Goal: Transaction & Acquisition: Purchase product/service

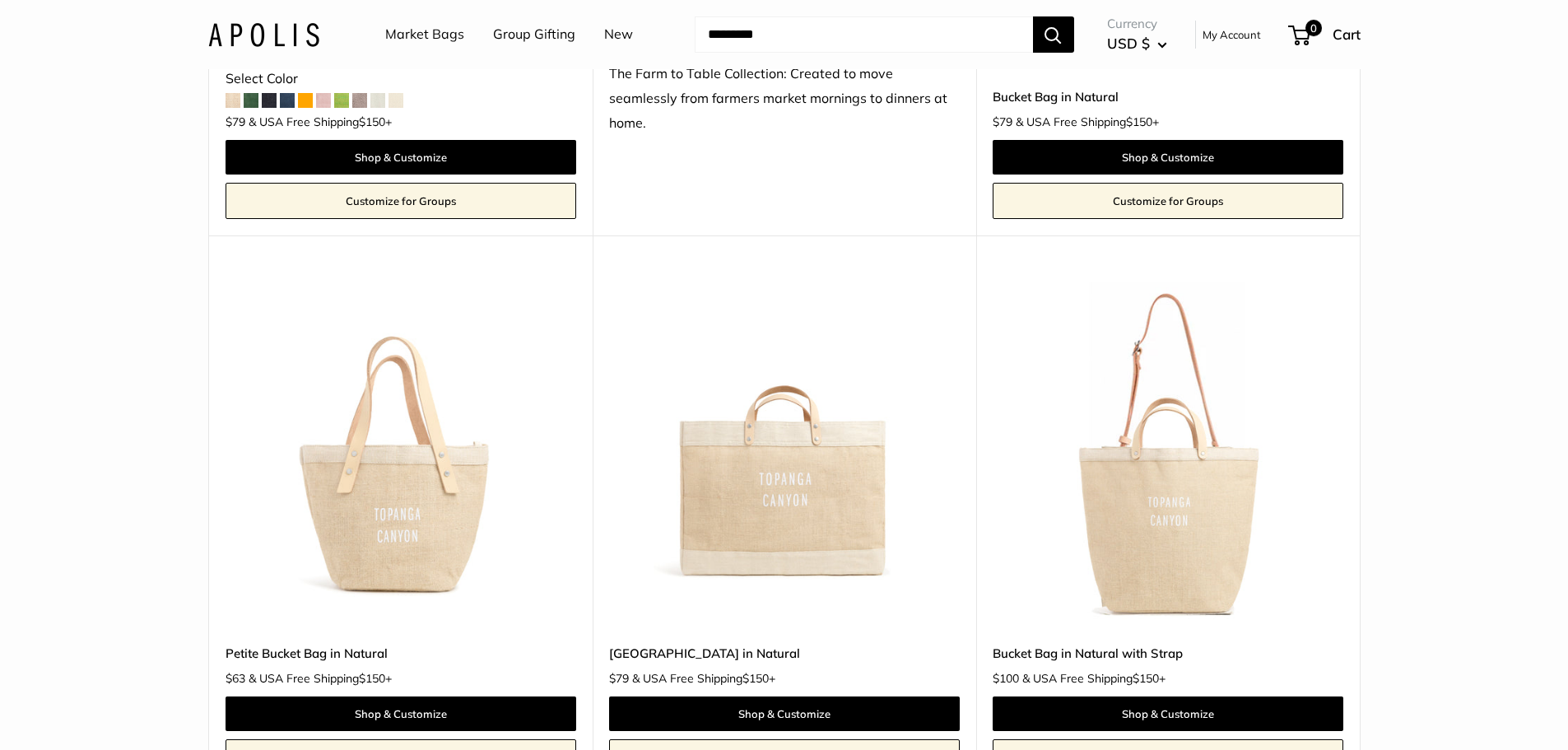
scroll to position [1481, 0]
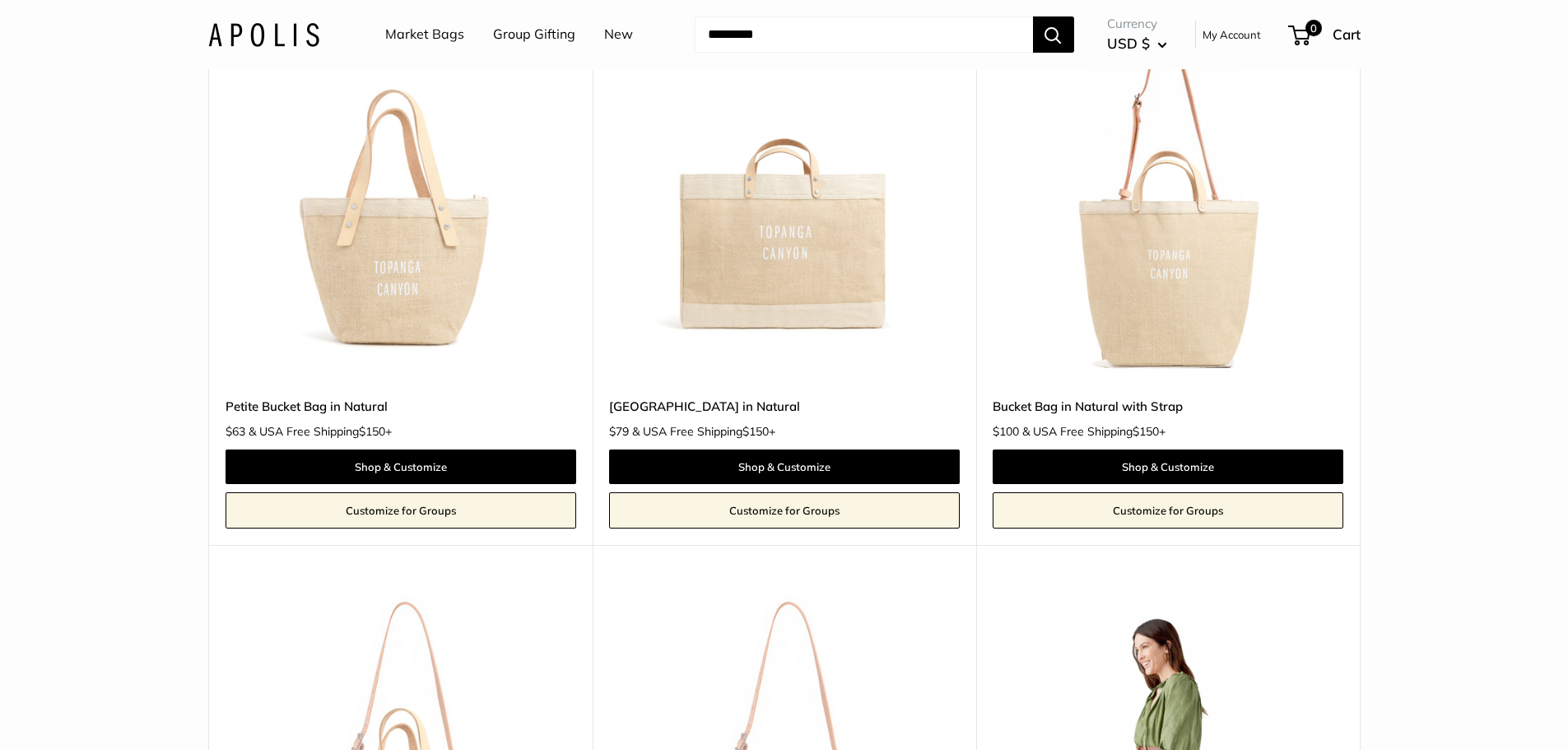
click at [0, 0] on img at bounding box center [0, 0] width 0 height 0
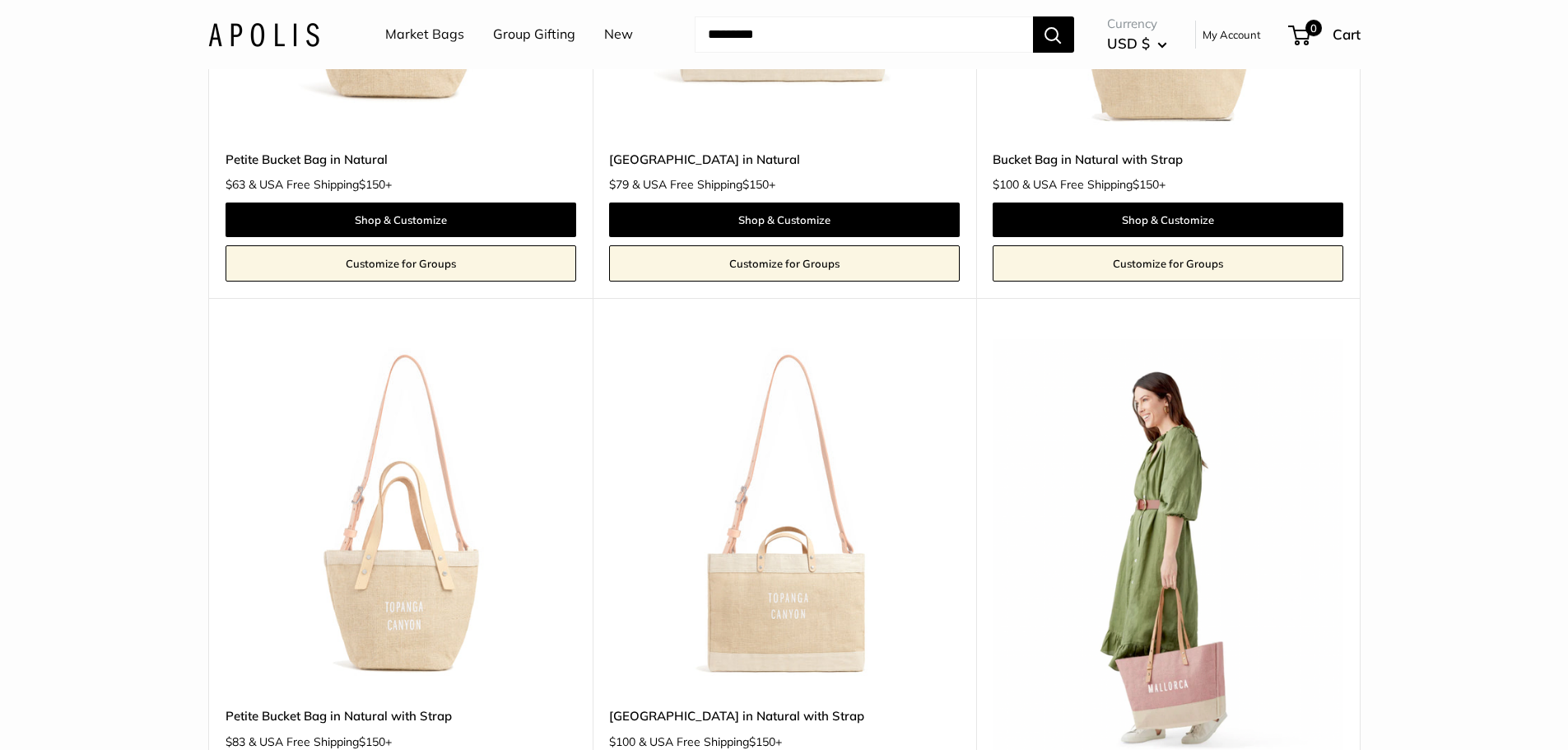
scroll to position [1975, 0]
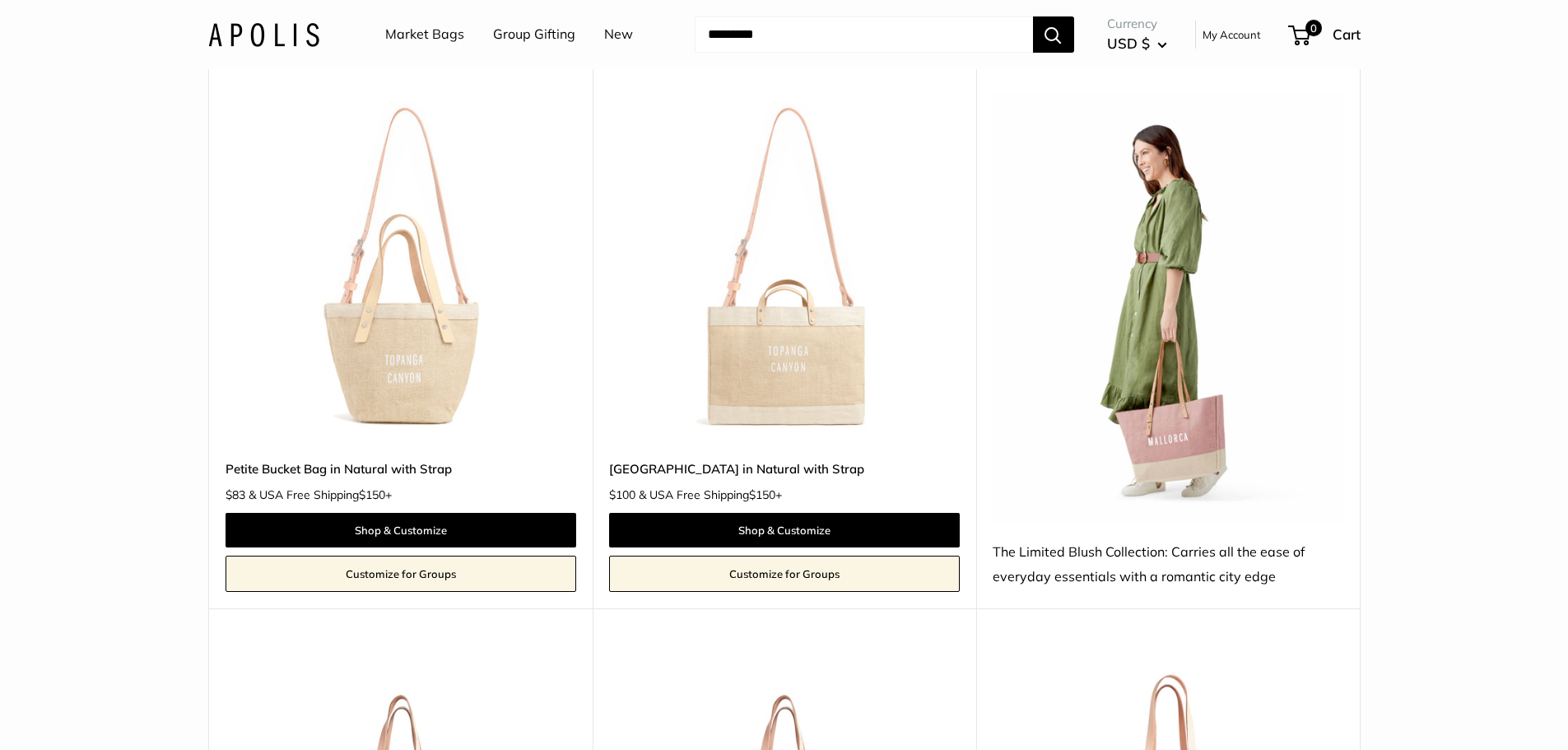
click at [1158, 450] on img at bounding box center [1168, 307] width 351 height 431
click at [1173, 281] on img at bounding box center [1168, 307] width 351 height 431
click at [0, 0] on img at bounding box center [0, 0] width 0 height 0
click at [379, 474] on link "Petite Bucket Bag in Natural with Strap" at bounding box center [401, 469] width 351 height 19
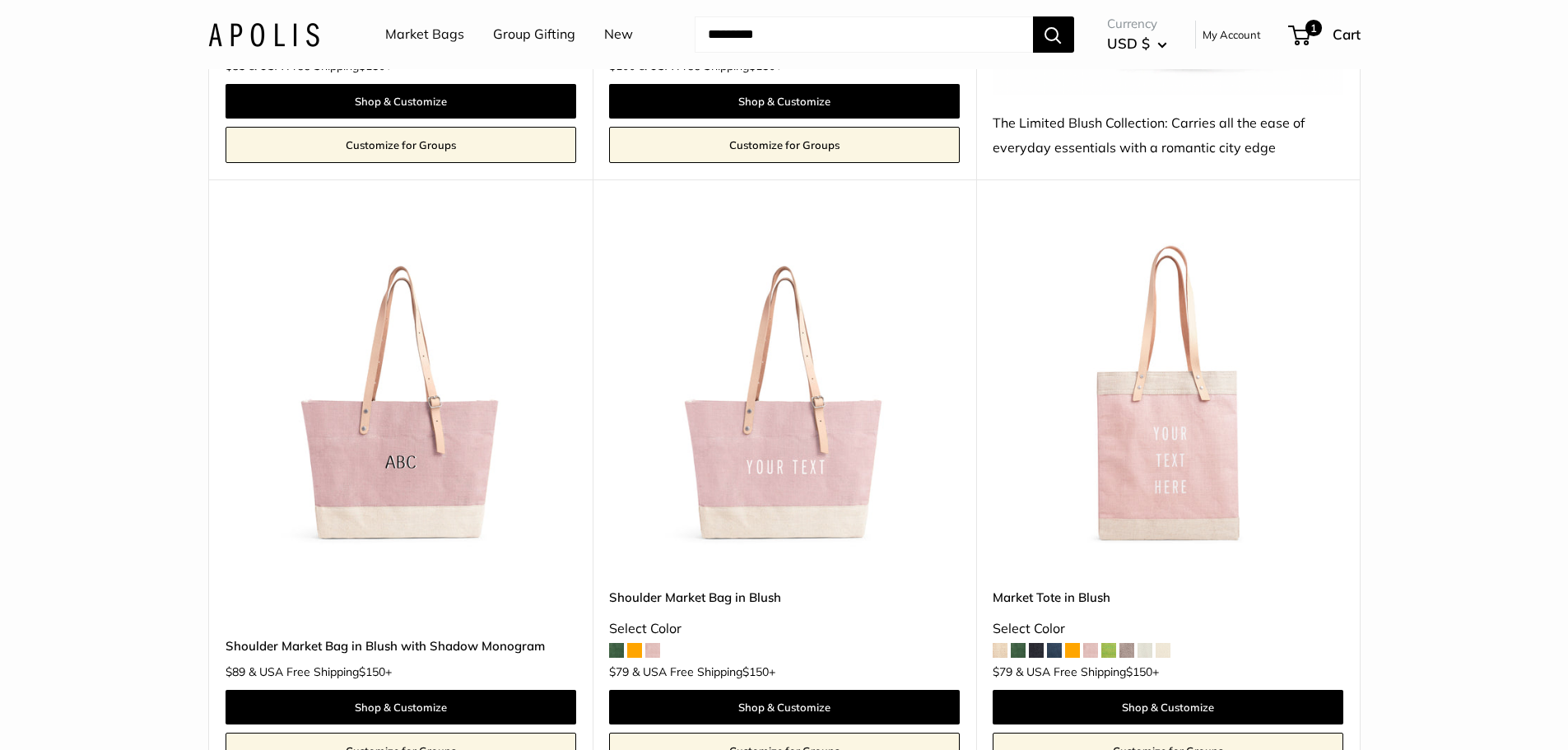
scroll to position [2222, 0]
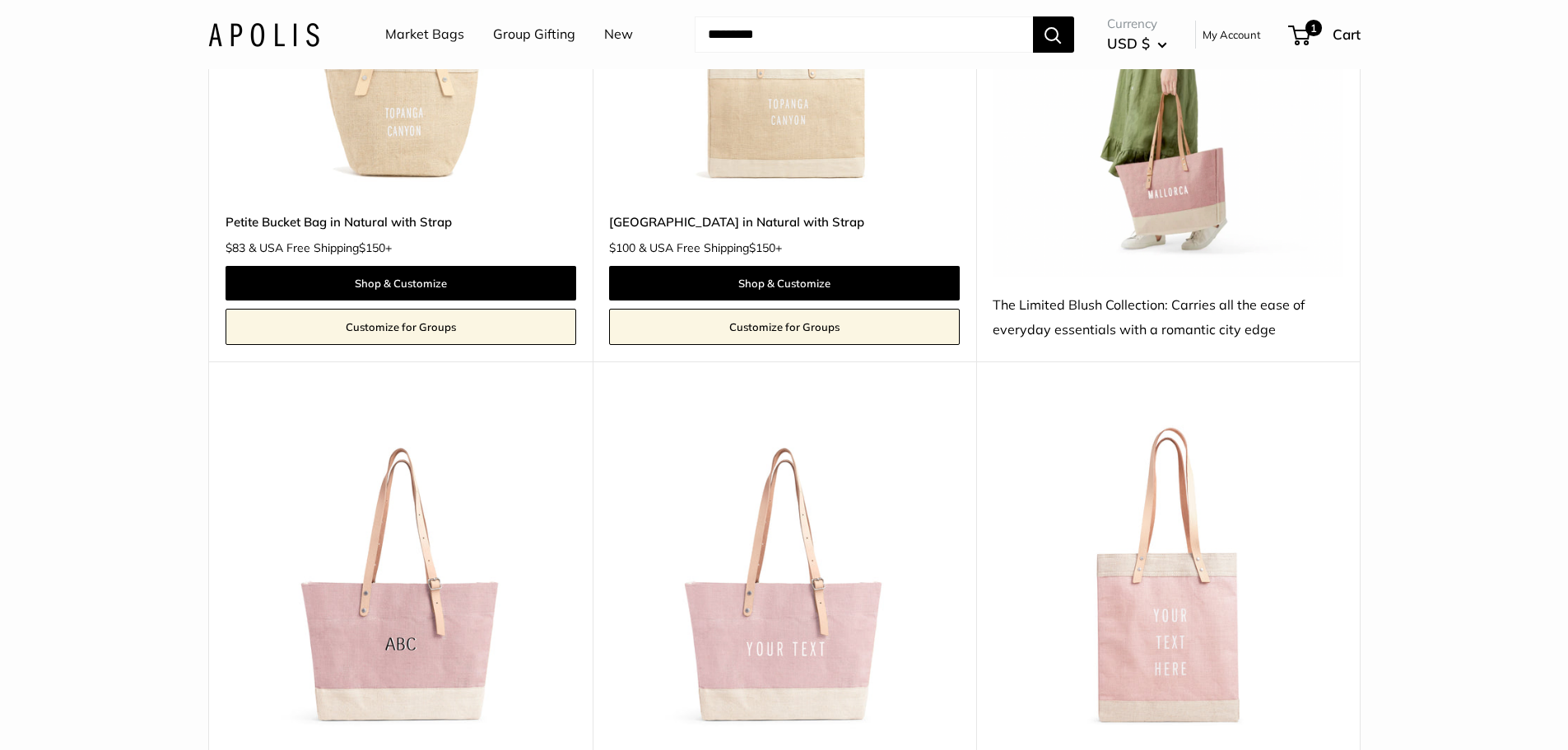
click at [0, 0] on img at bounding box center [0, 0] width 0 height 0
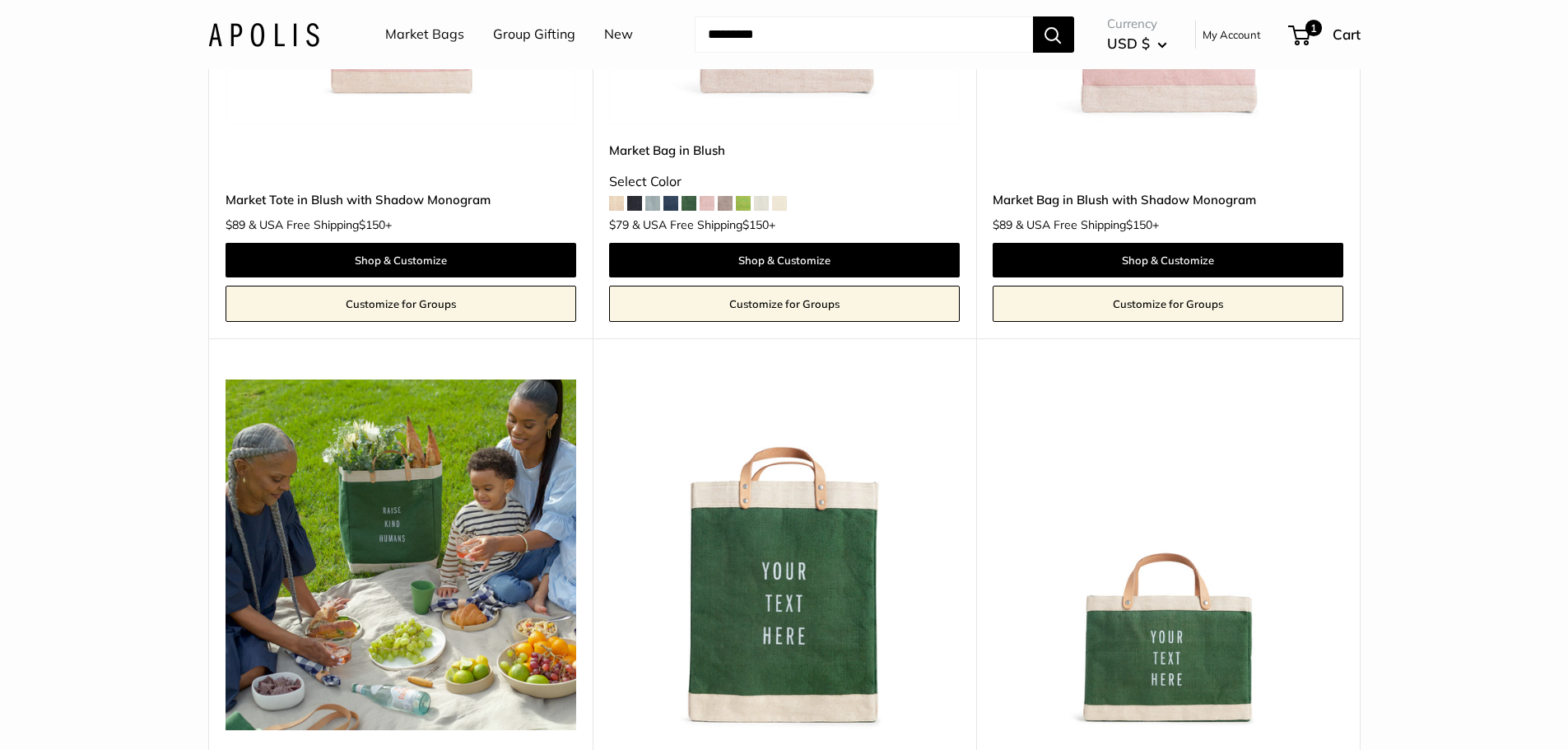
scroll to position [3704, 0]
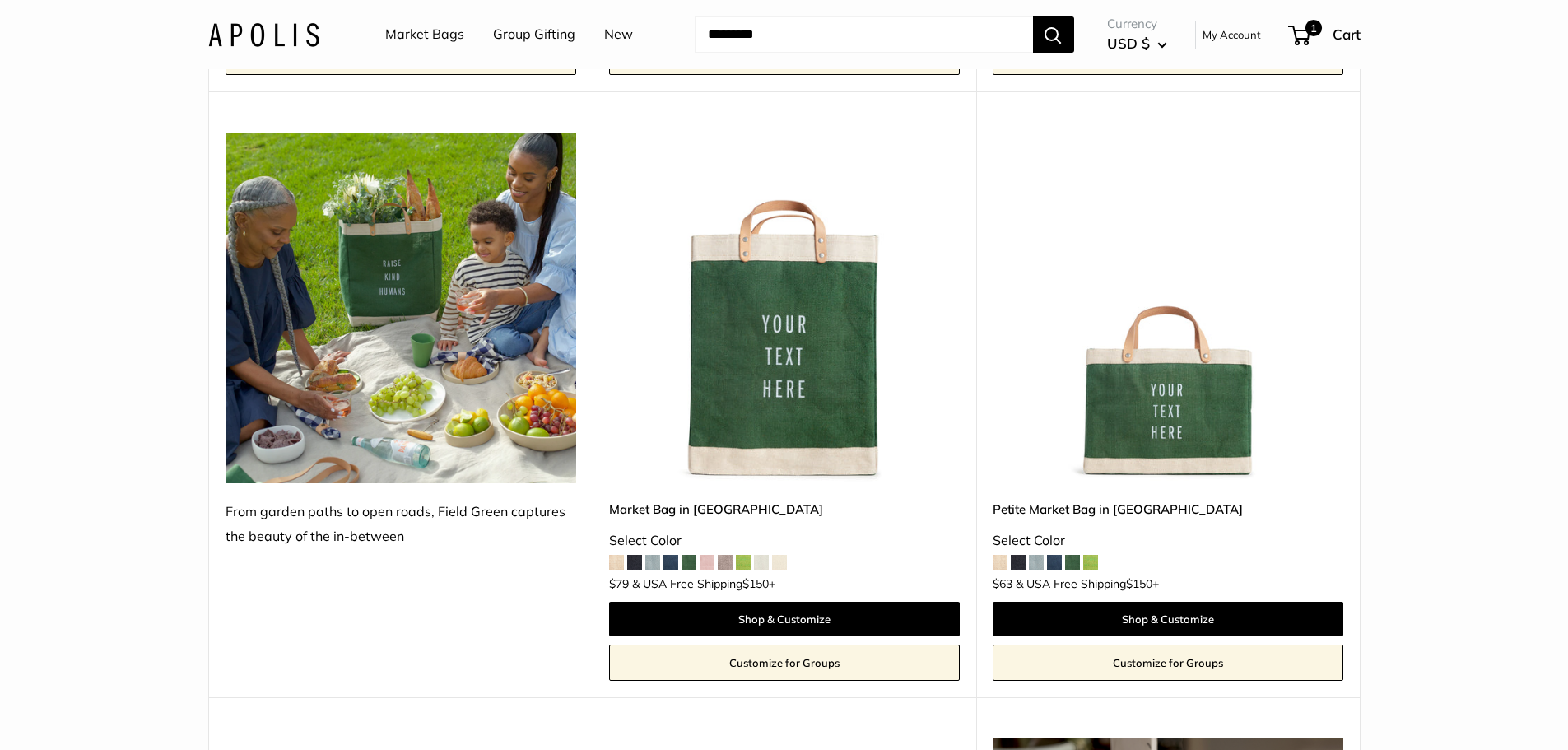
click at [0, 0] on img at bounding box center [0, 0] width 0 height 0
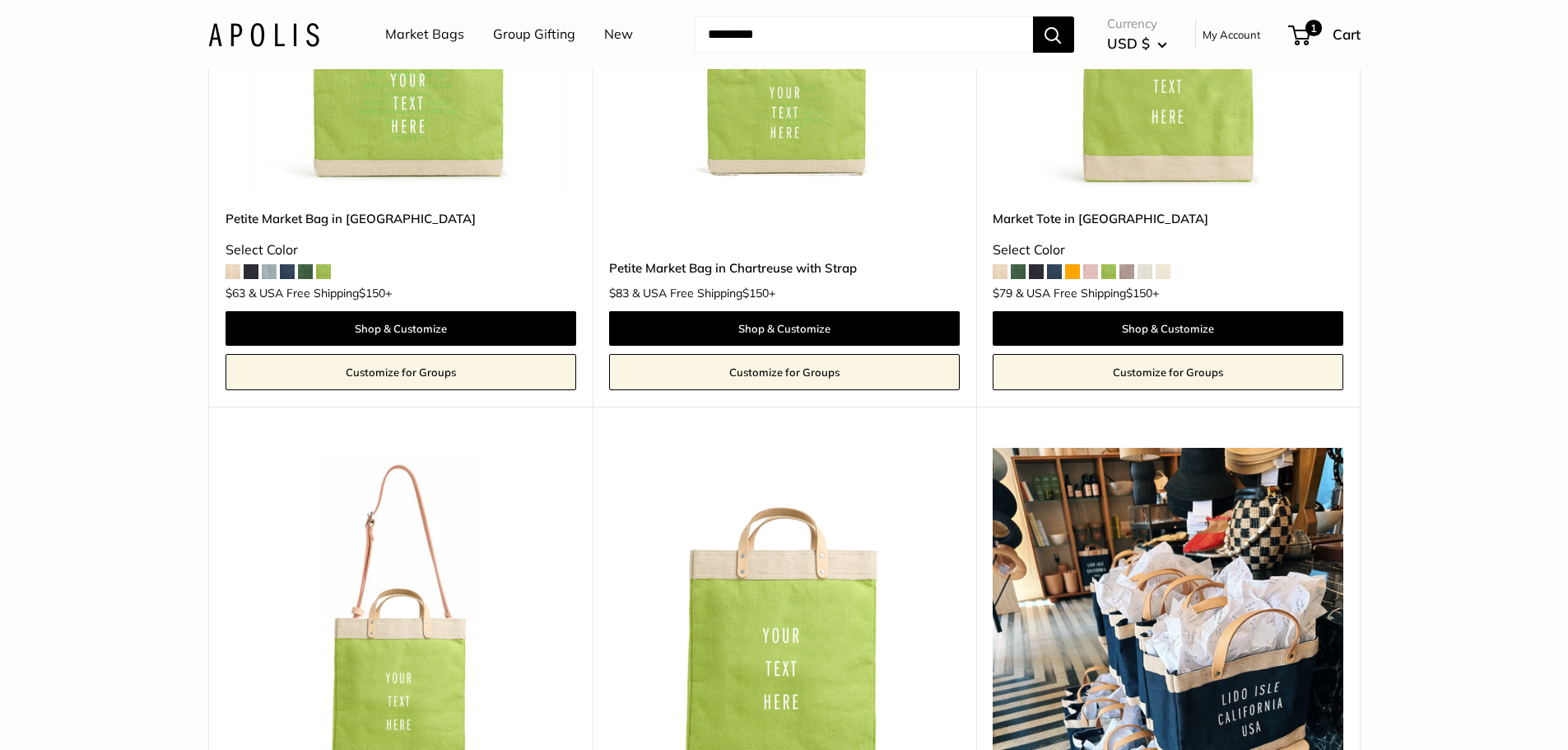
scroll to position [4690, 0]
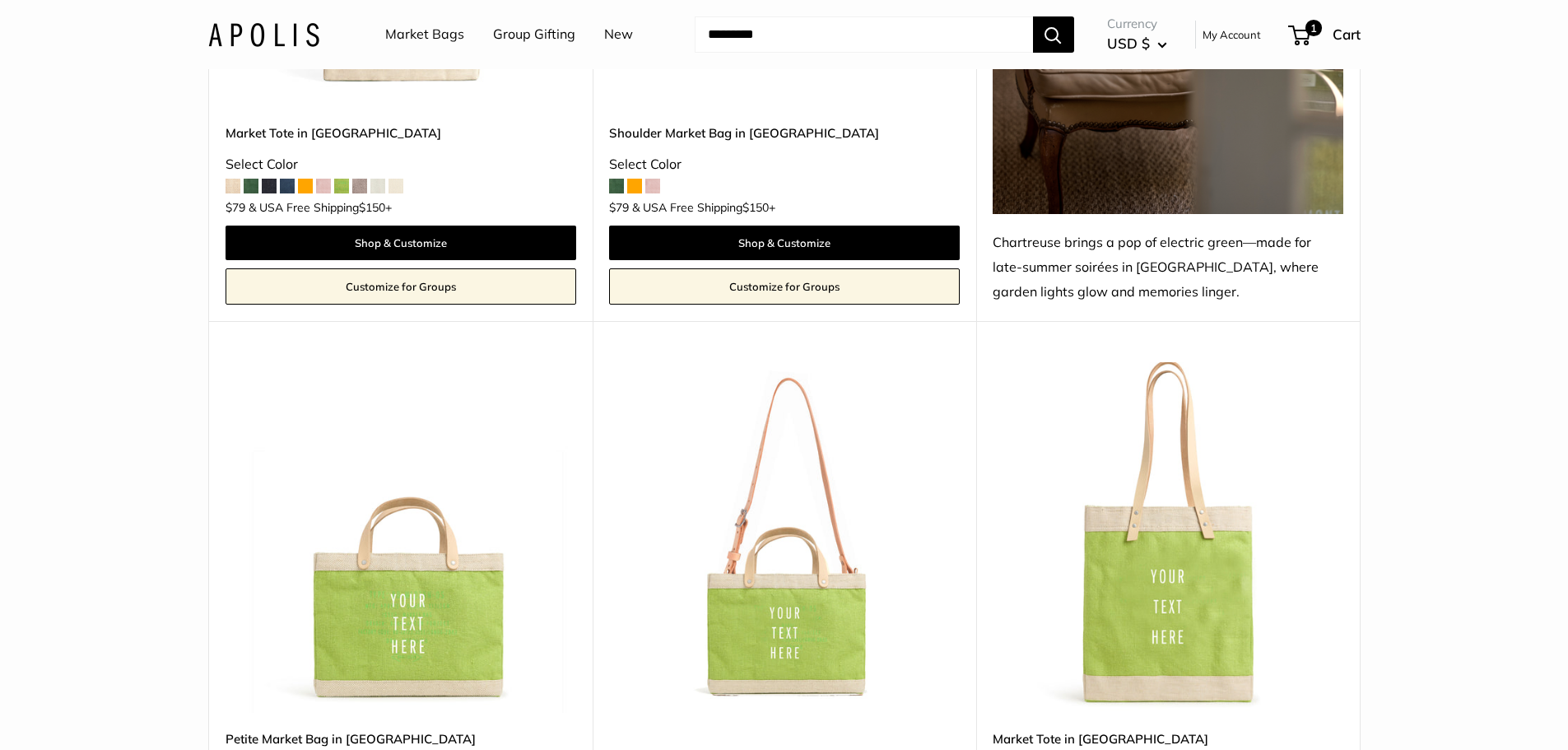
click at [431, 29] on link "Market Bags" at bounding box center [425, 34] width 79 height 24
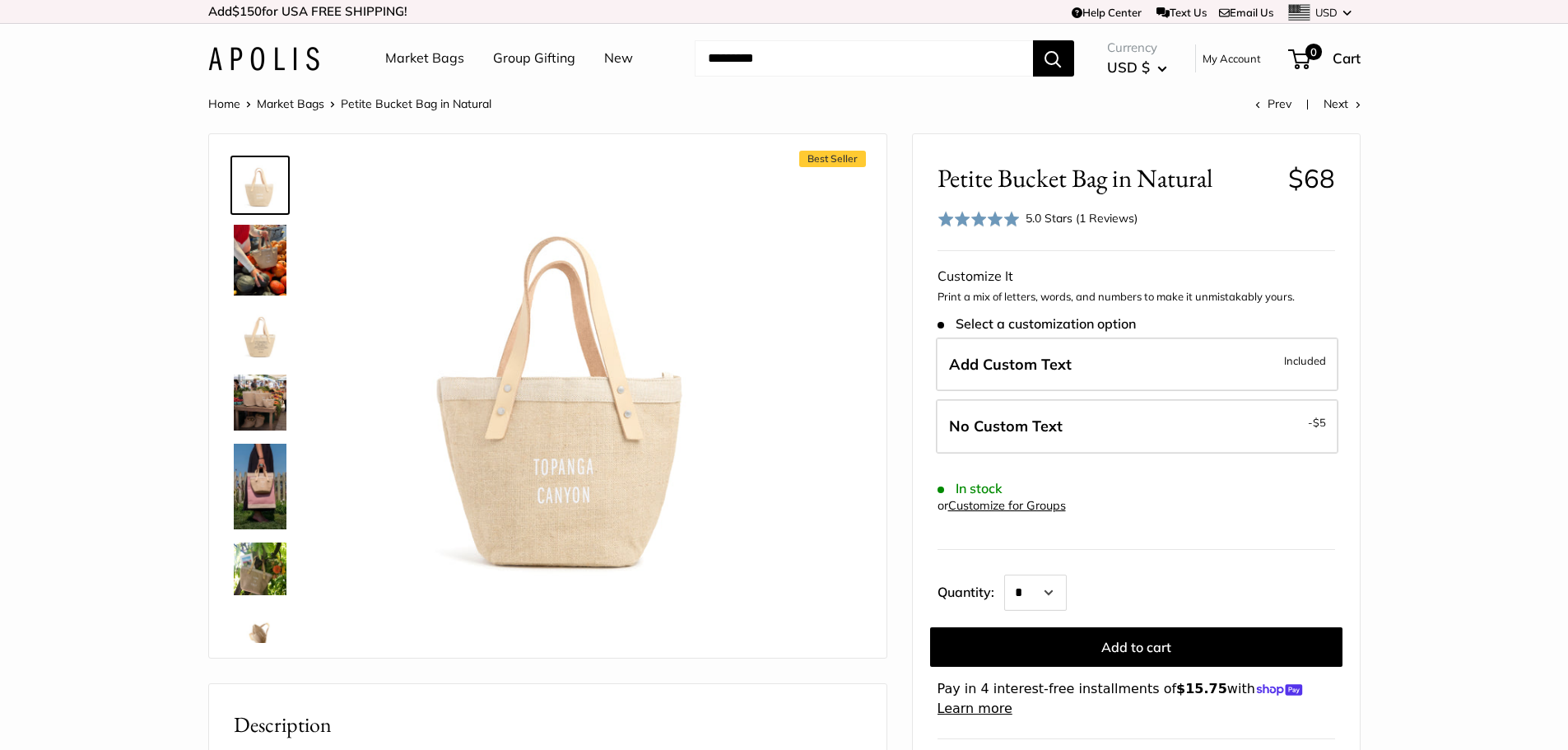
click at [256, 265] on img at bounding box center [260, 260] width 53 height 71
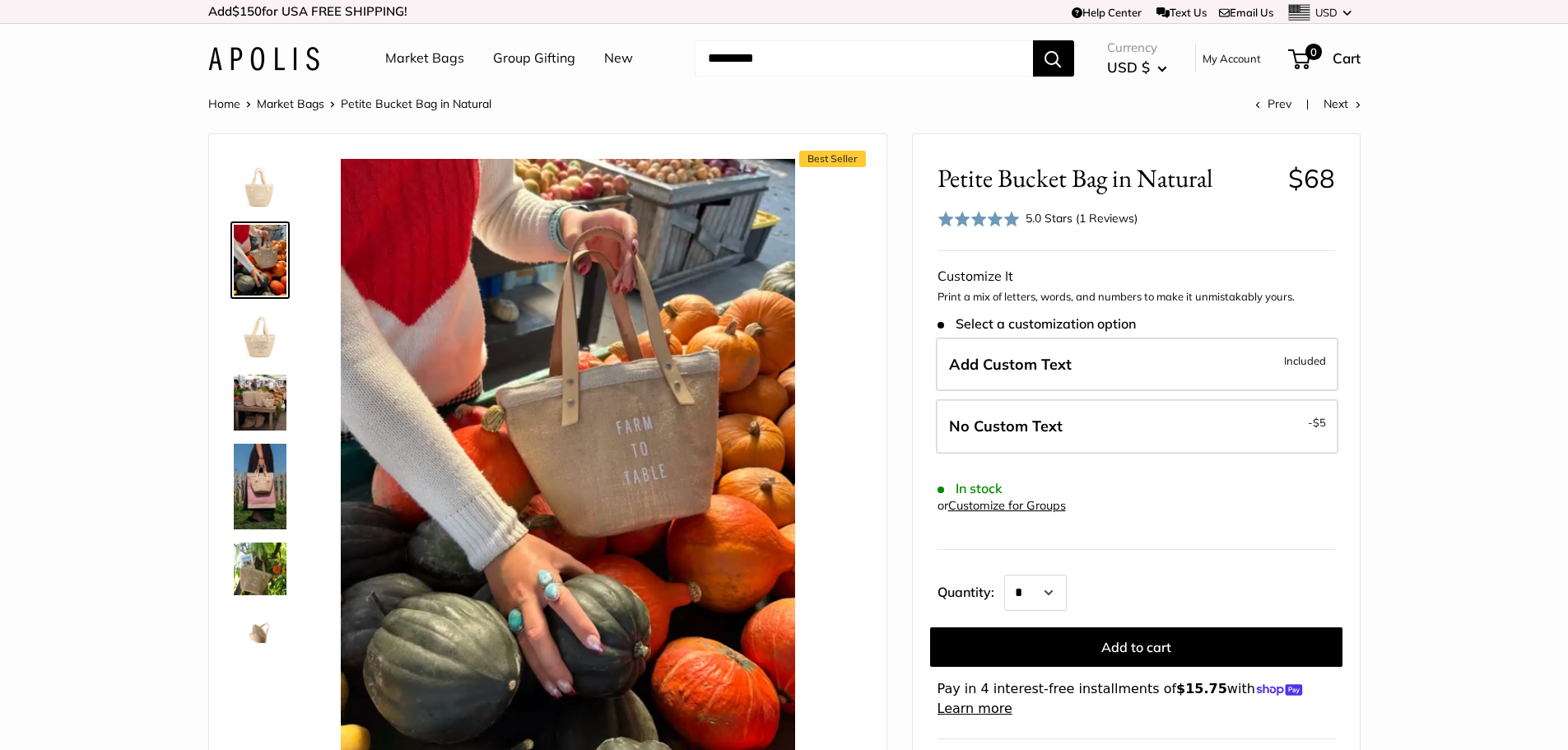
click at [255, 332] on img at bounding box center [260, 335] width 53 height 53
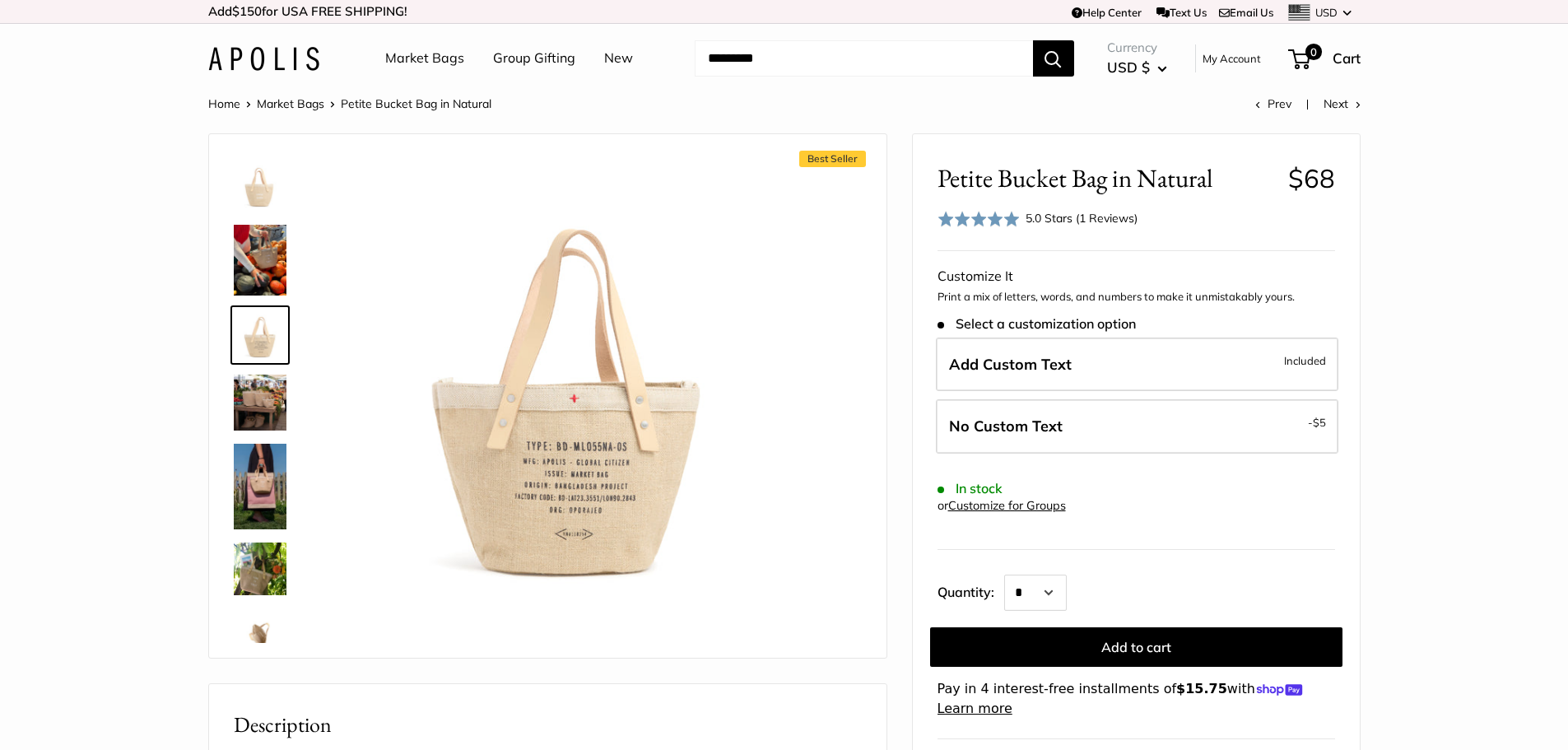
click at [269, 390] on img at bounding box center [260, 402] width 53 height 56
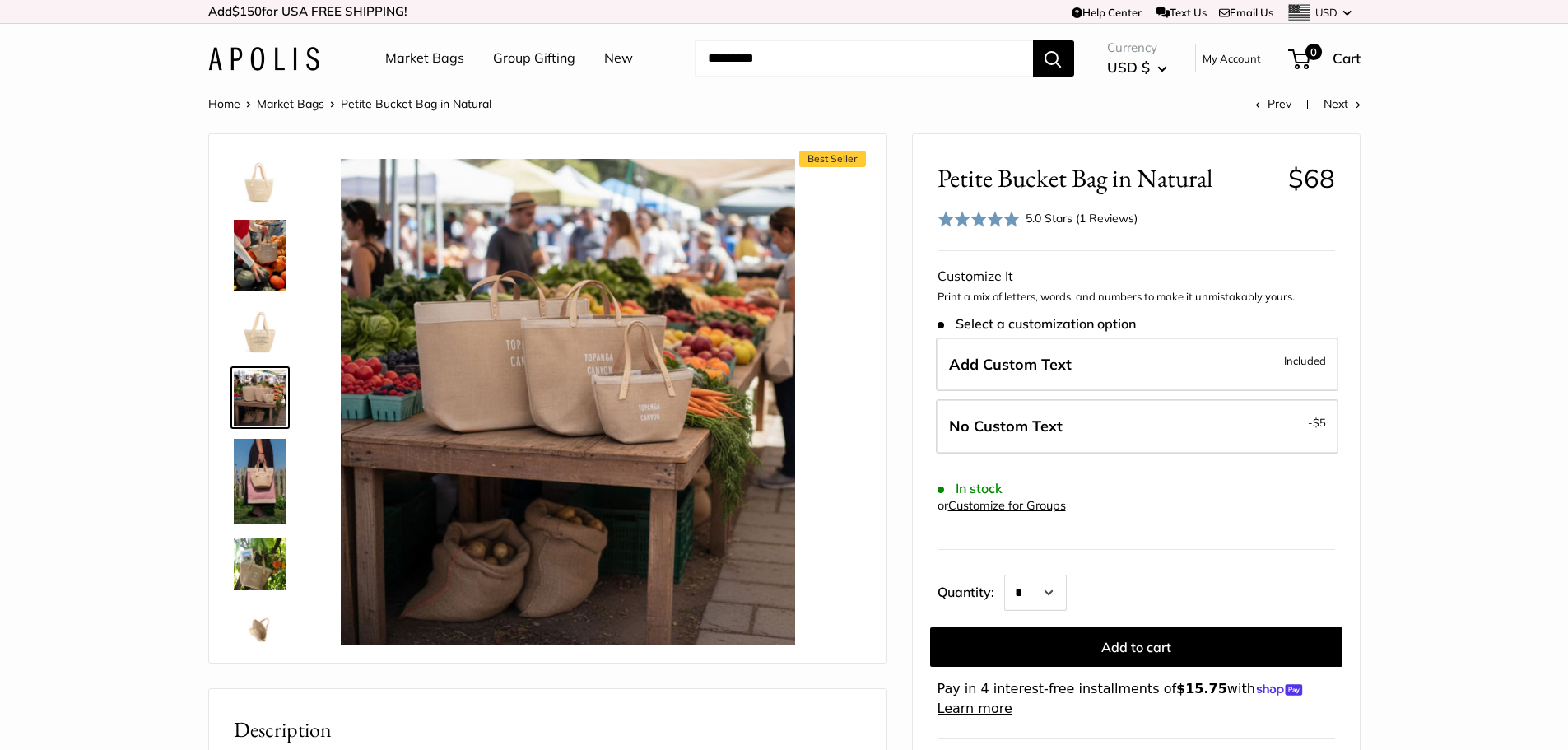
click at [264, 474] on img at bounding box center [260, 481] width 53 height 85
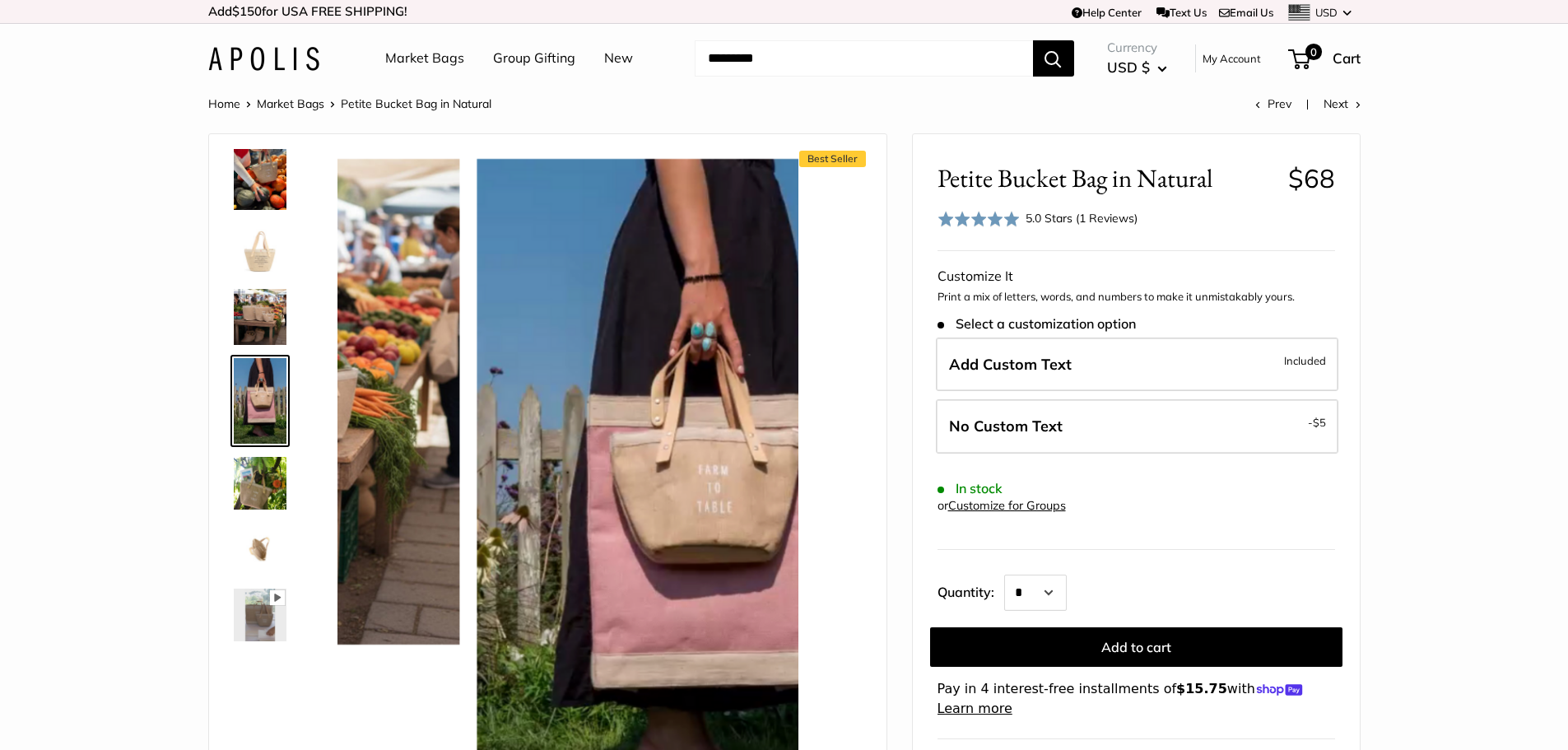
scroll to position [88, 0]
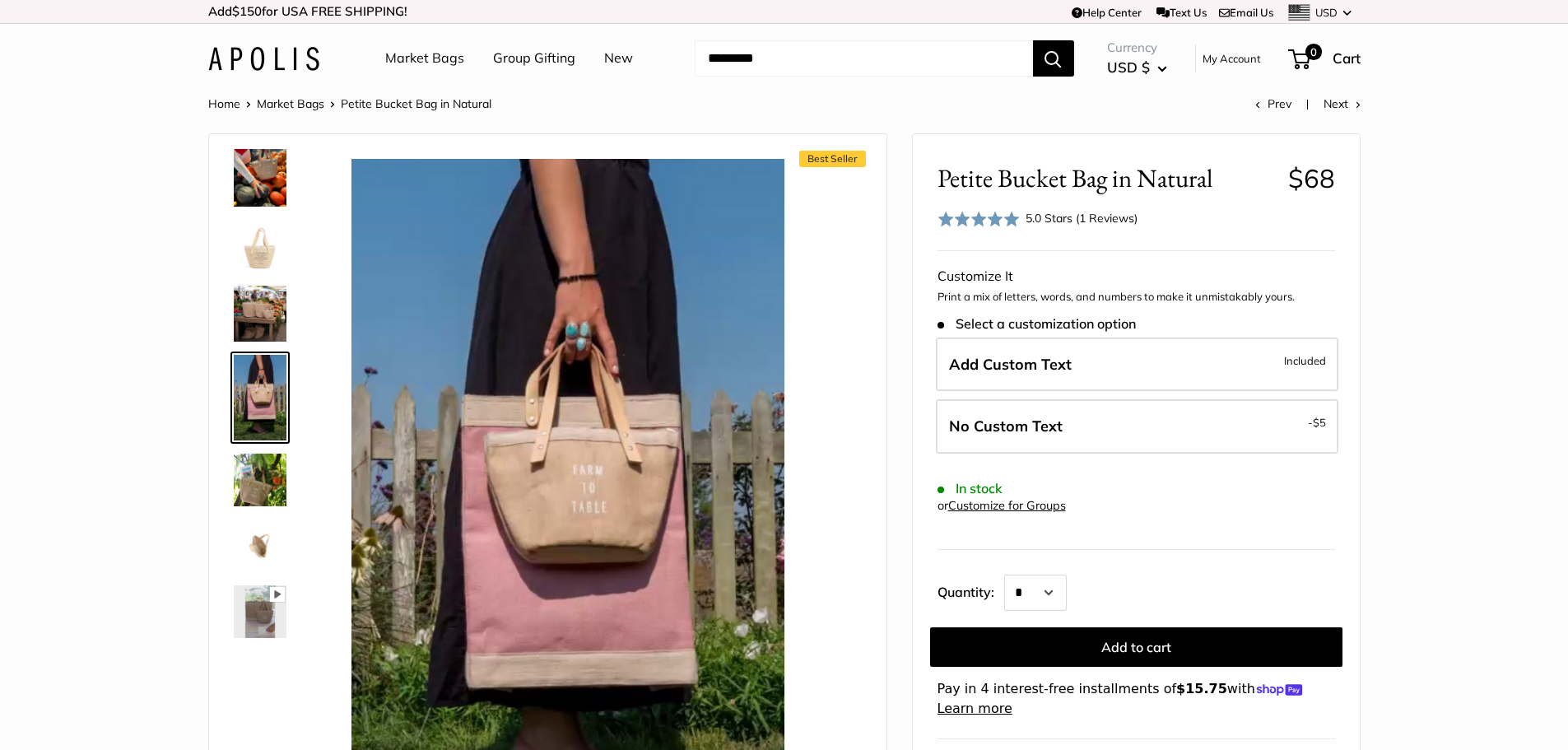
click at [269, 516] on link at bounding box center [260, 545] width 59 height 59
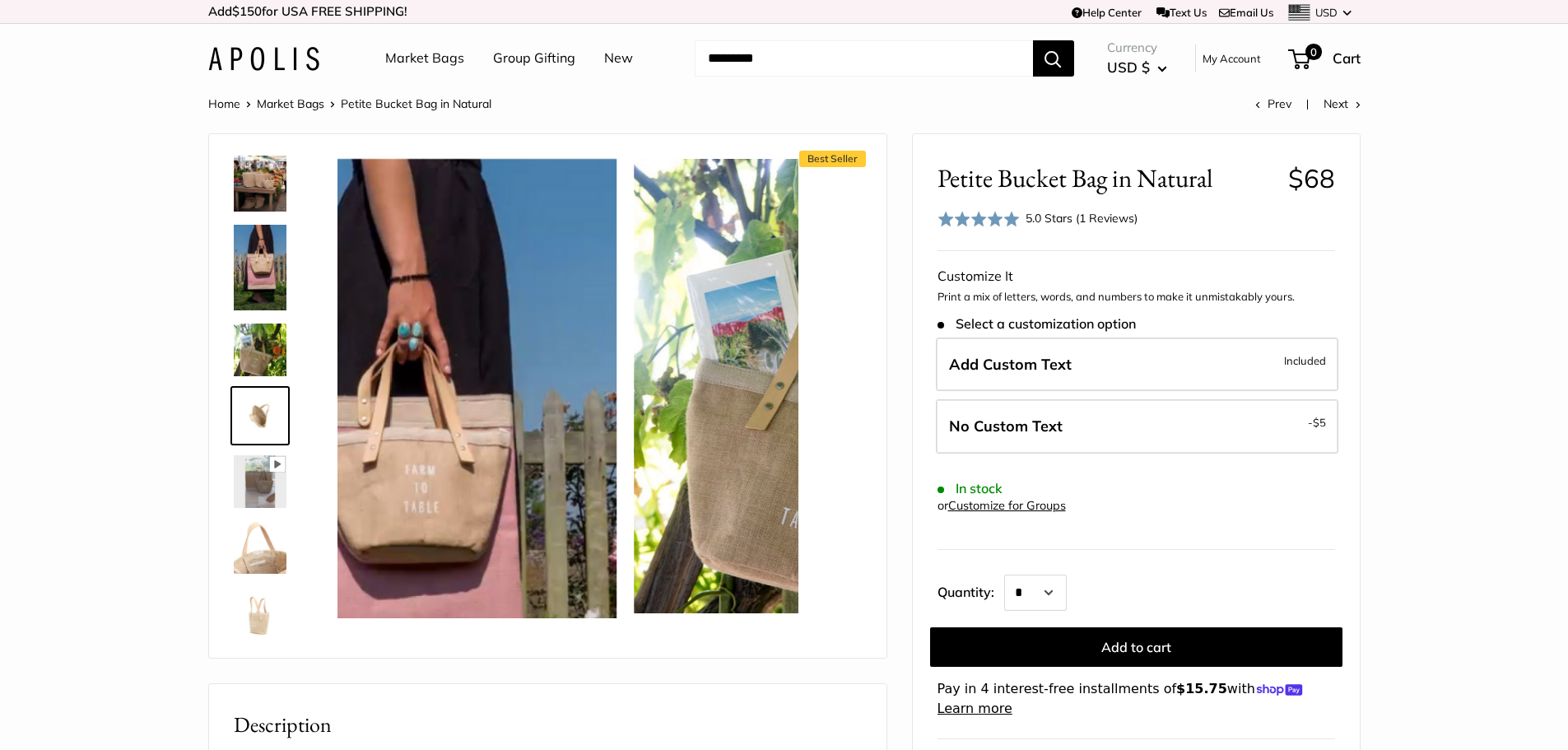
scroll to position [237, 0]
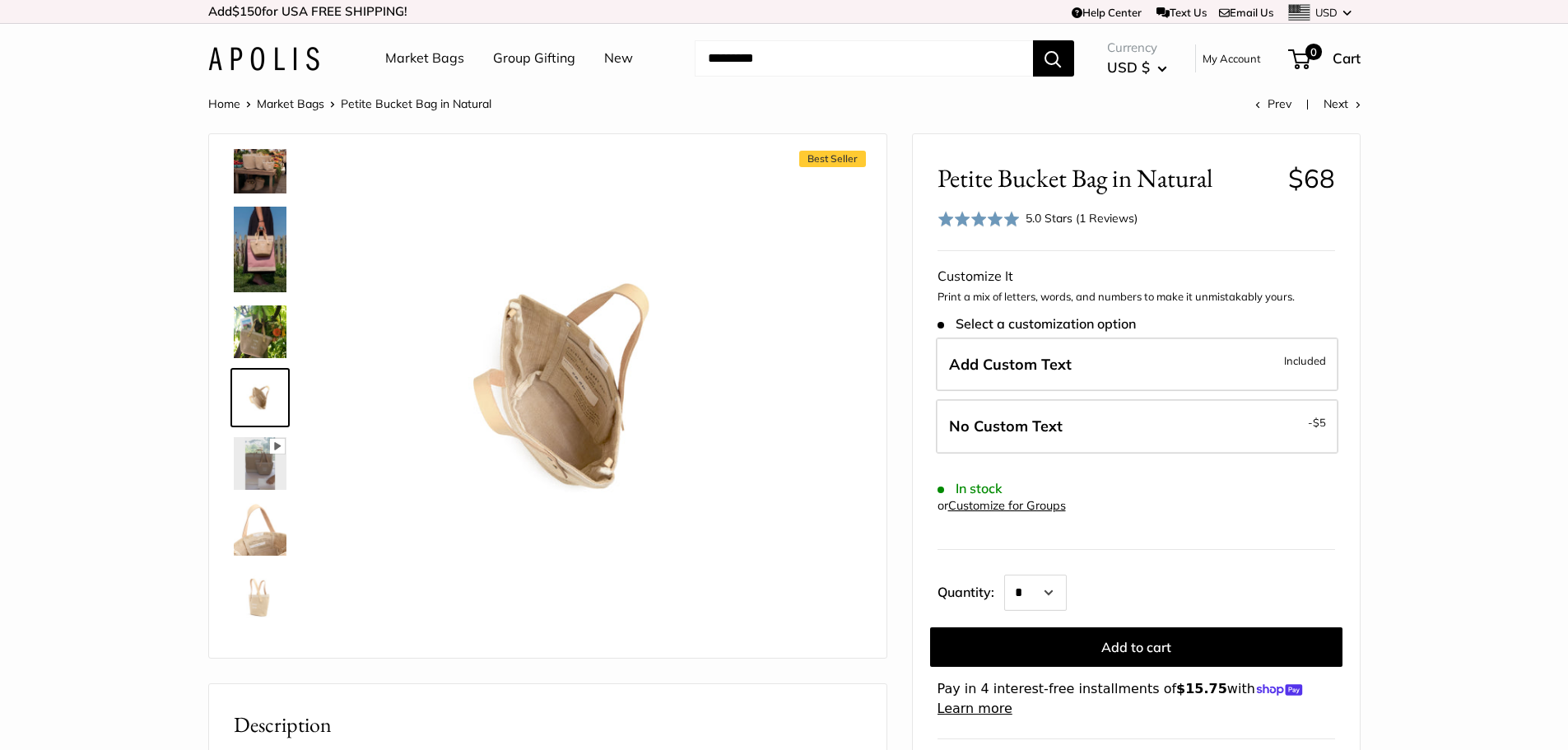
click at [261, 313] on img at bounding box center [260, 331] width 53 height 53
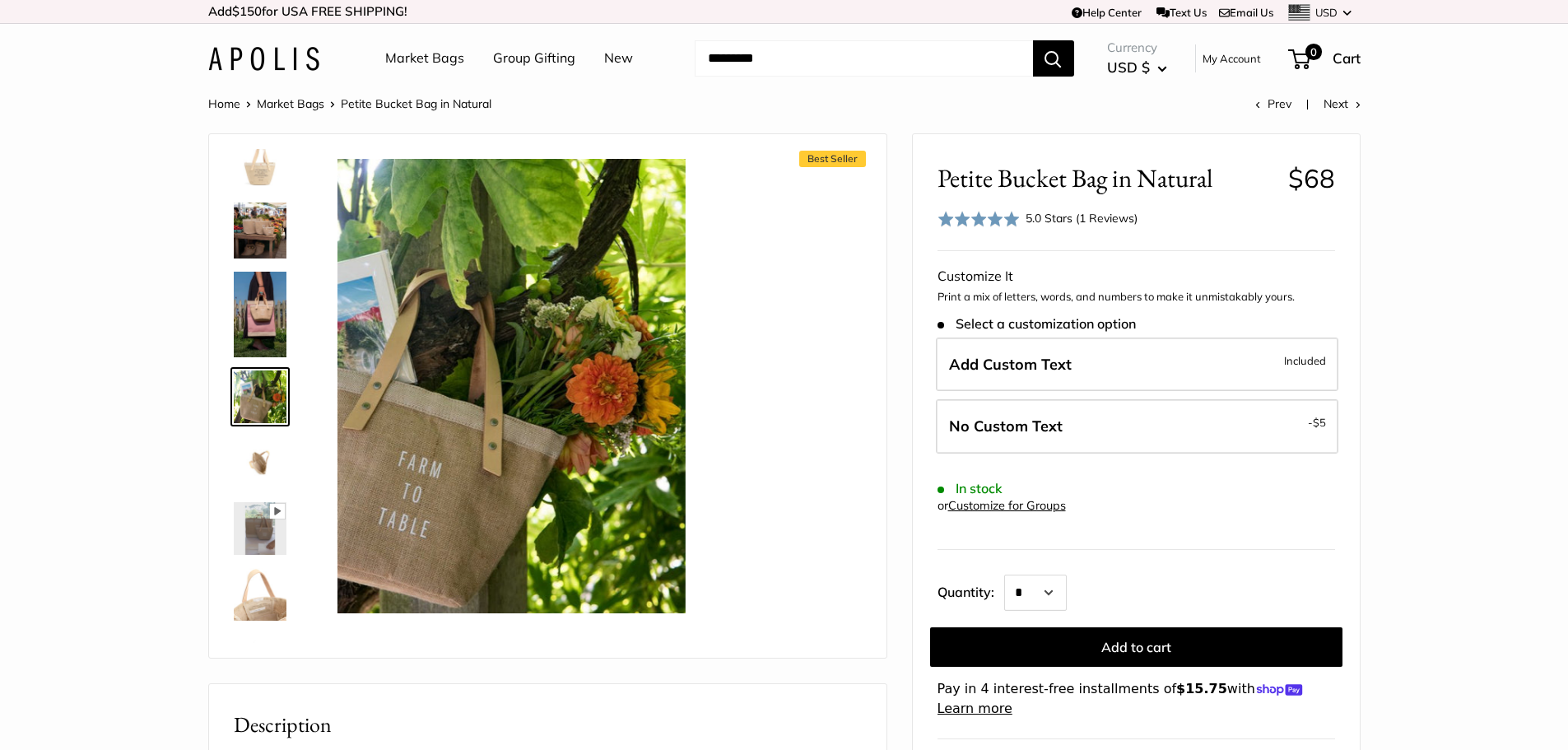
scroll to position [171, 0]
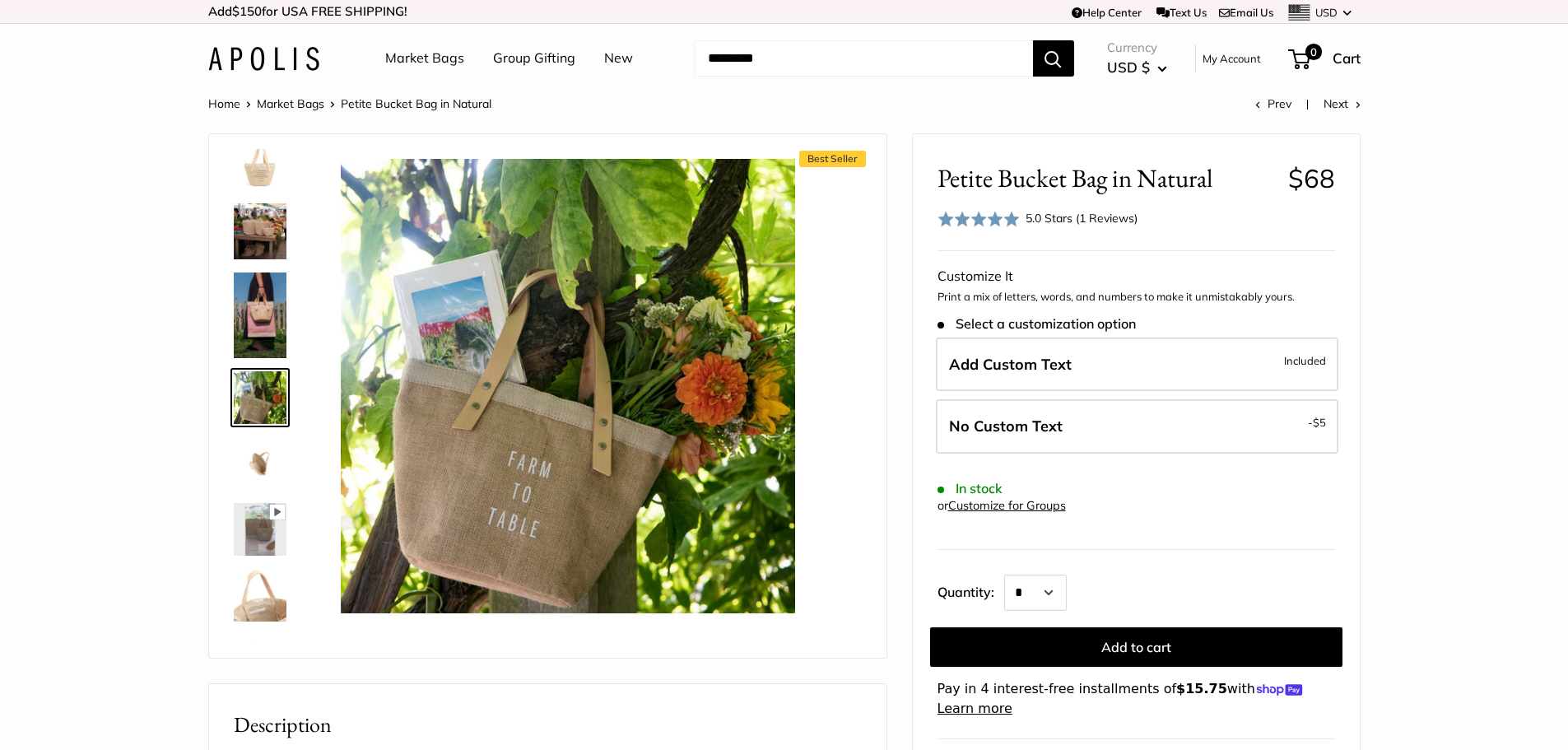
click at [258, 459] on img at bounding box center [260, 463] width 53 height 53
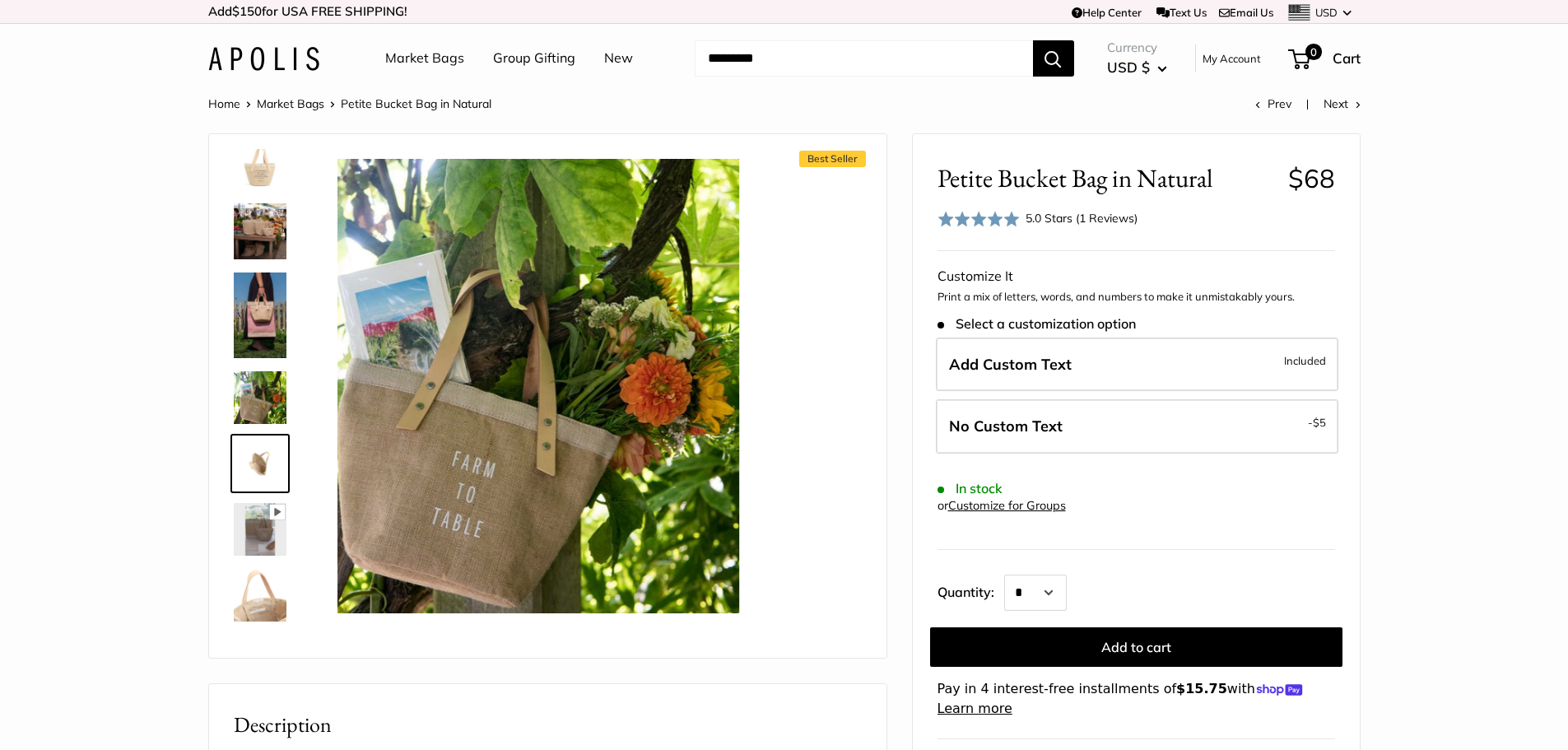
scroll to position [237, 0]
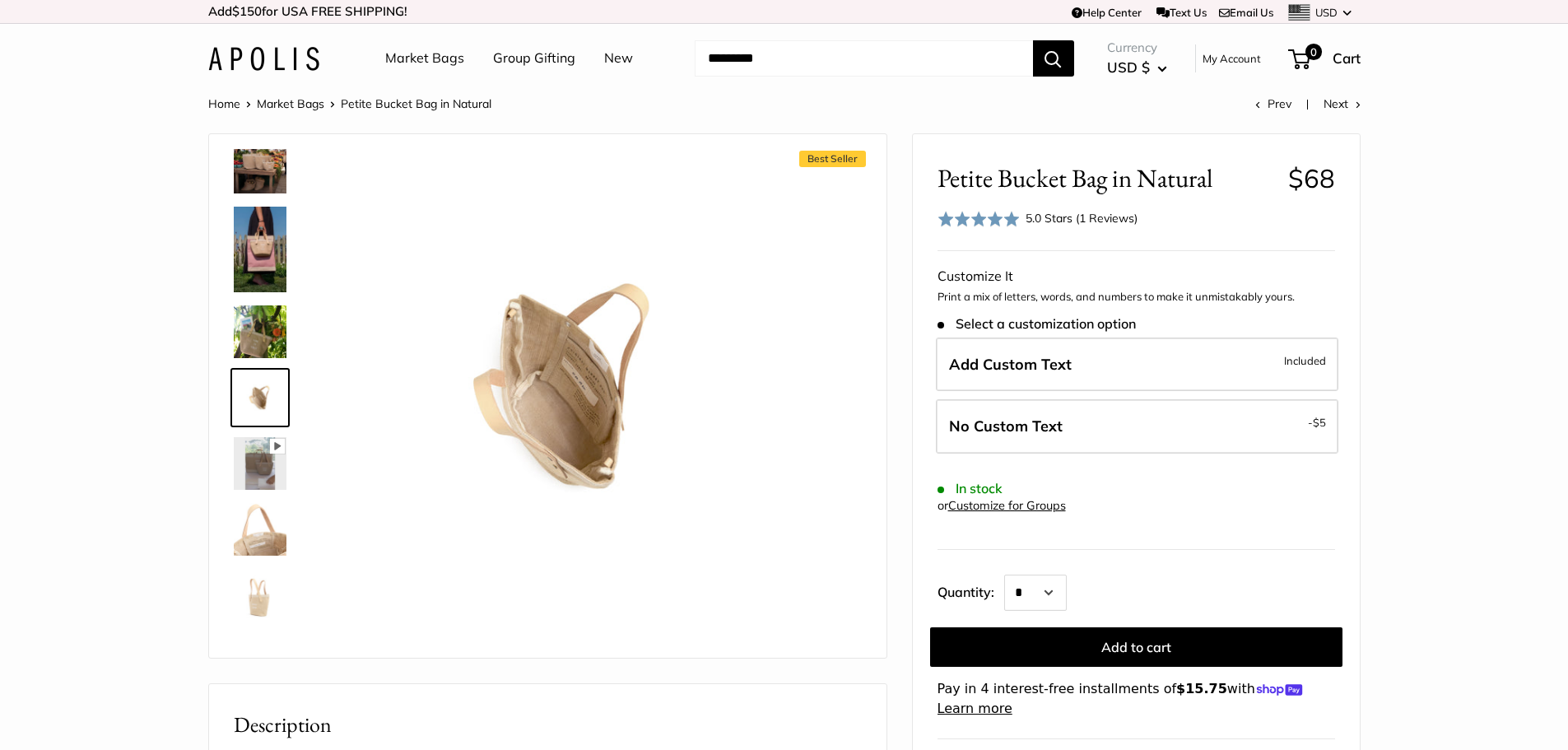
click at [246, 500] on link at bounding box center [260, 529] width 59 height 59
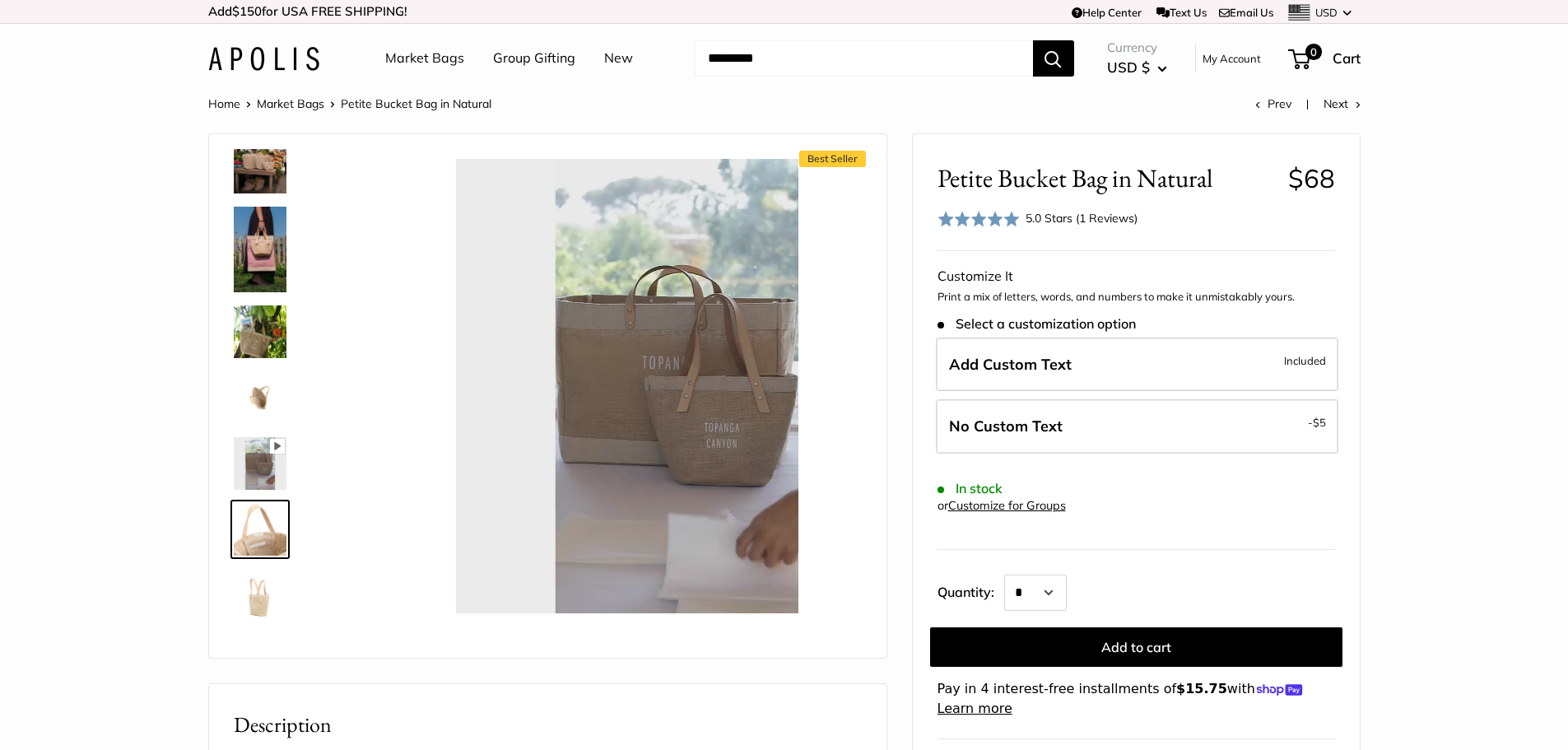
scroll to position [369, 0]
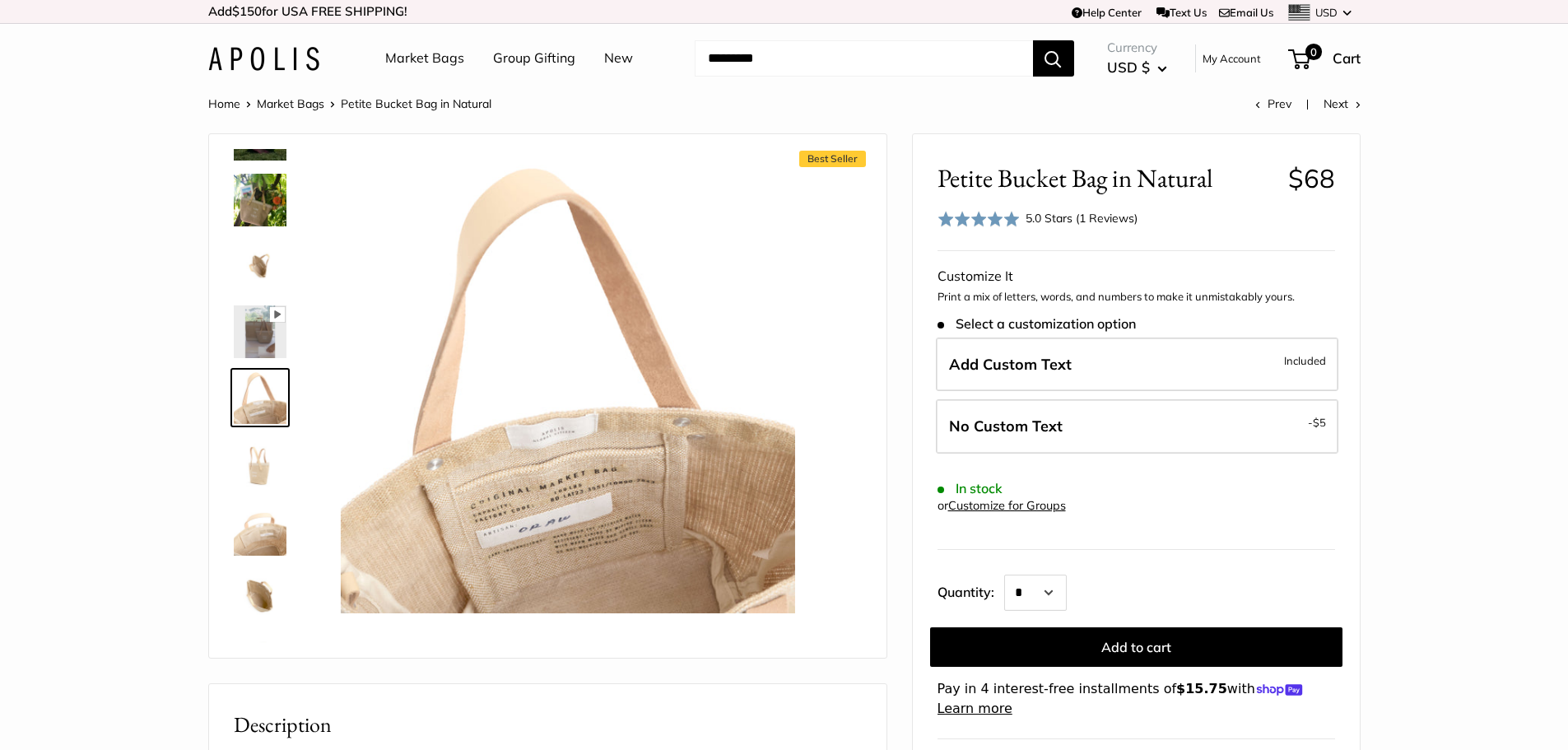
click at [266, 453] on img at bounding box center [260, 463] width 53 height 53
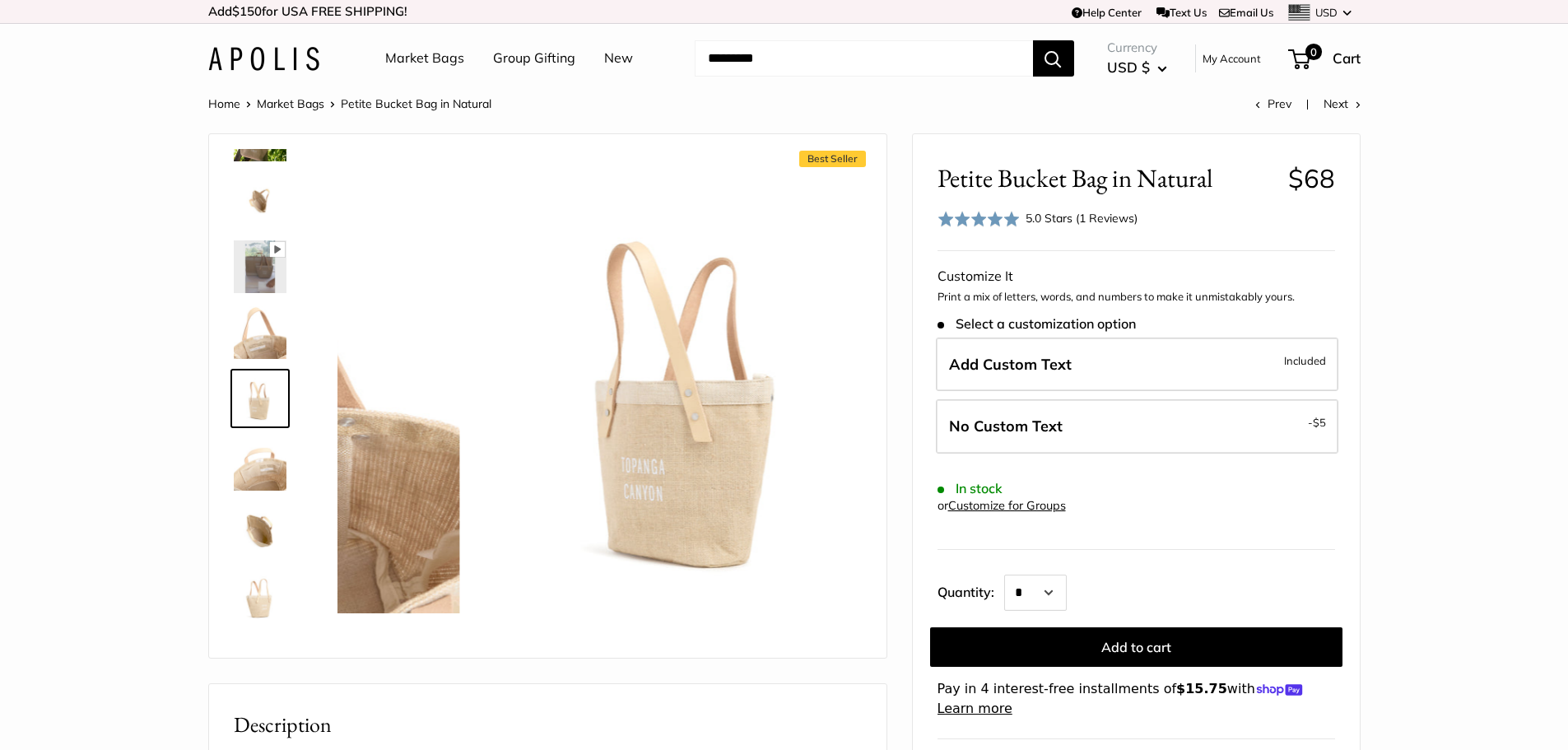
scroll to position [435, 0]
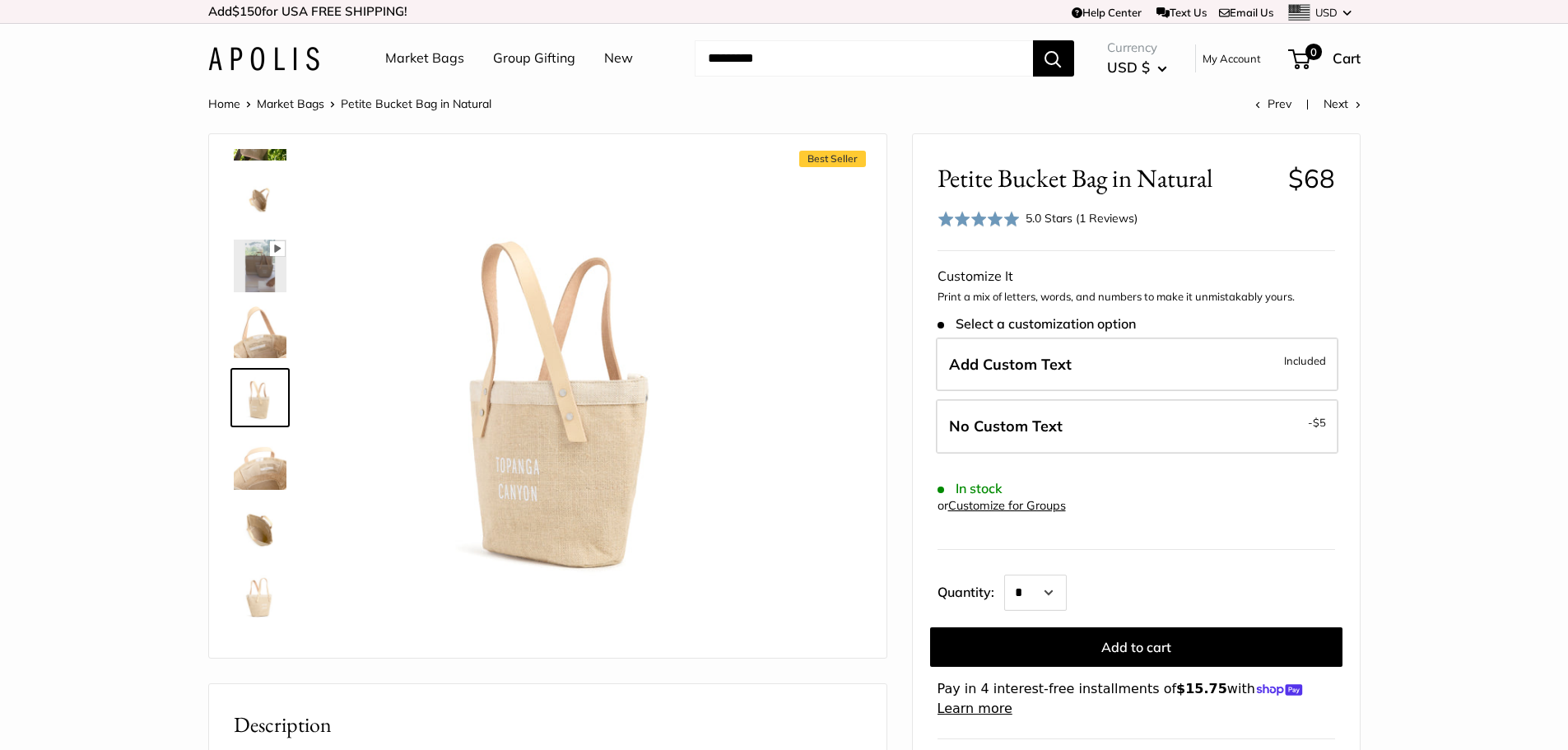
click at [264, 460] on img at bounding box center [260, 463] width 53 height 53
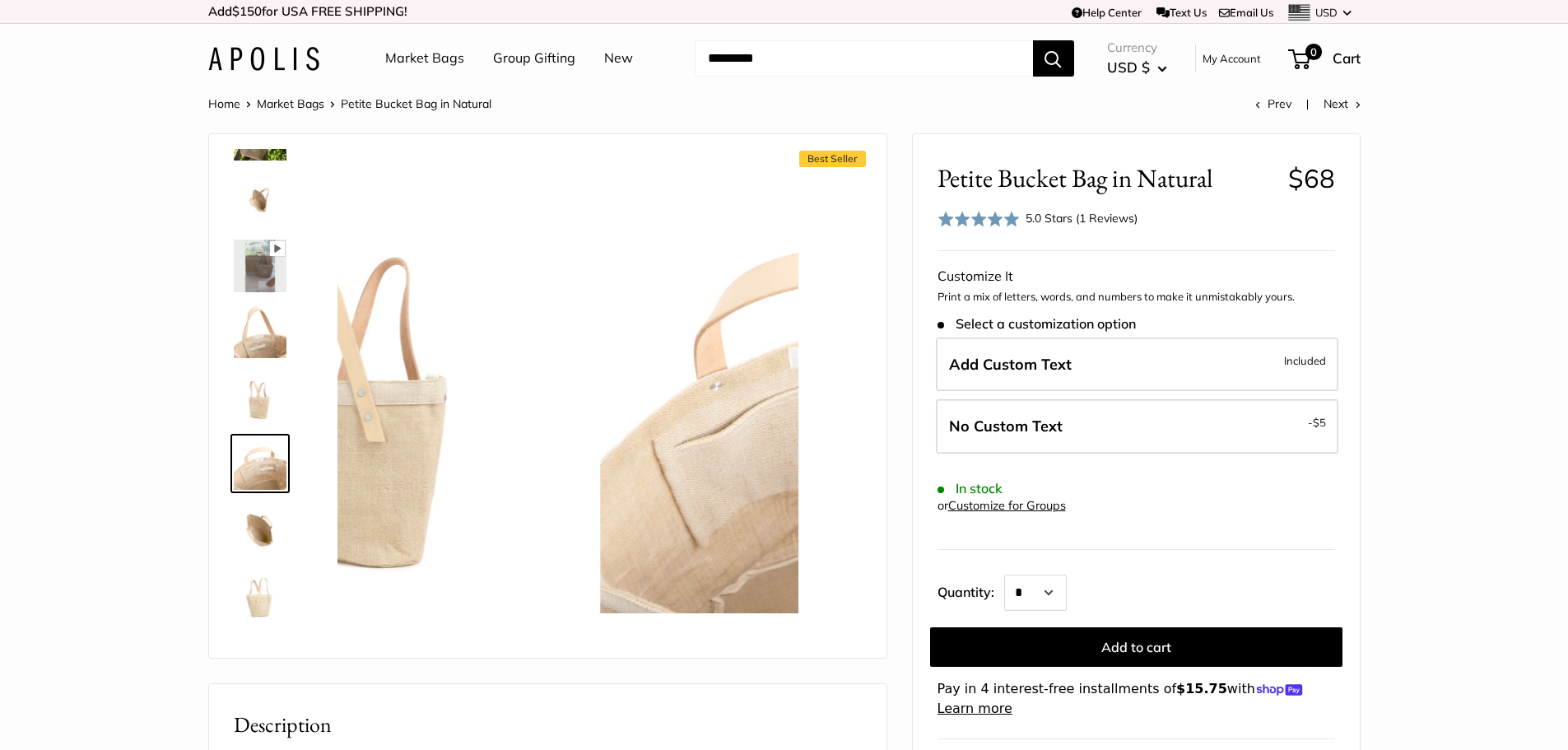
scroll to position [489, 0]
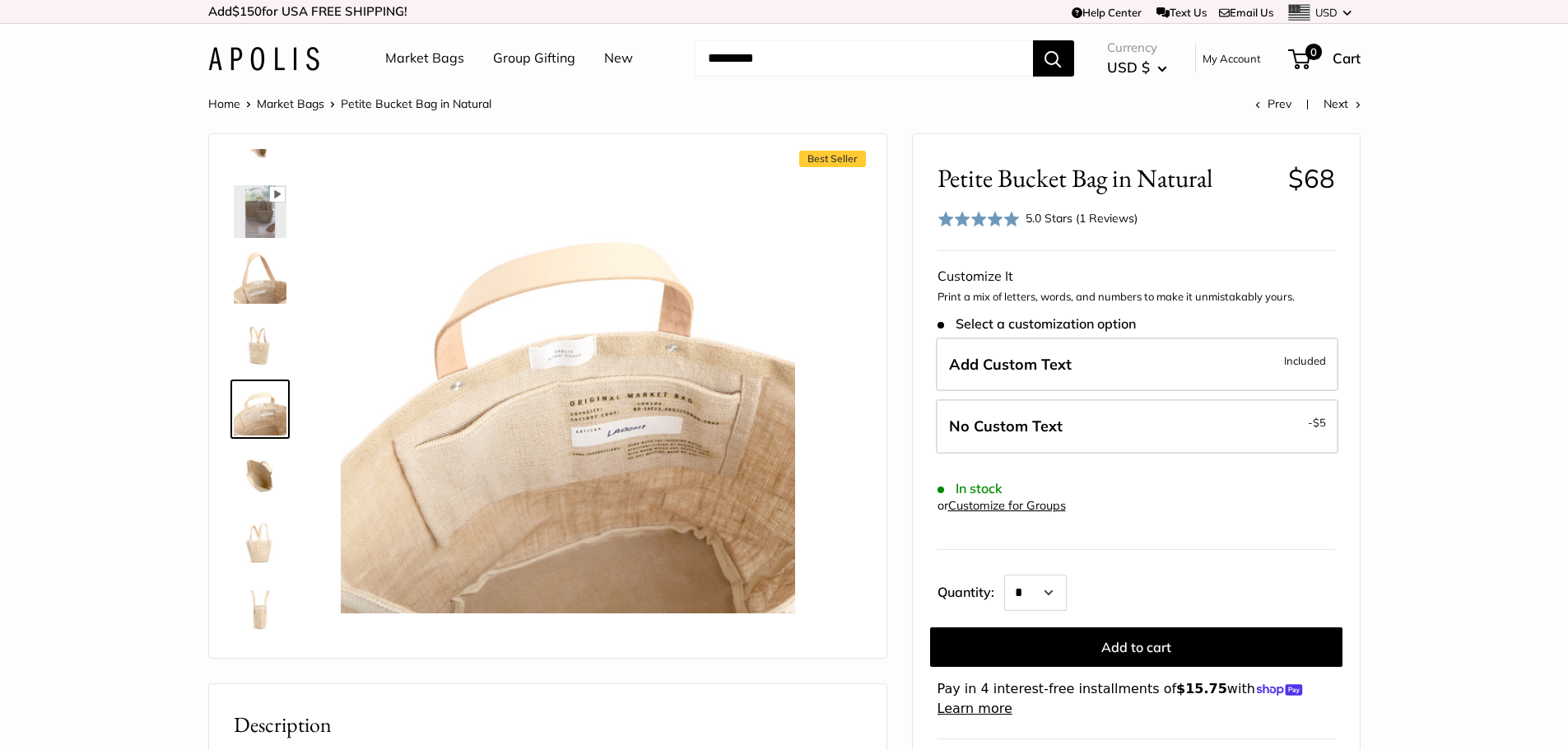
click at [264, 460] on img at bounding box center [260, 474] width 53 height 53
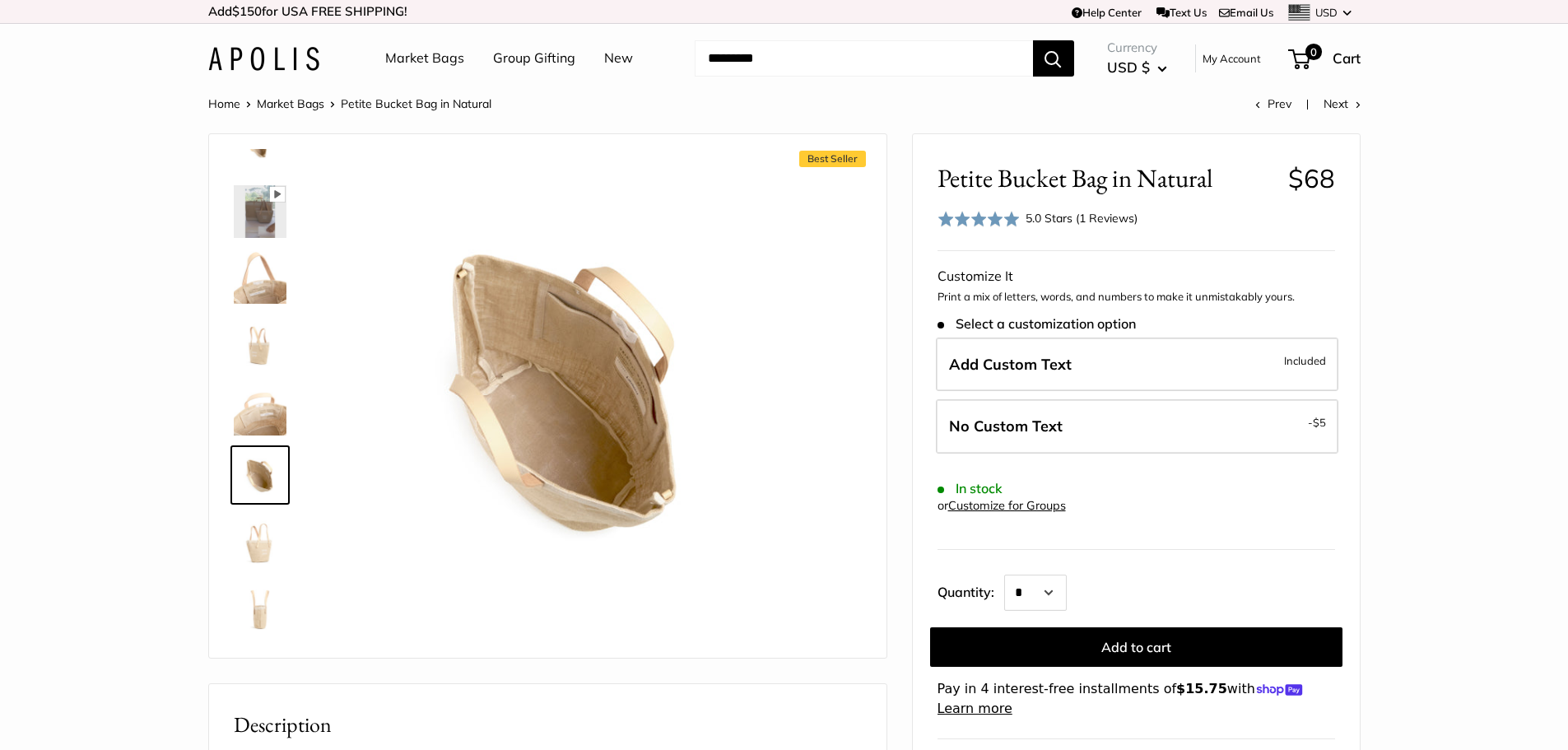
click at [264, 522] on img at bounding box center [260, 540] width 53 height 53
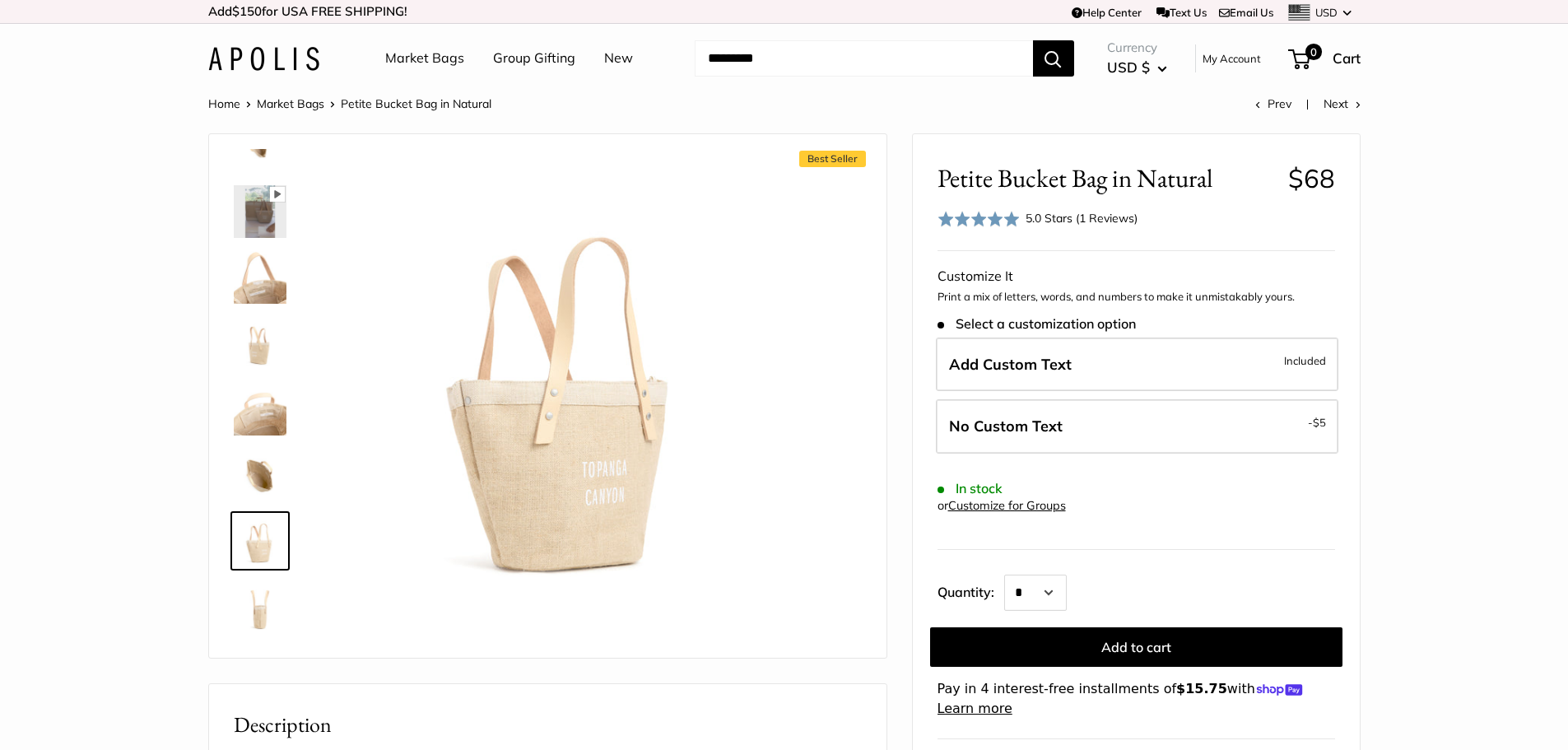
click at [258, 594] on img at bounding box center [260, 606] width 53 height 53
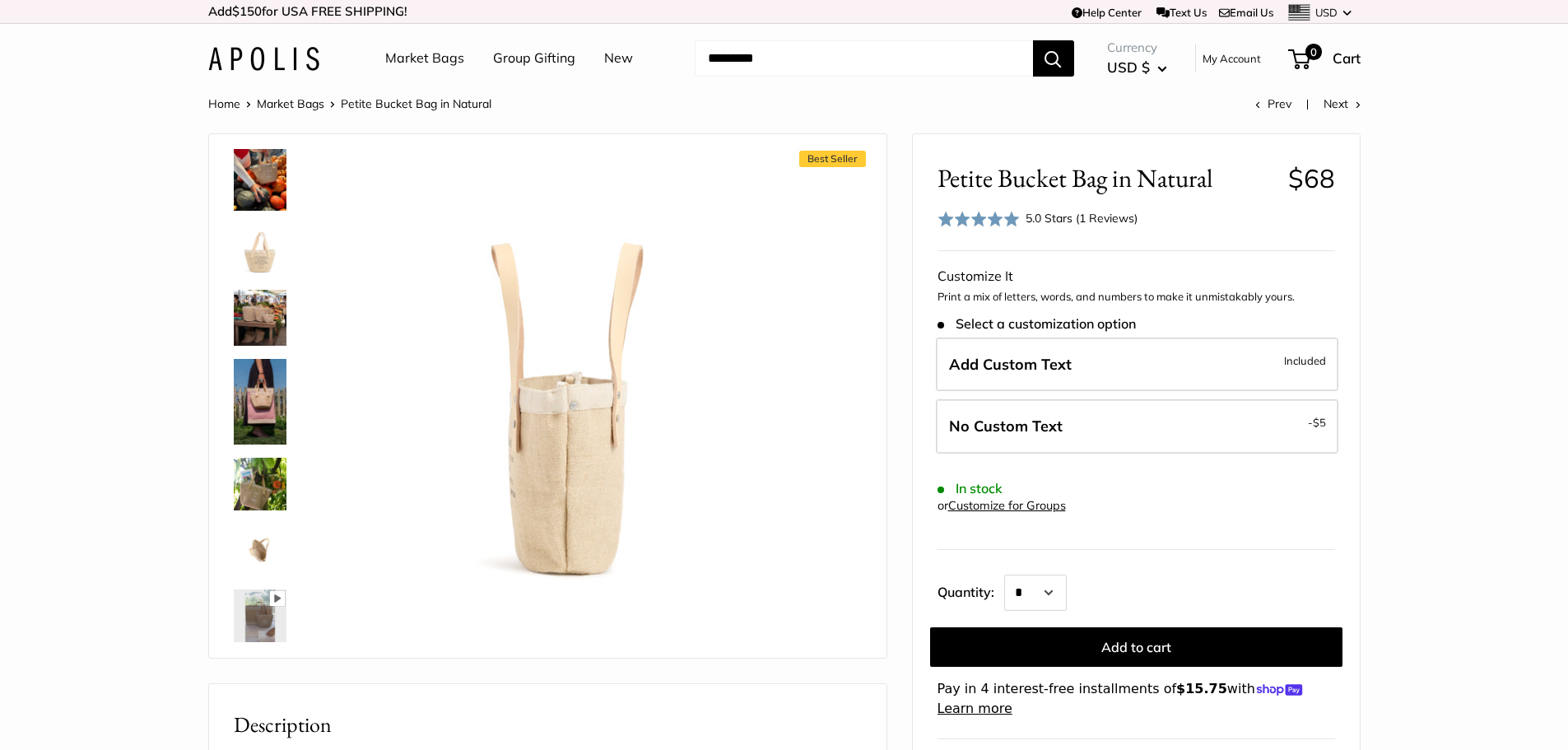
scroll to position [0, 0]
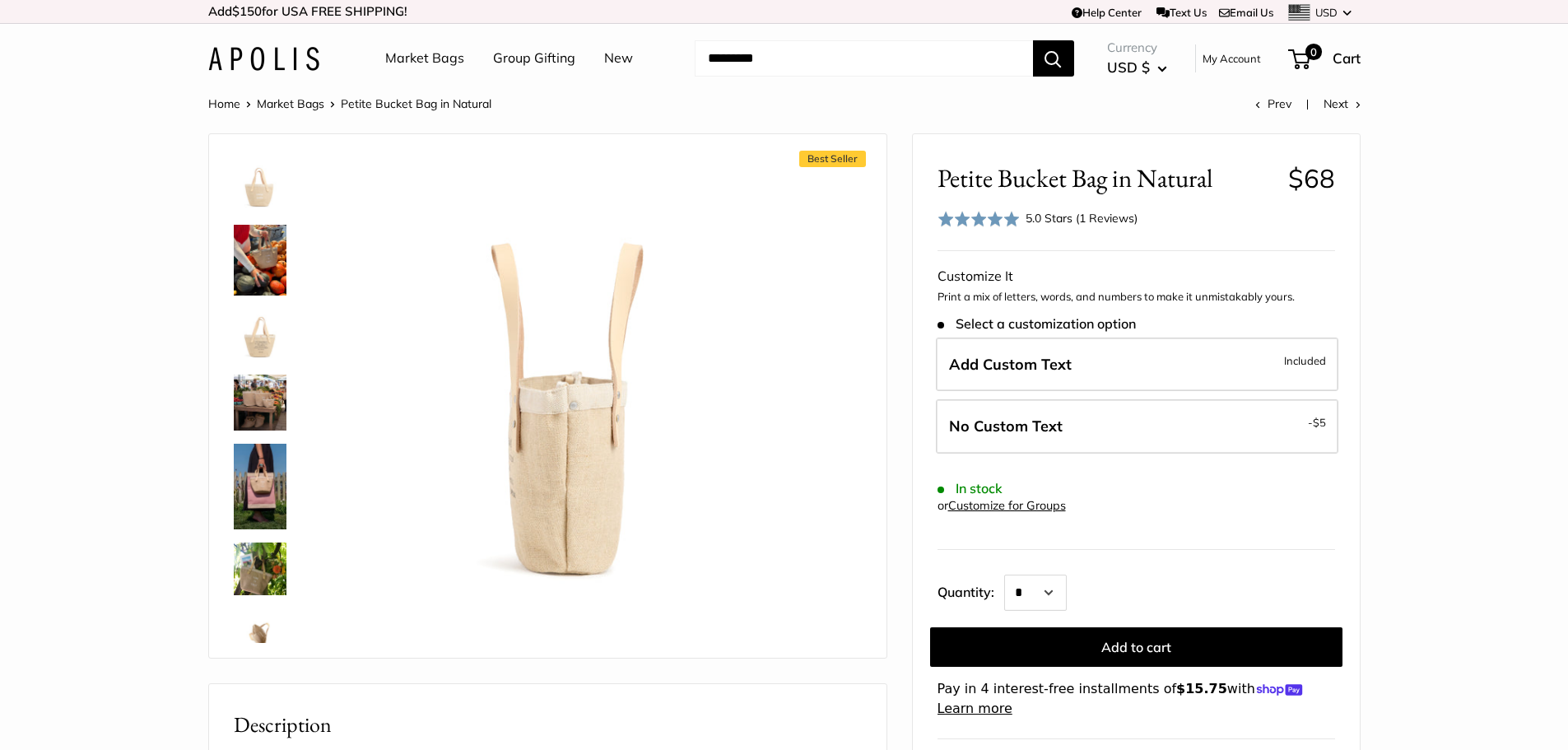
click at [255, 167] on img at bounding box center [260, 185] width 53 height 53
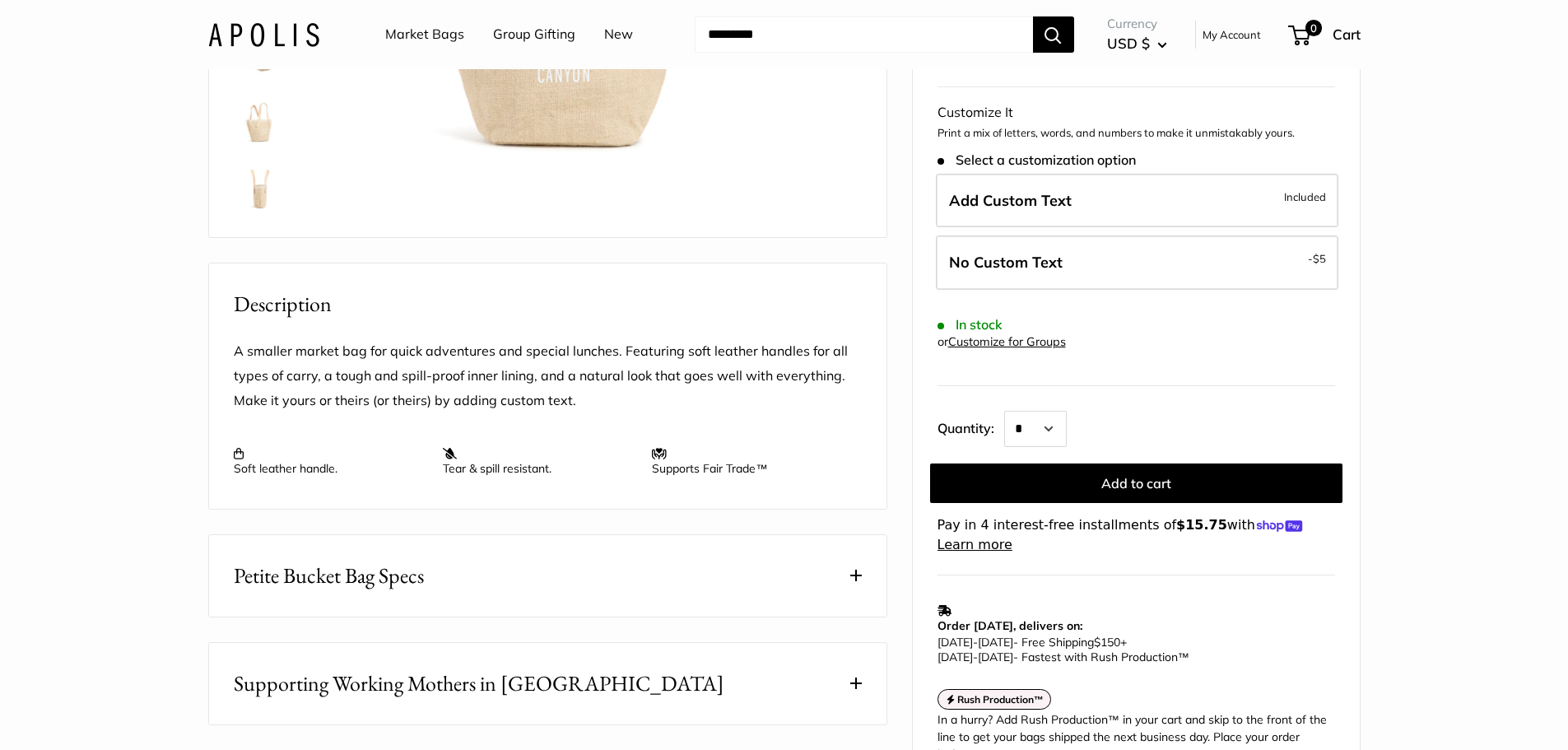
scroll to position [494, 0]
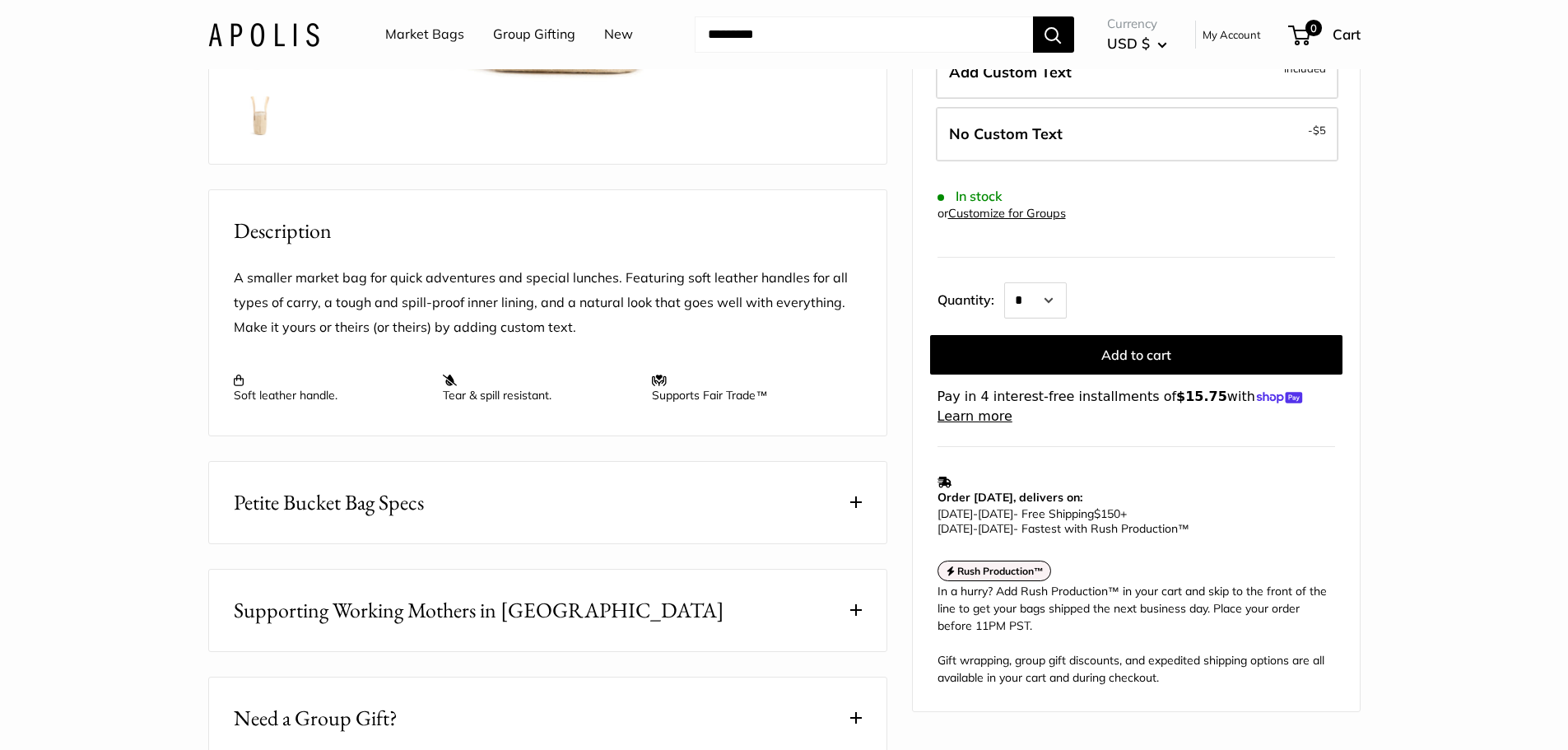
click at [400, 512] on span "Petite Bucket Bag Specs" at bounding box center [329, 502] width 191 height 32
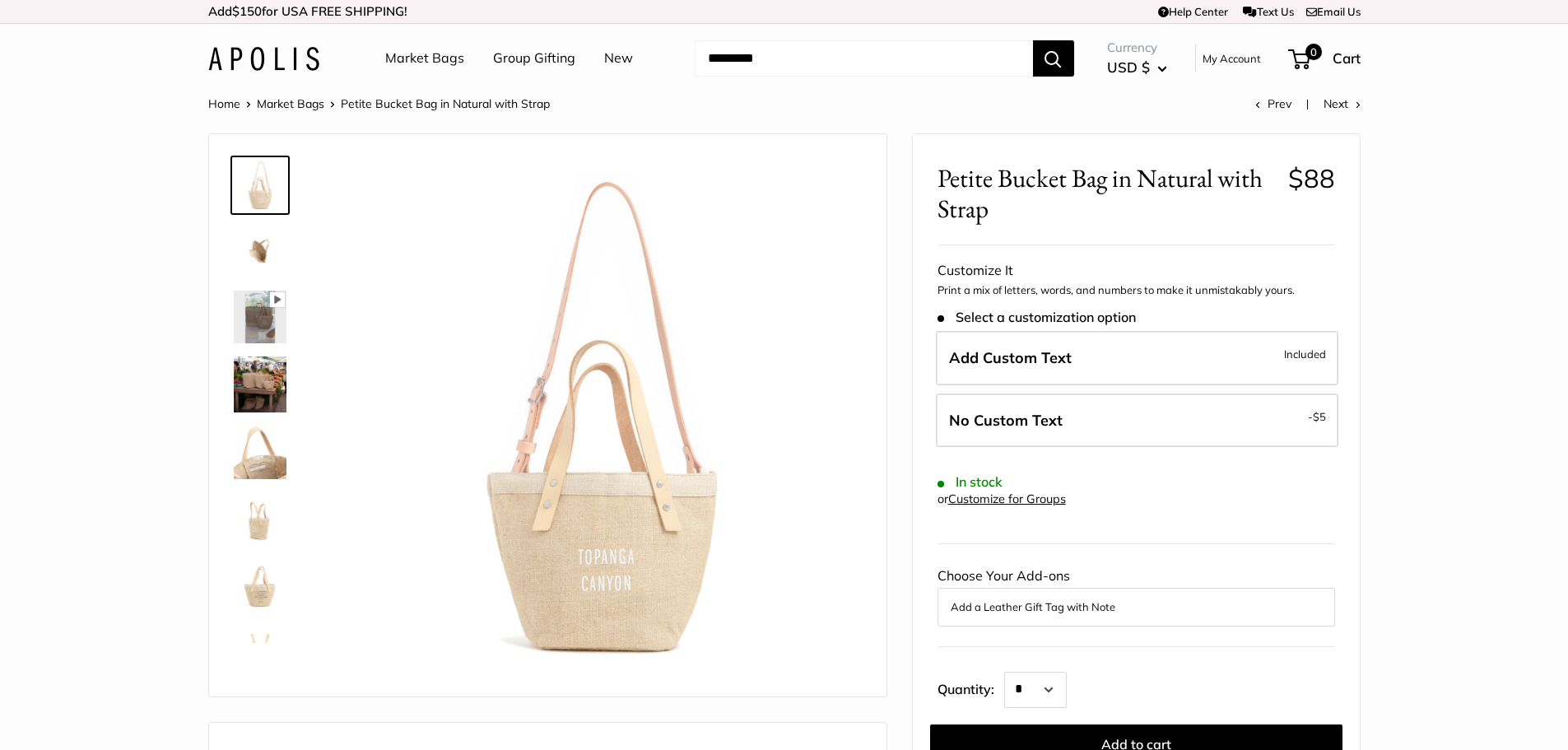
click at [249, 239] on img at bounding box center [260, 251] width 53 height 53
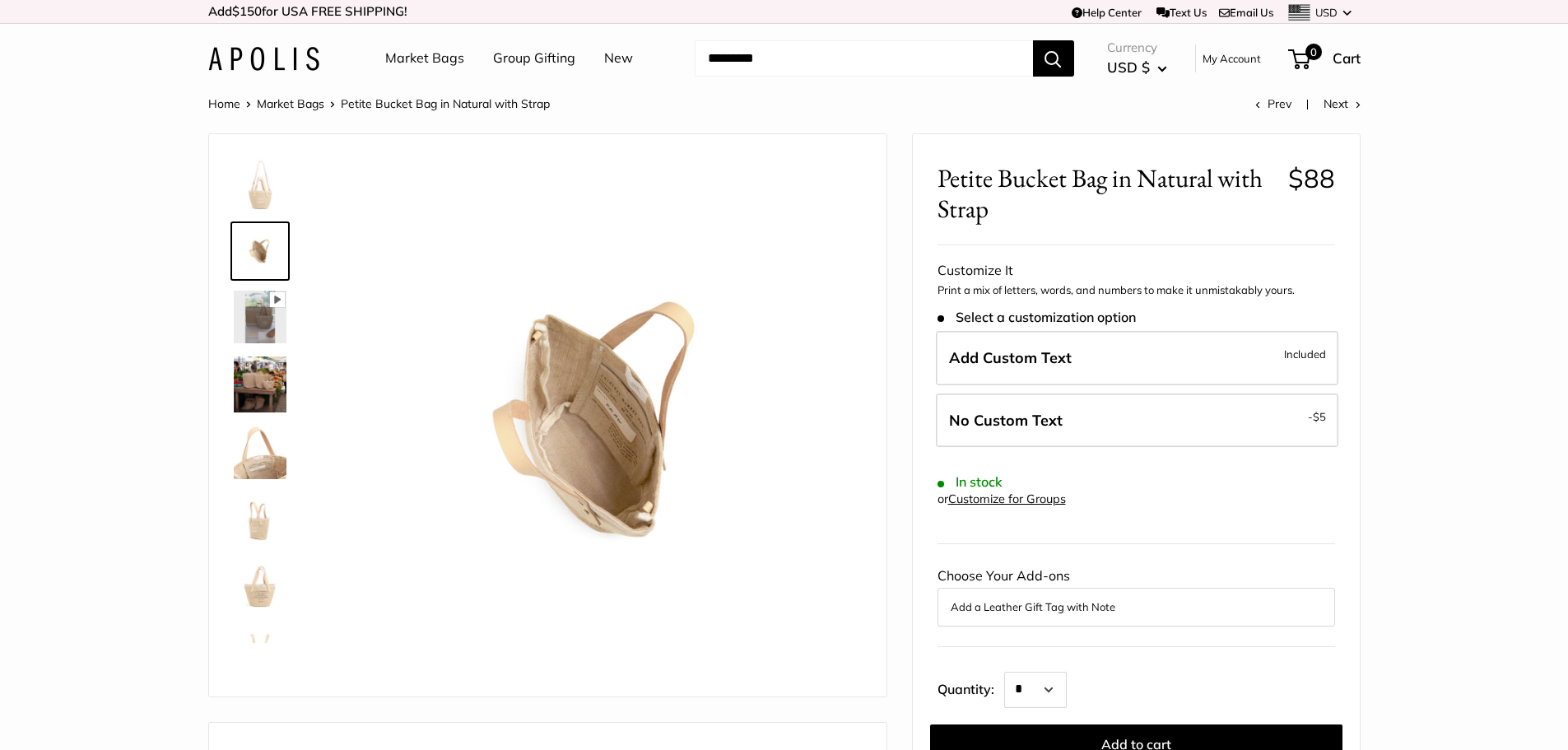
click at [257, 361] on img at bounding box center [260, 384] width 53 height 56
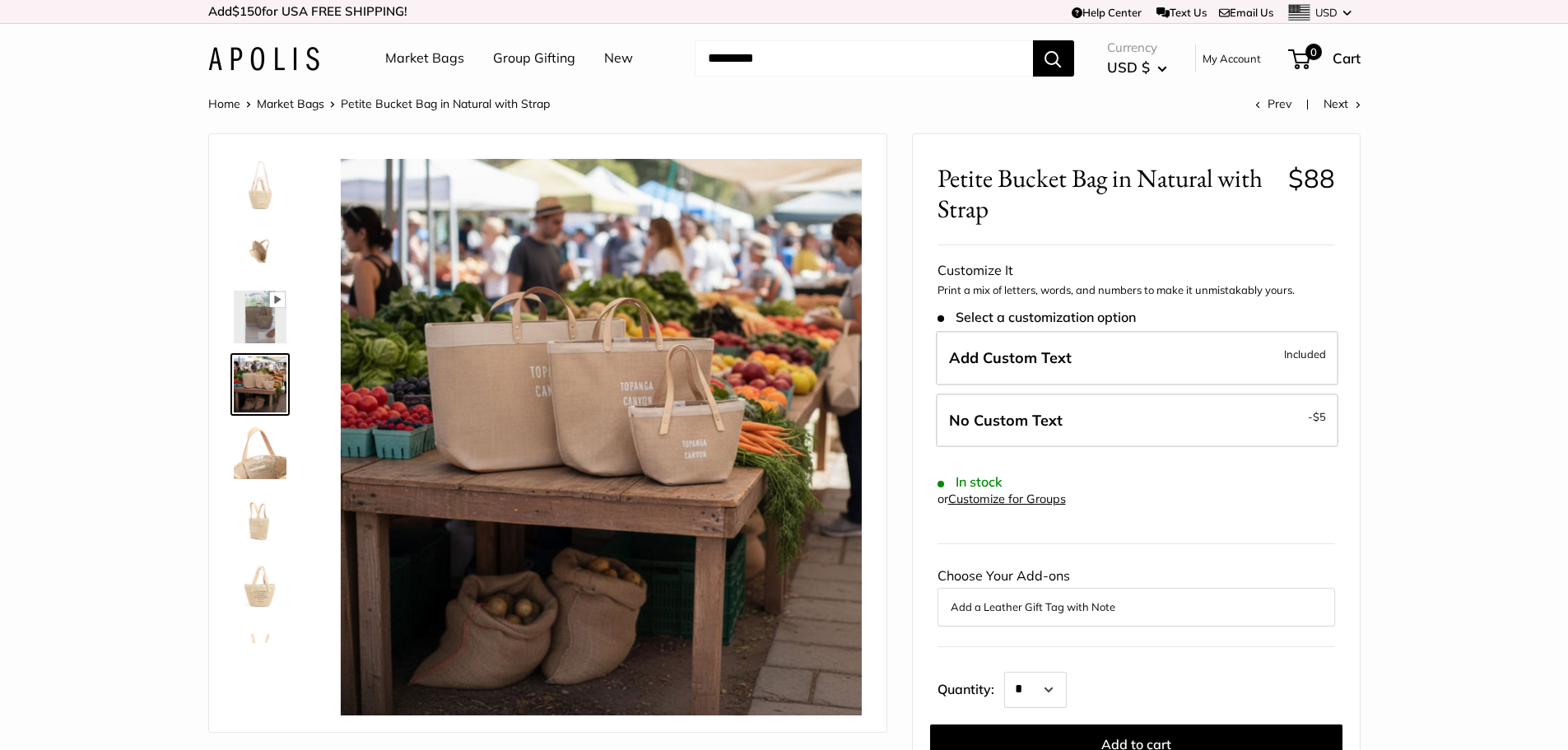
click at [271, 445] on img at bounding box center [260, 452] width 53 height 53
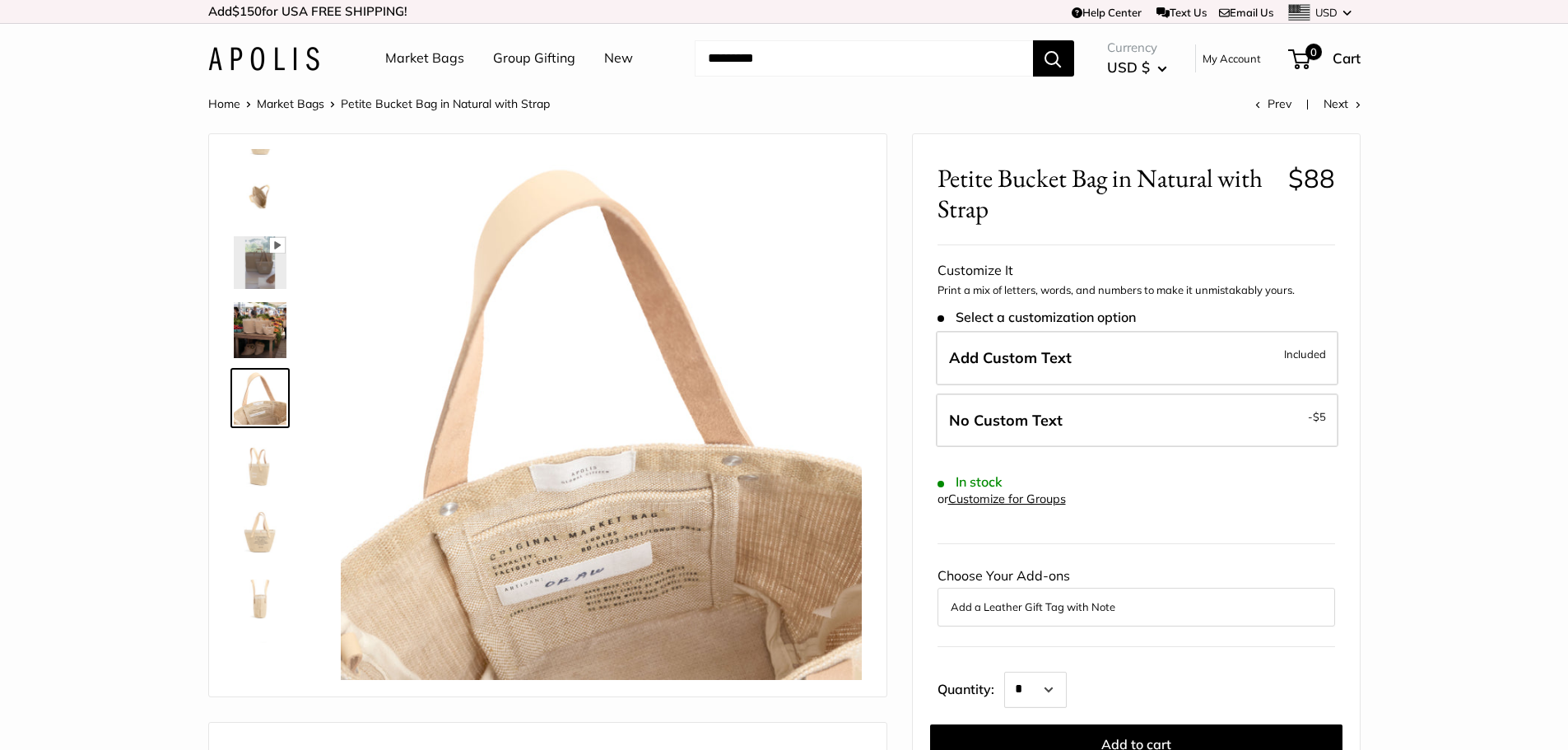
click at [255, 450] on img at bounding box center [260, 464] width 53 height 53
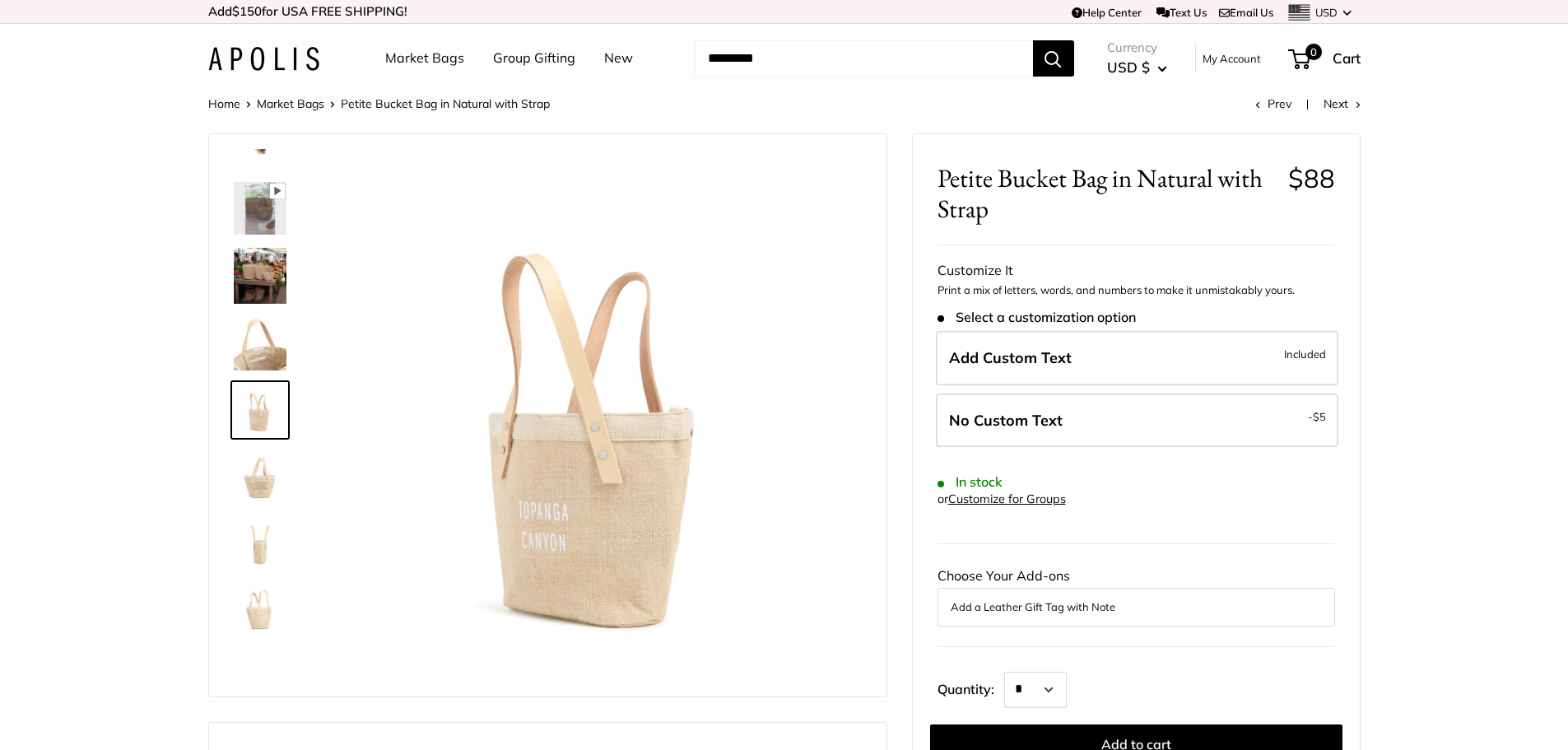
click at [276, 461] on img at bounding box center [260, 475] width 53 height 53
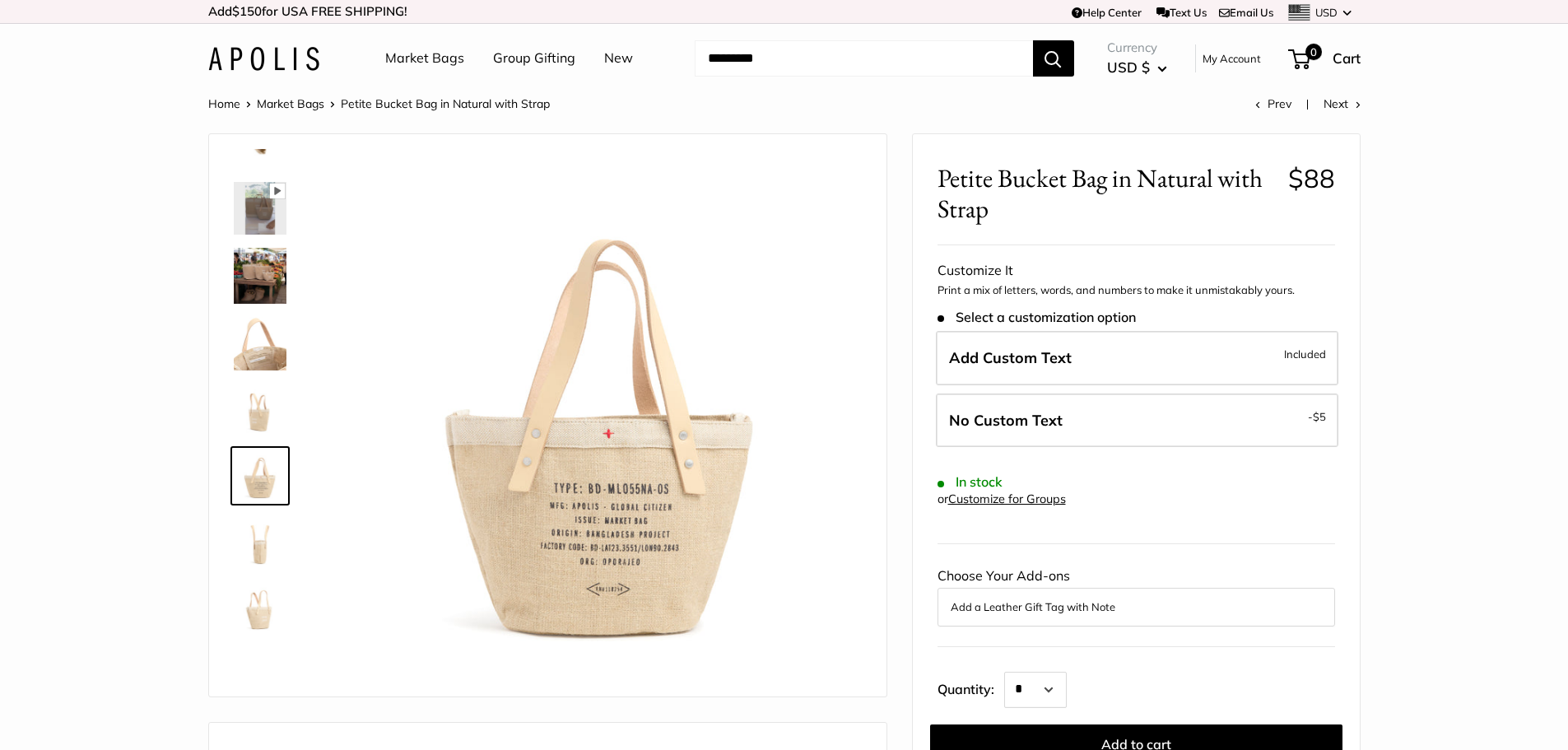
click at [265, 527] on img at bounding box center [260, 541] width 53 height 53
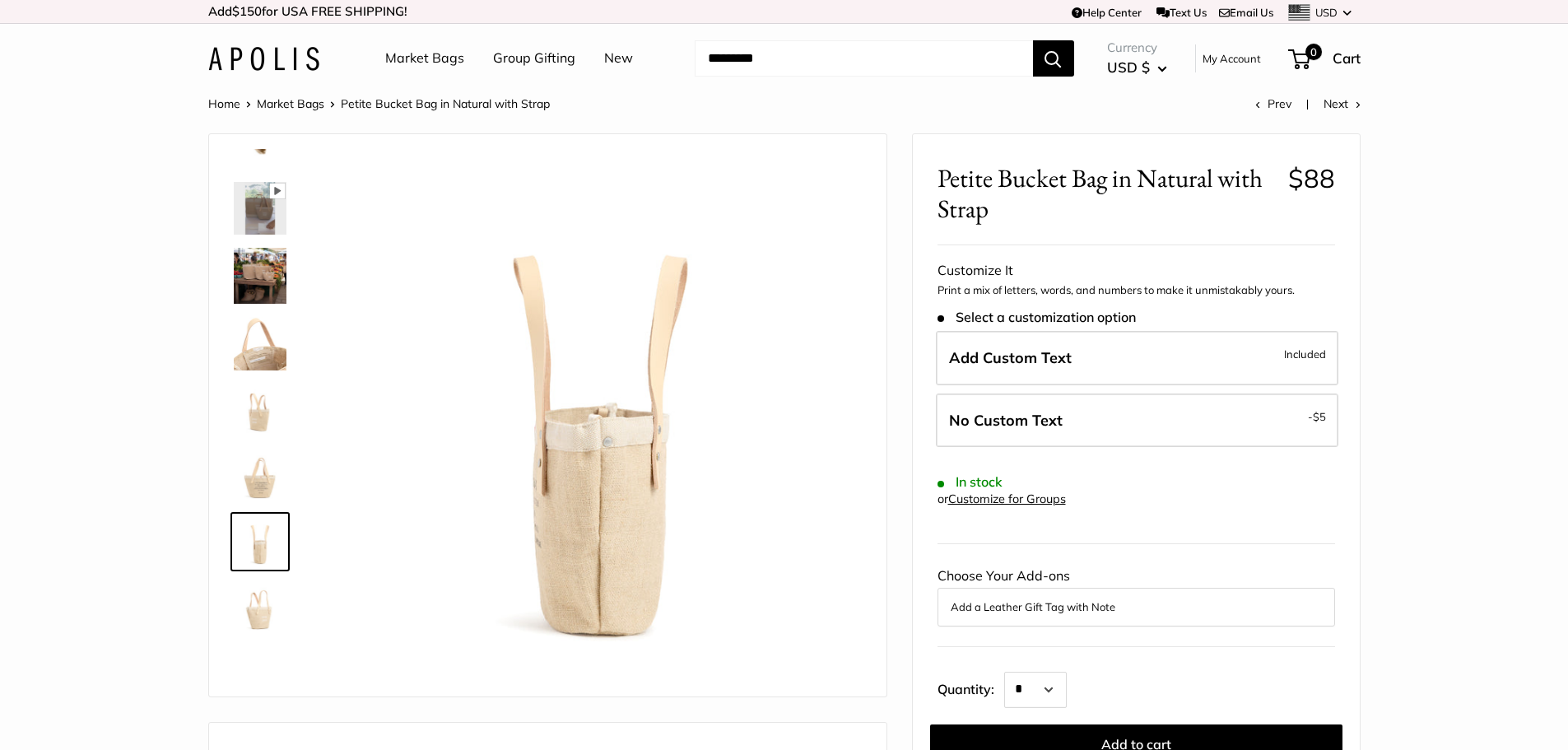
click at [251, 605] on img at bounding box center [260, 607] width 53 height 53
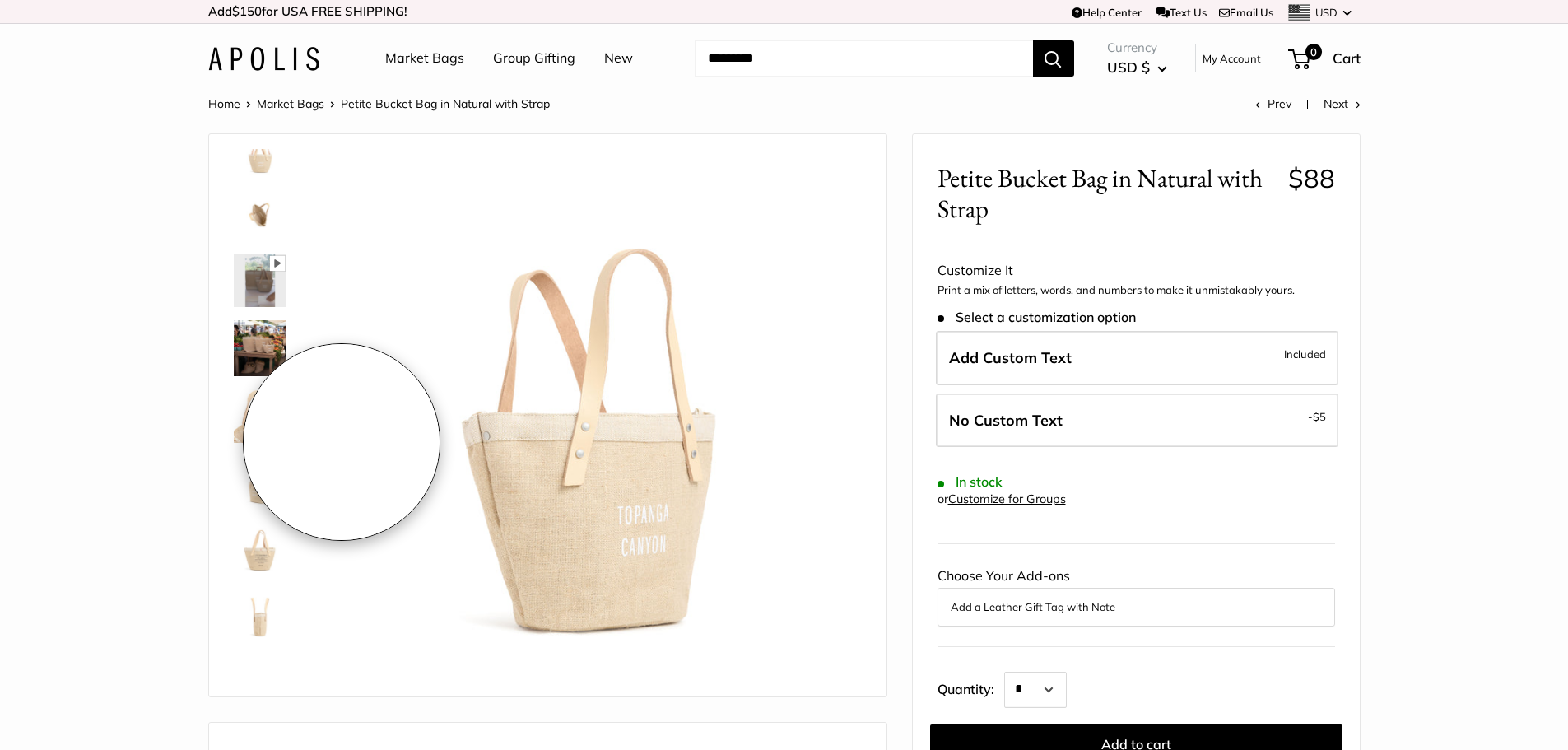
scroll to position [0, 0]
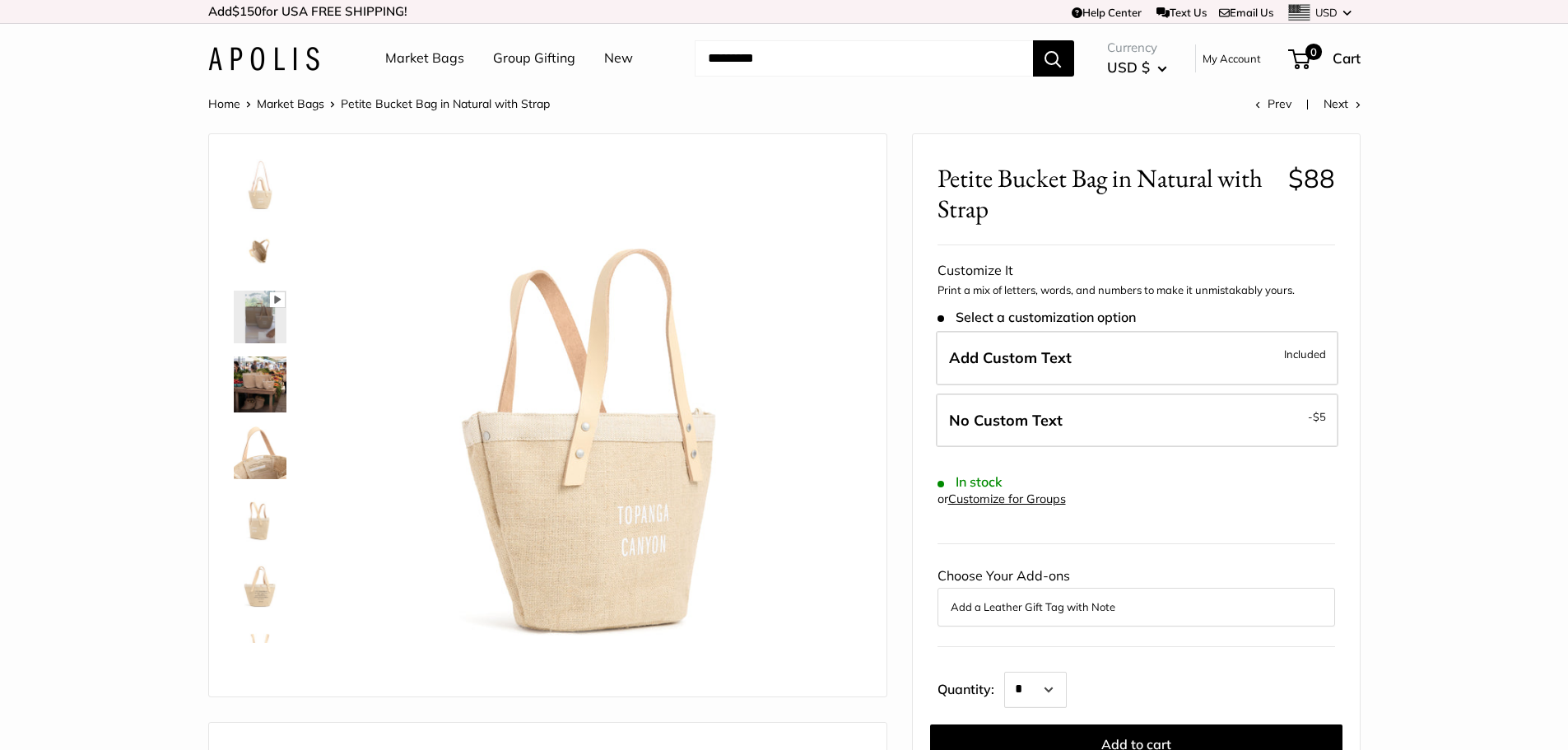
click at [260, 368] on img at bounding box center [260, 384] width 53 height 56
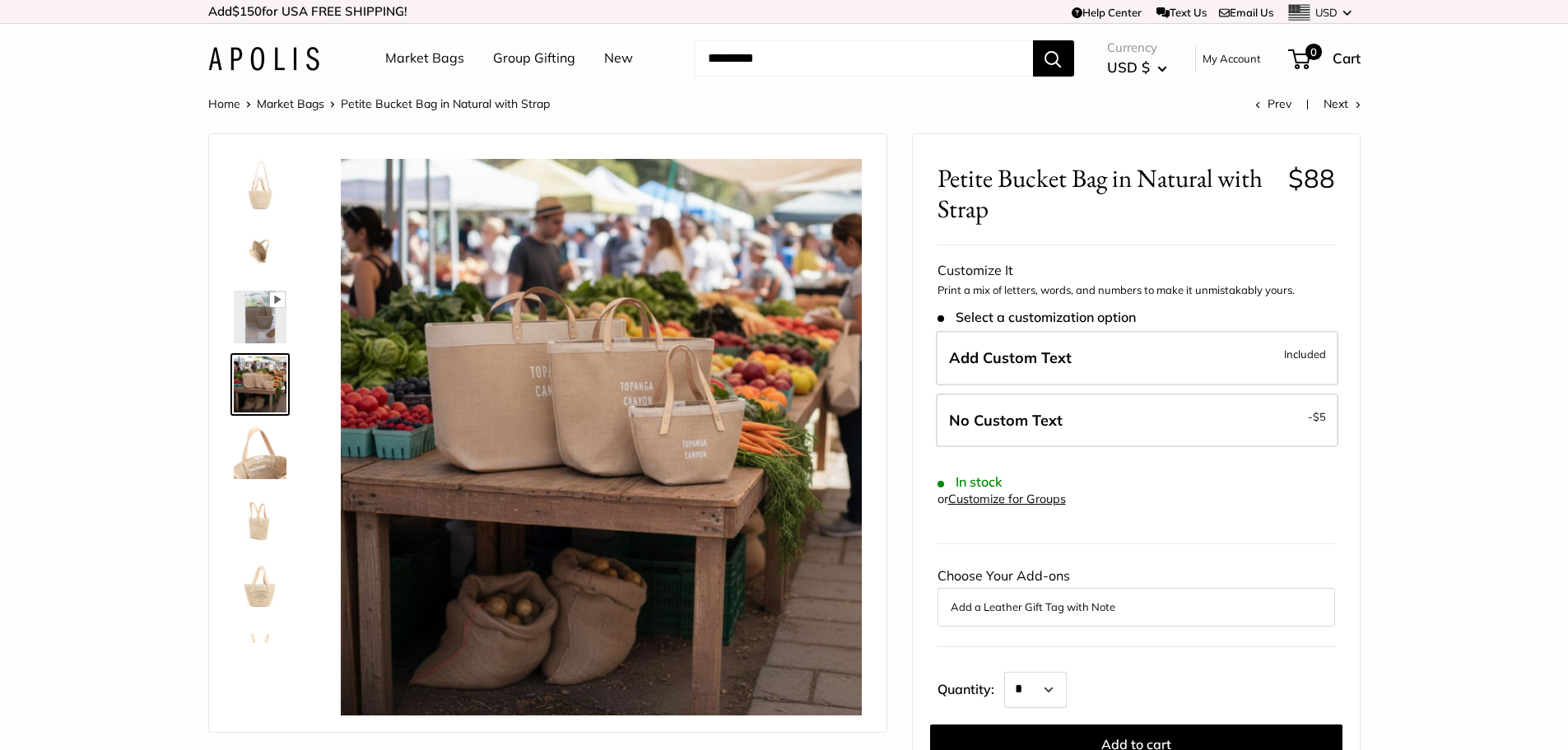
click at [276, 316] on img at bounding box center [260, 317] width 53 height 53
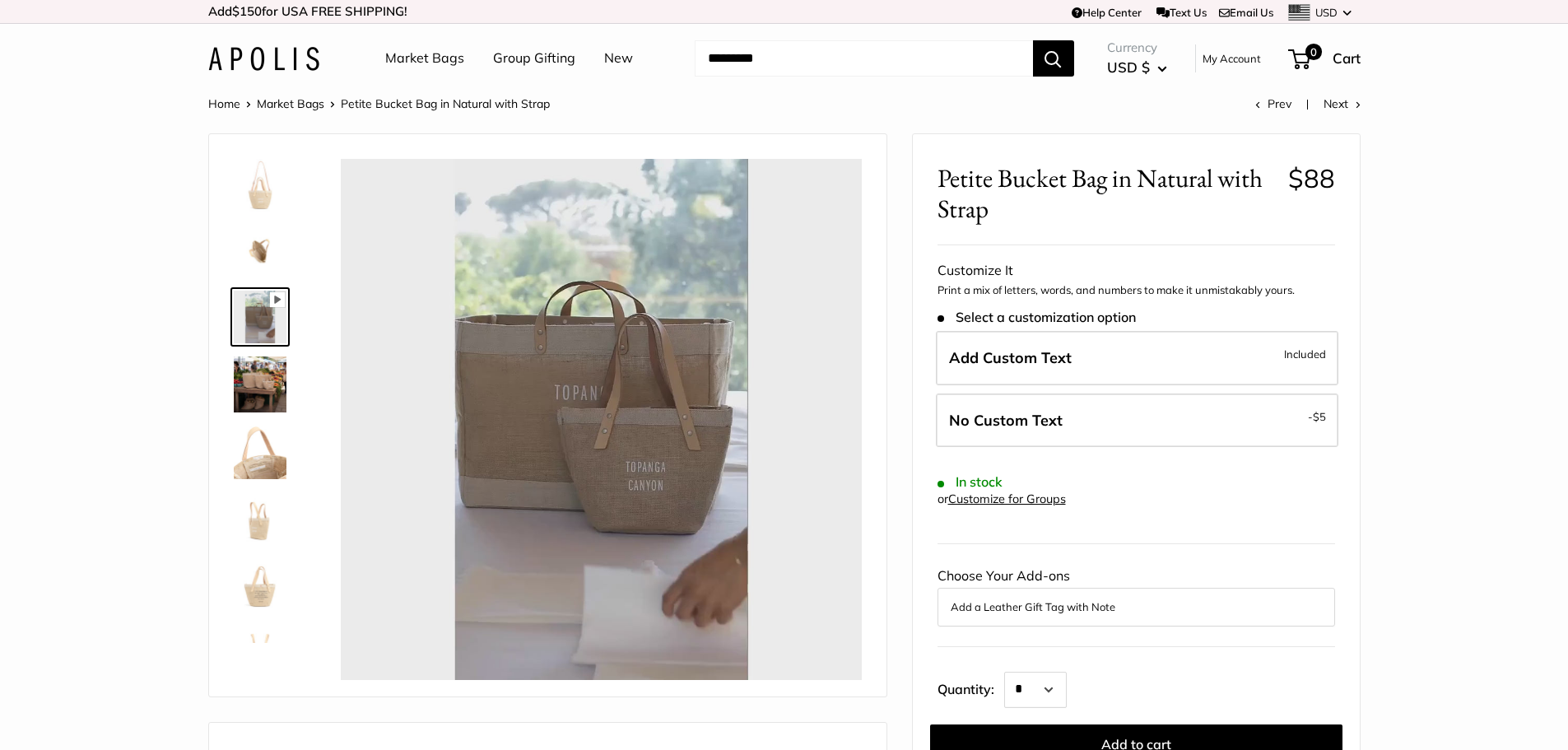
type input "*"
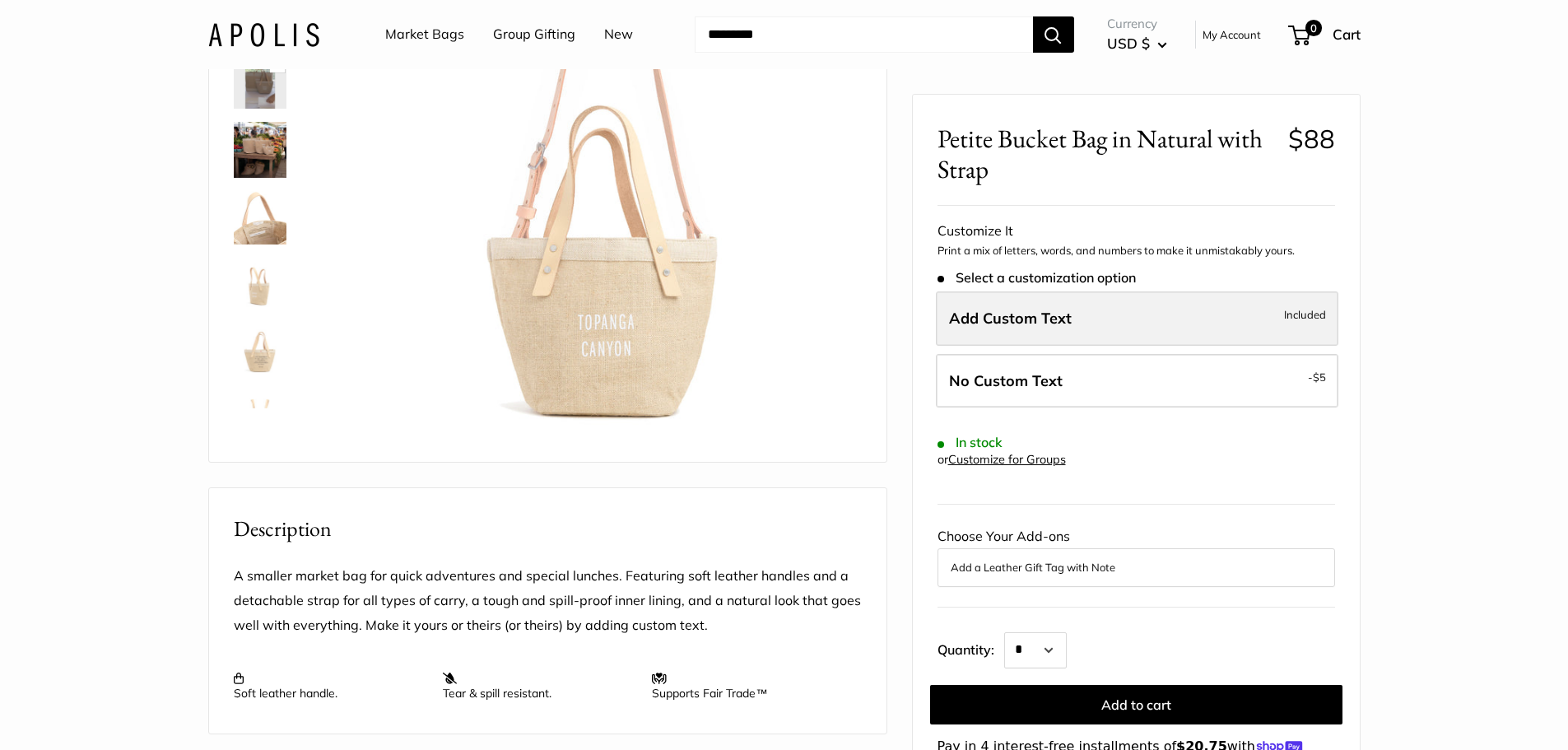
scroll to position [247, 0]
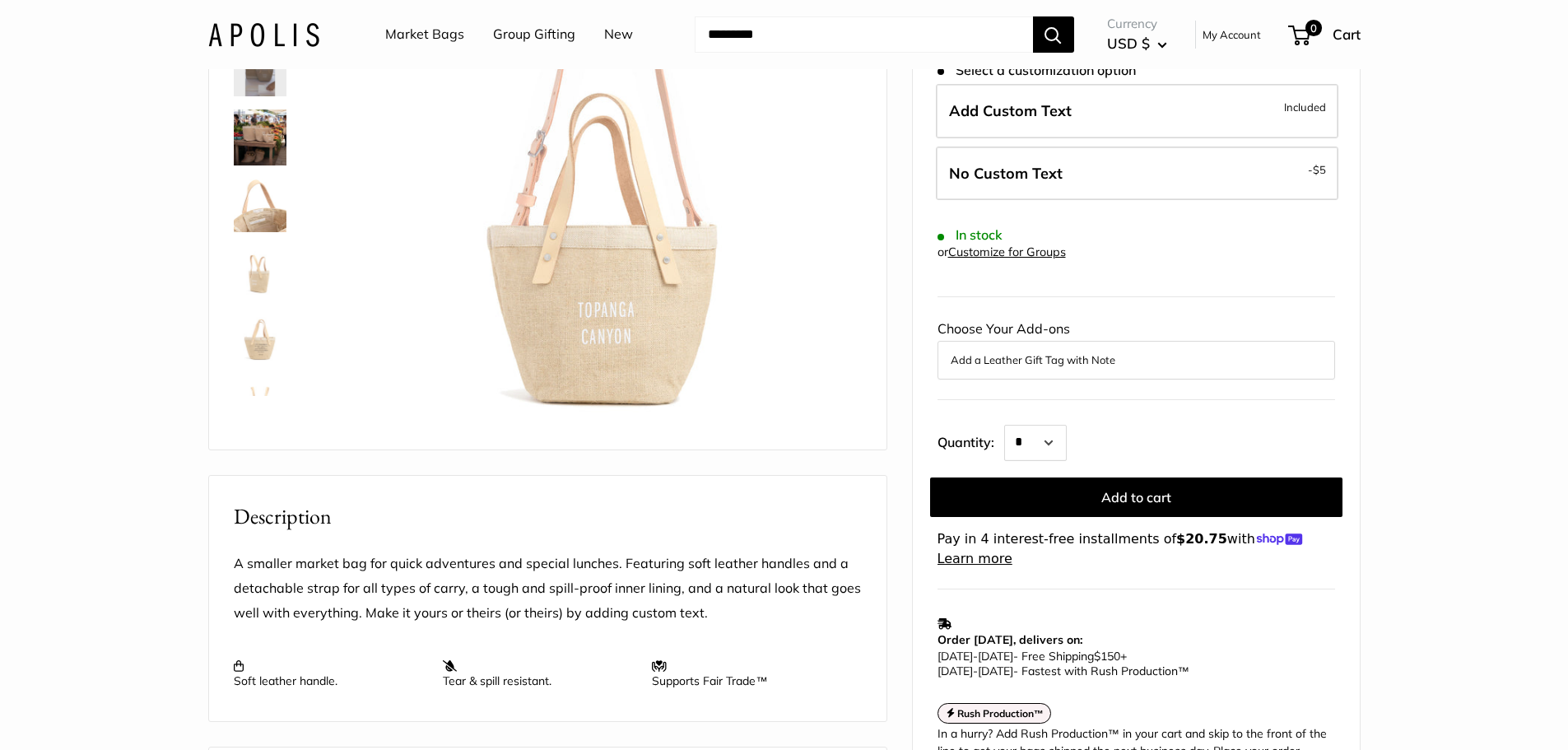
click at [1146, 358] on button "Add a Leather Gift Tag with Note" at bounding box center [1136, 359] width 371 height 19
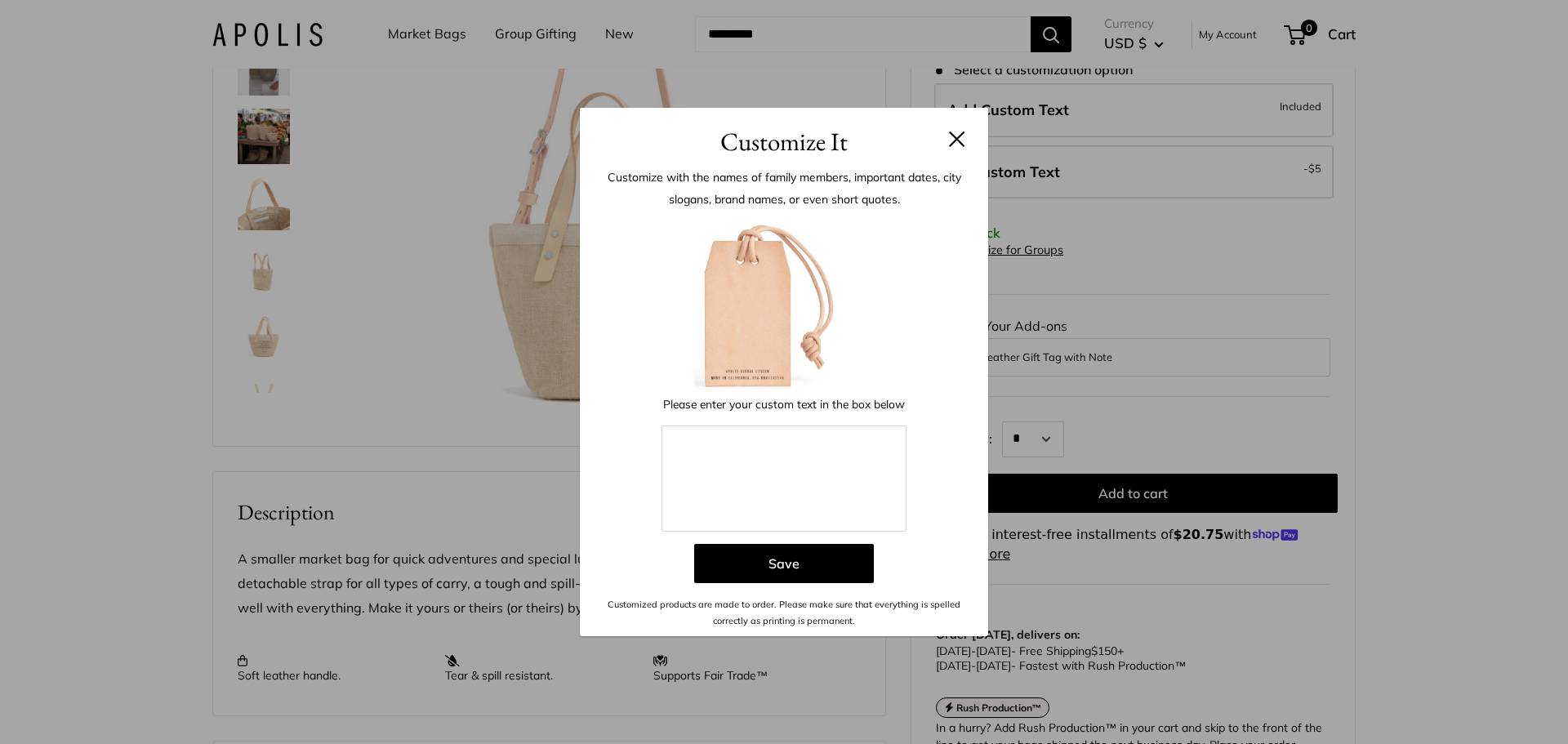
click at [960, 140] on button at bounding box center [958, 139] width 17 height 17
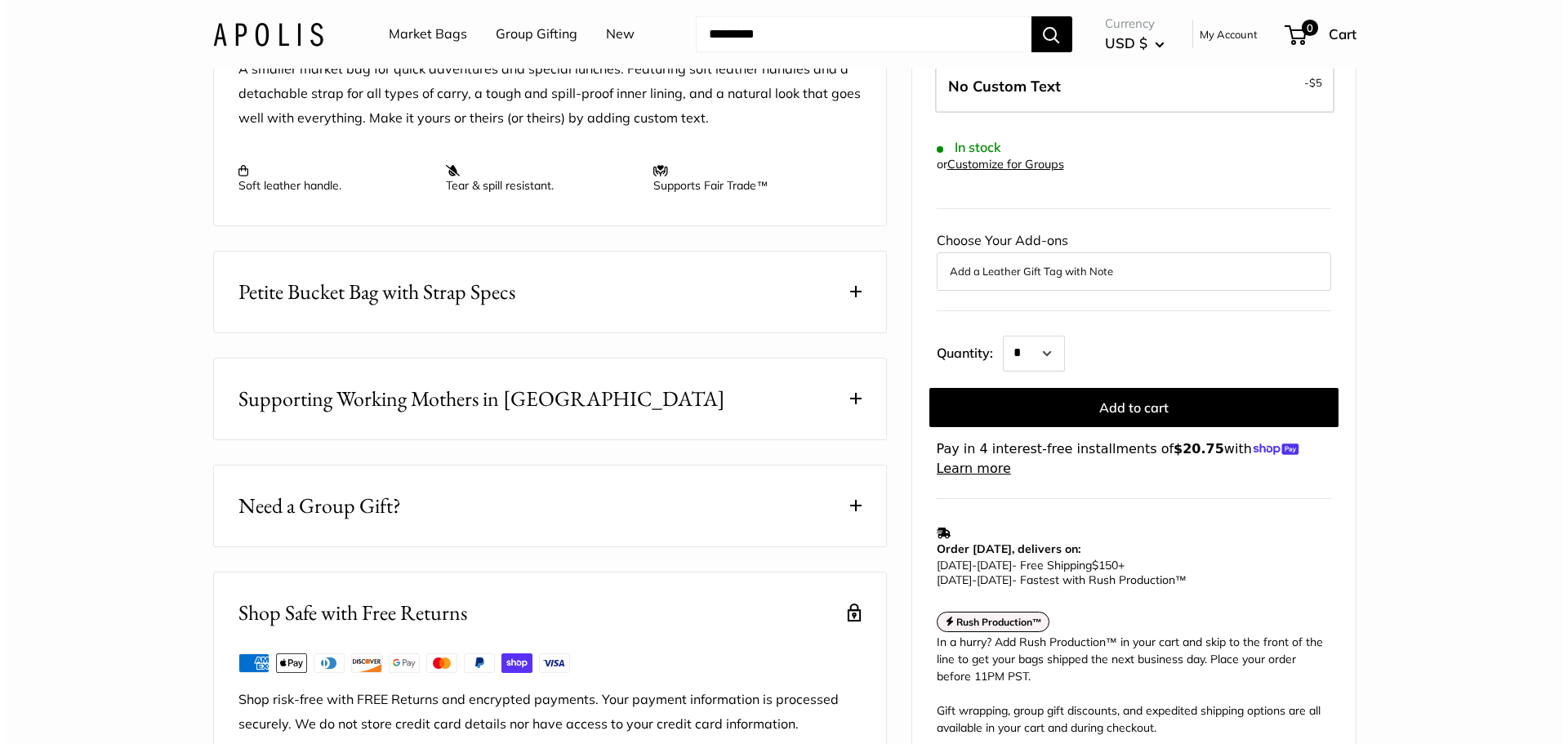
scroll to position [0, 0]
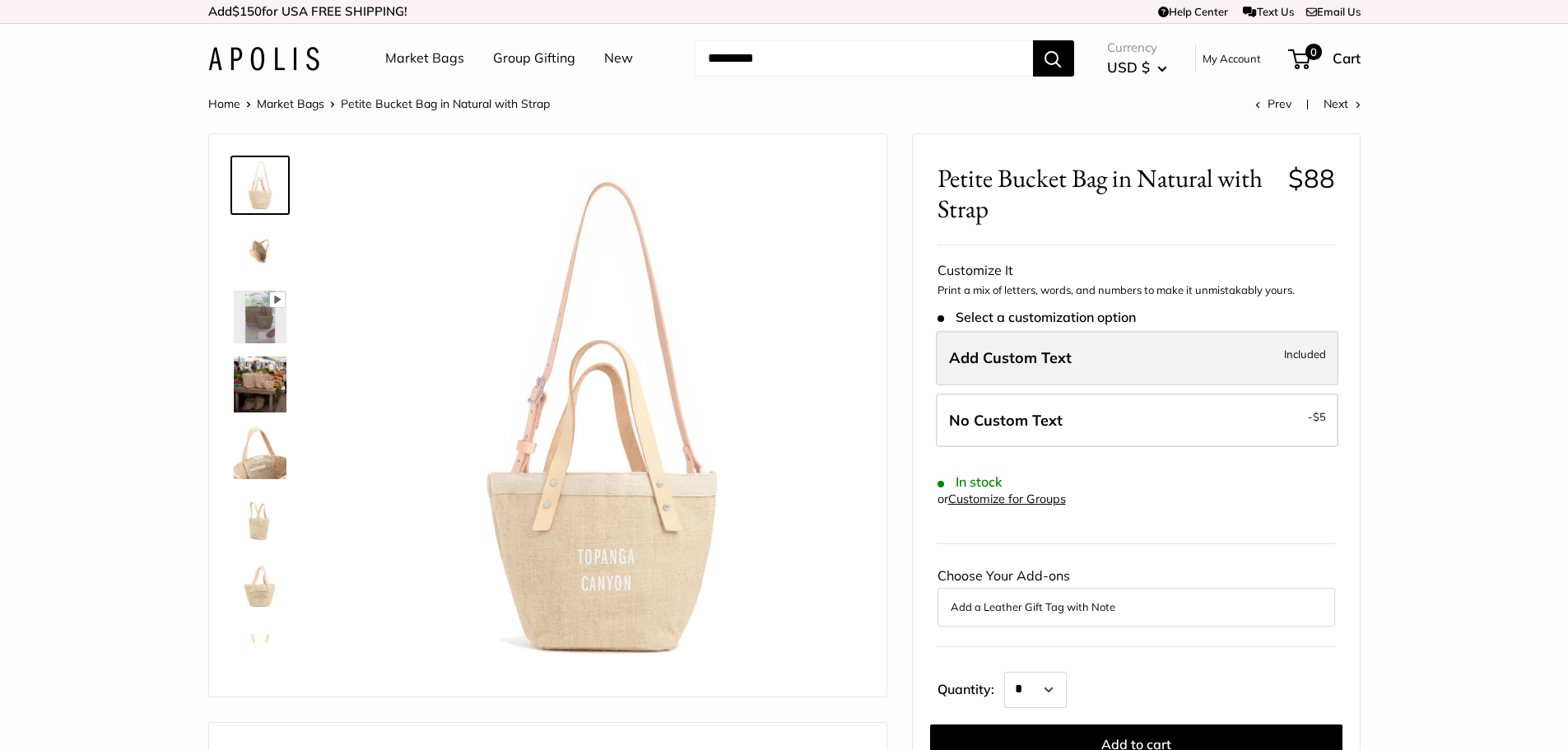
click at [1016, 347] on label "Add Custom Text Included" at bounding box center [1137, 358] width 403 height 54
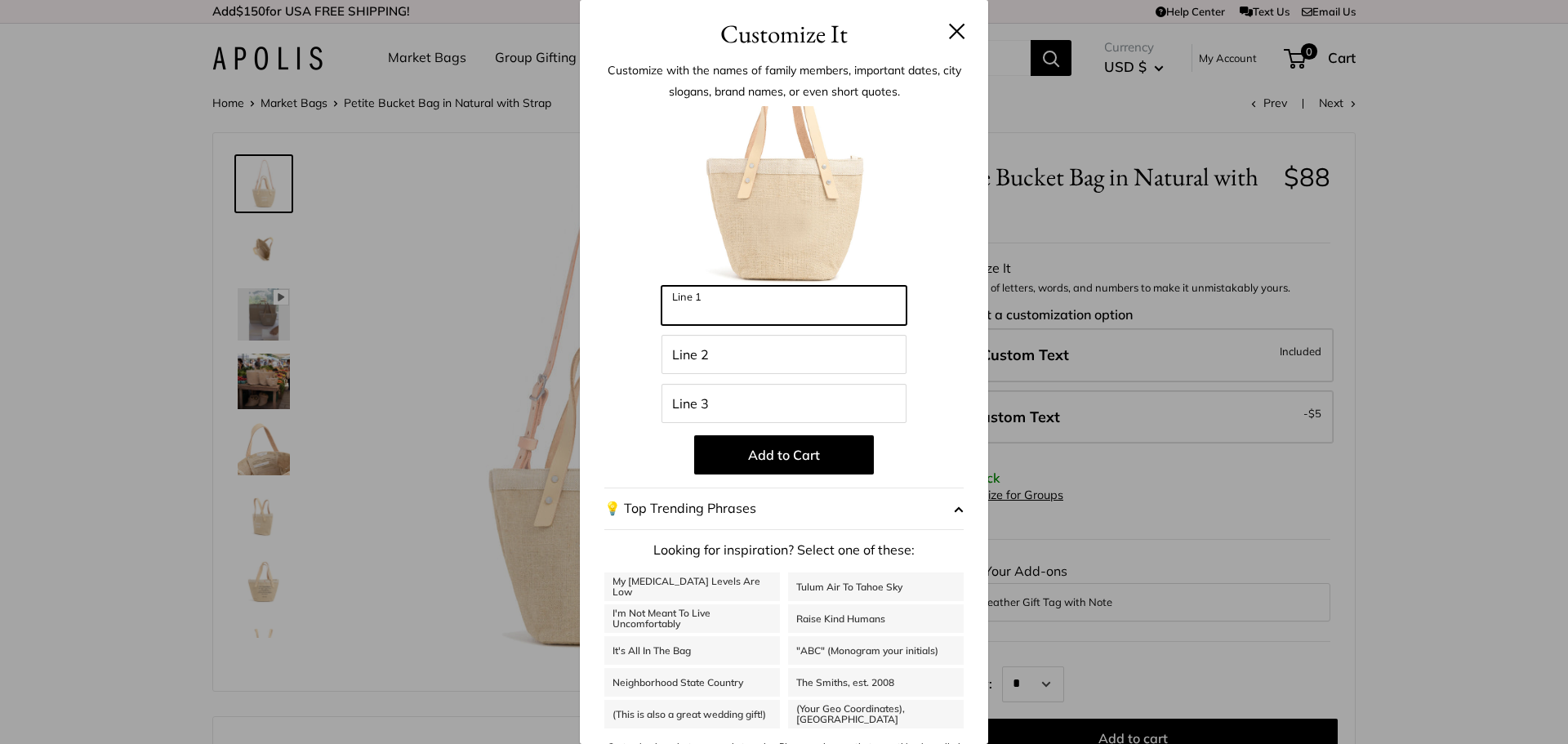
click at [763, 309] on input "Line 1" at bounding box center [784, 305] width 245 height 39
click at [737, 359] on input "Line 2" at bounding box center [784, 354] width 245 height 39
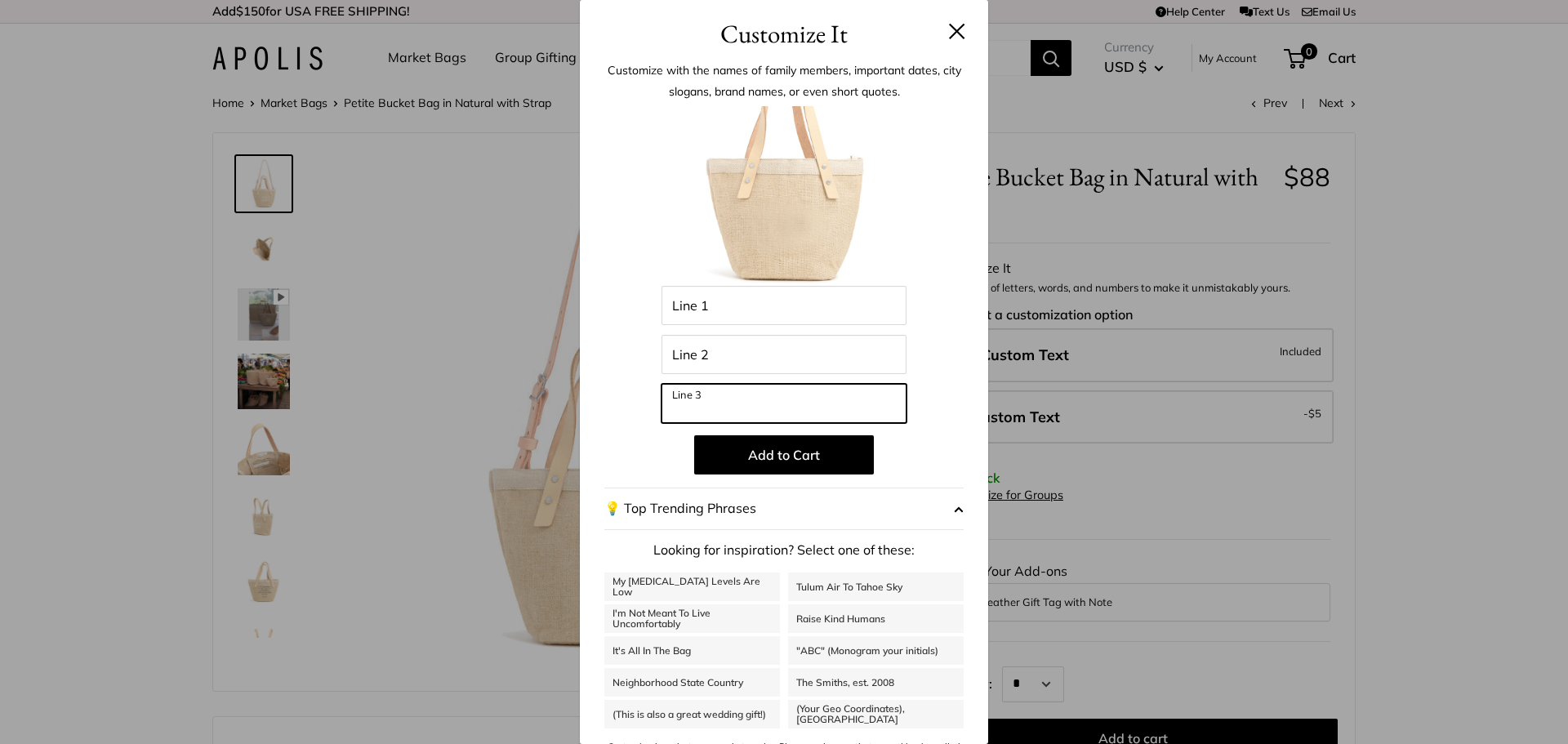
click at [723, 406] on input "Line 3" at bounding box center [784, 403] width 245 height 39
click at [949, 25] on button at bounding box center [958, 31] width 17 height 17
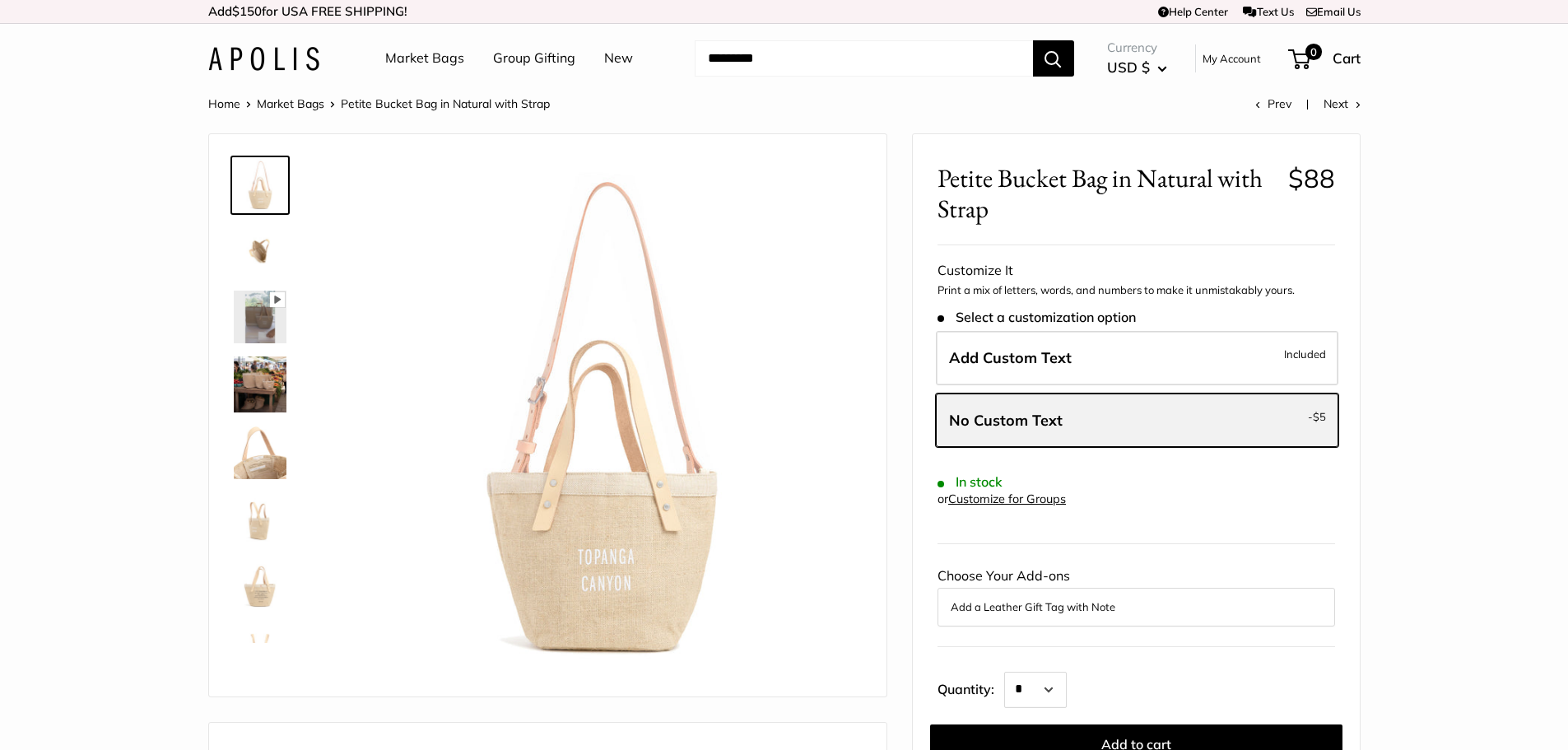
click at [1085, 414] on label "No Custom Text - $5" at bounding box center [1137, 421] width 403 height 54
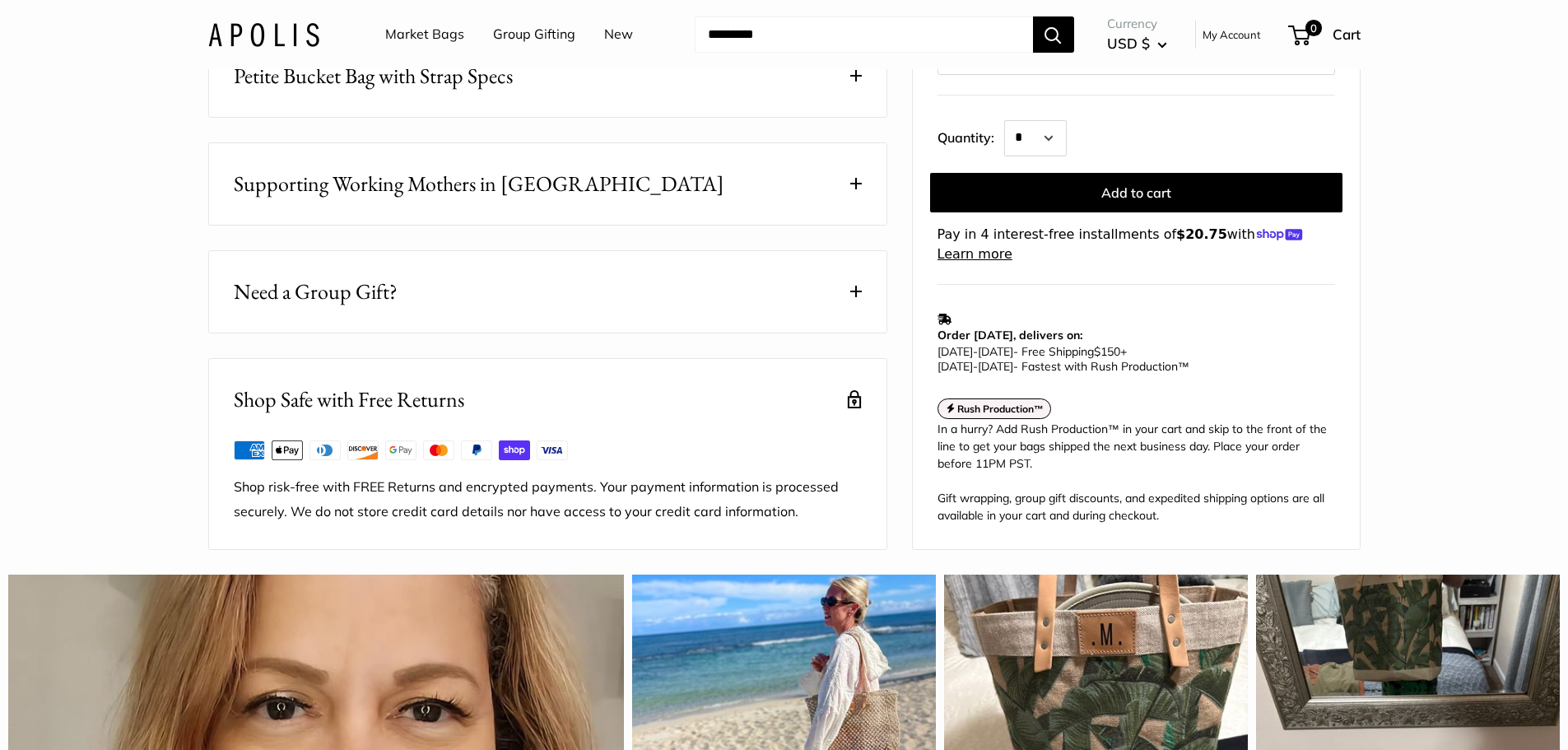
scroll to position [741, 0]
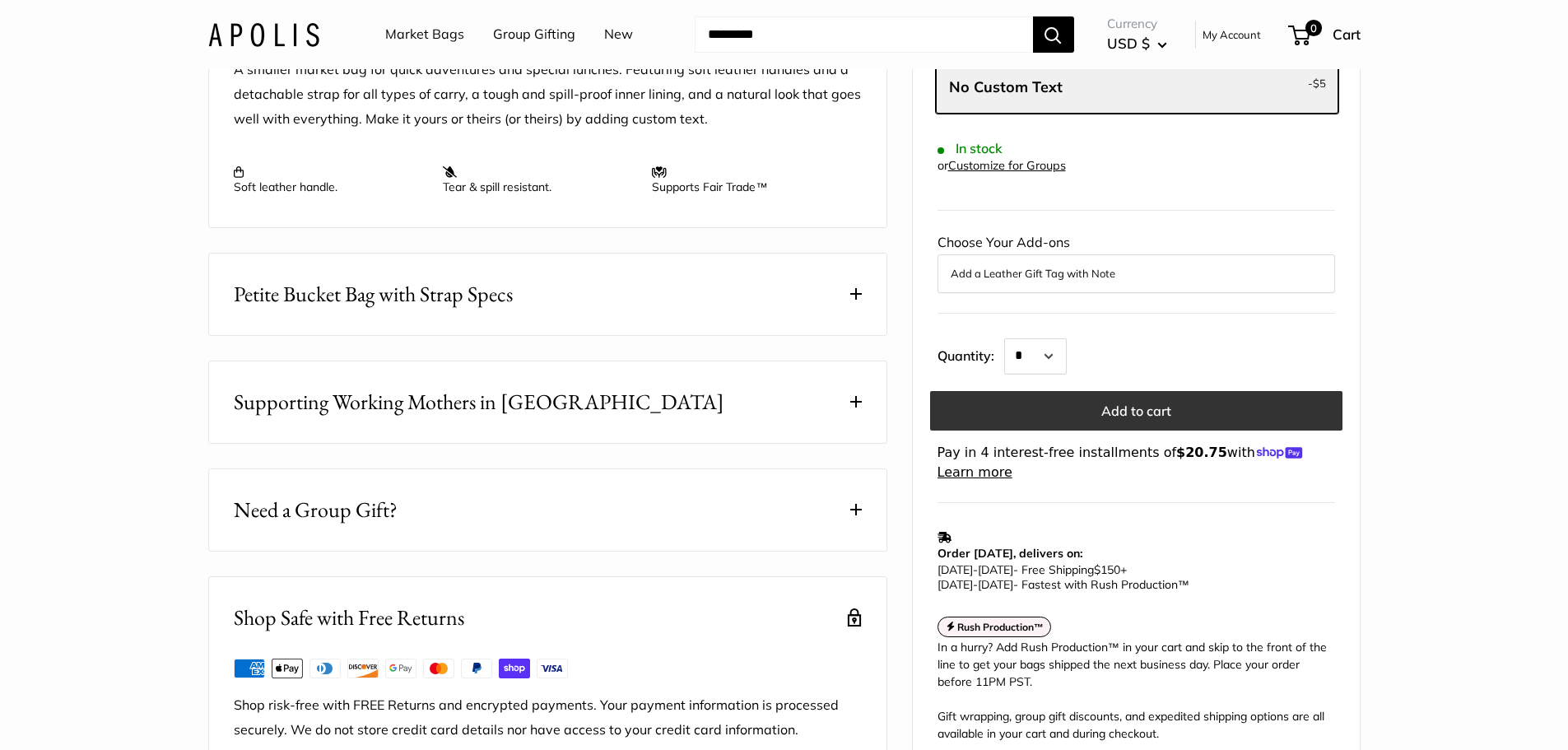
click at [1148, 431] on button "Add to cart" at bounding box center [1136, 410] width 412 height 40
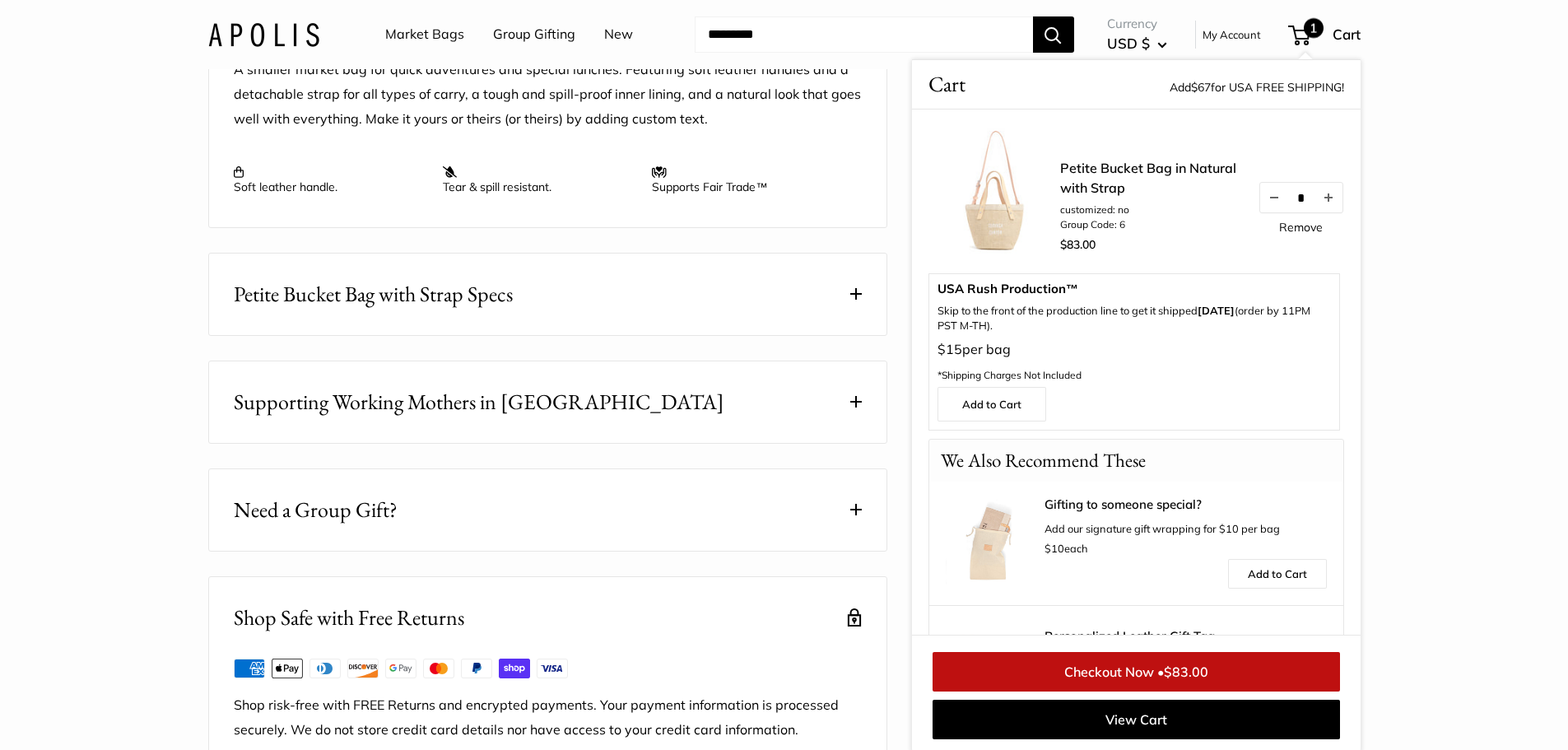
scroll to position [0, 0]
click at [1432, 171] on section "Home Market Bags Petite Bucket Bag in Natural with Strap Prev Next Pause Play %…" at bounding box center [784, 60] width 1568 height 1416
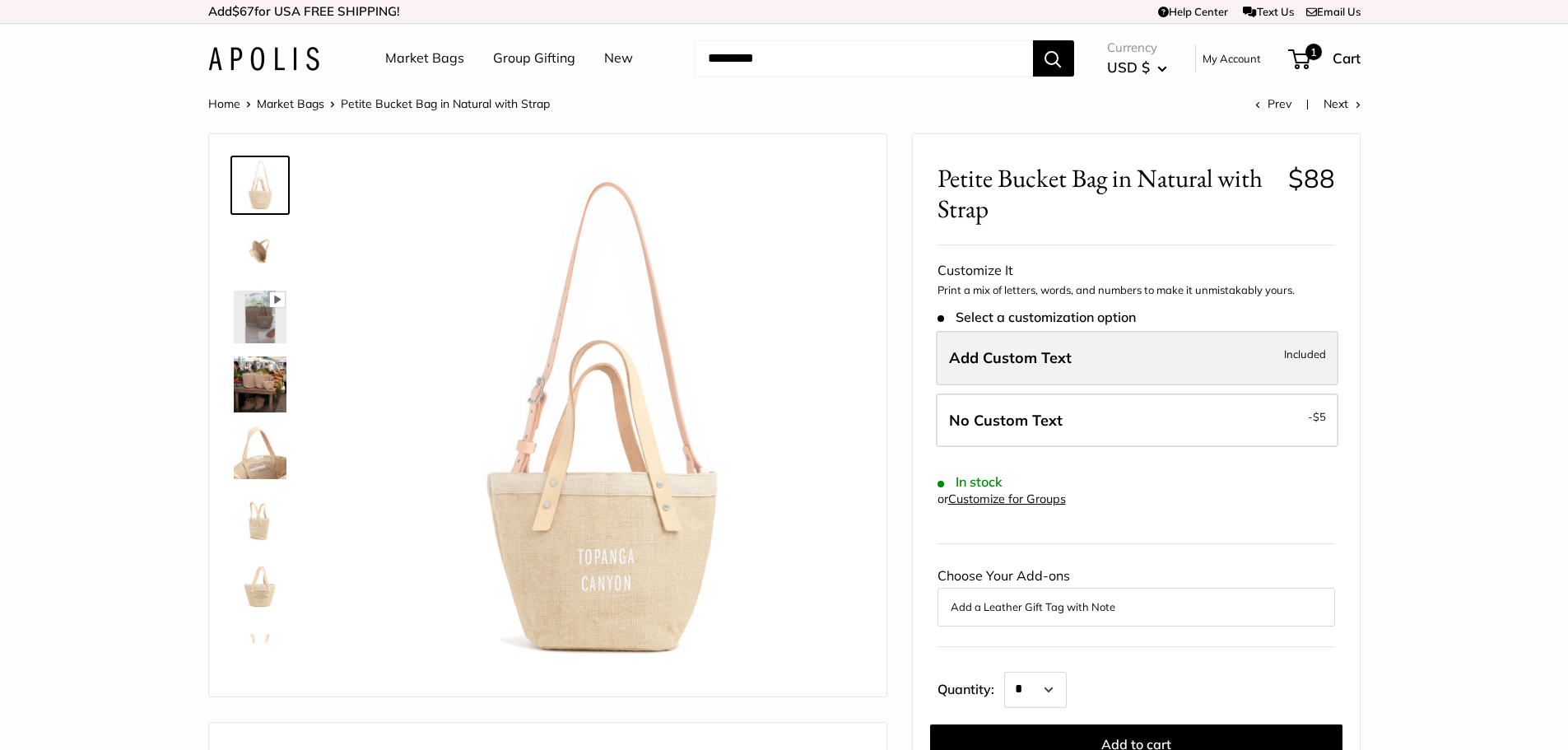
click at [1184, 362] on label "Add Custom Text Included" at bounding box center [1137, 358] width 403 height 54
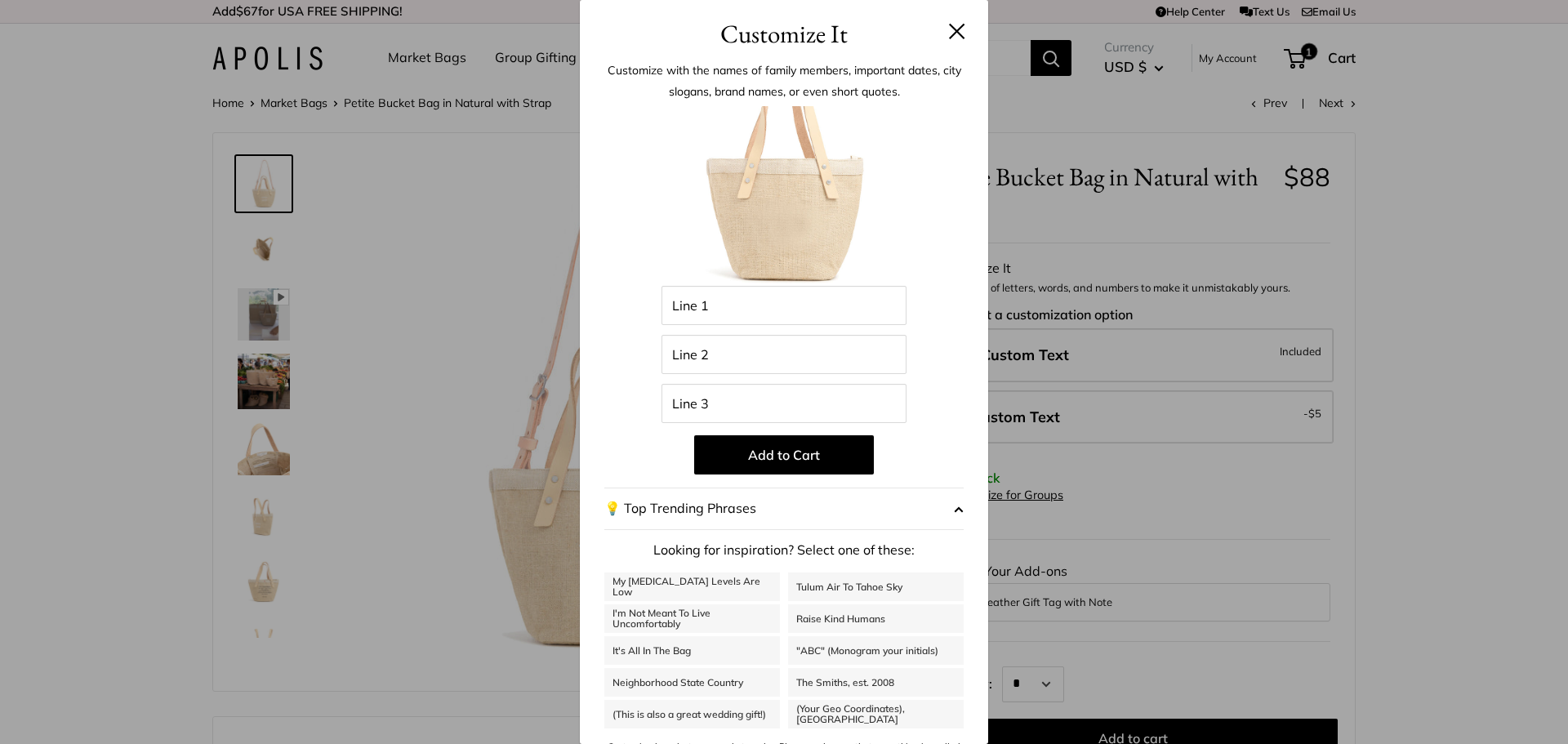
click at [949, 27] on button at bounding box center [958, 31] width 17 height 17
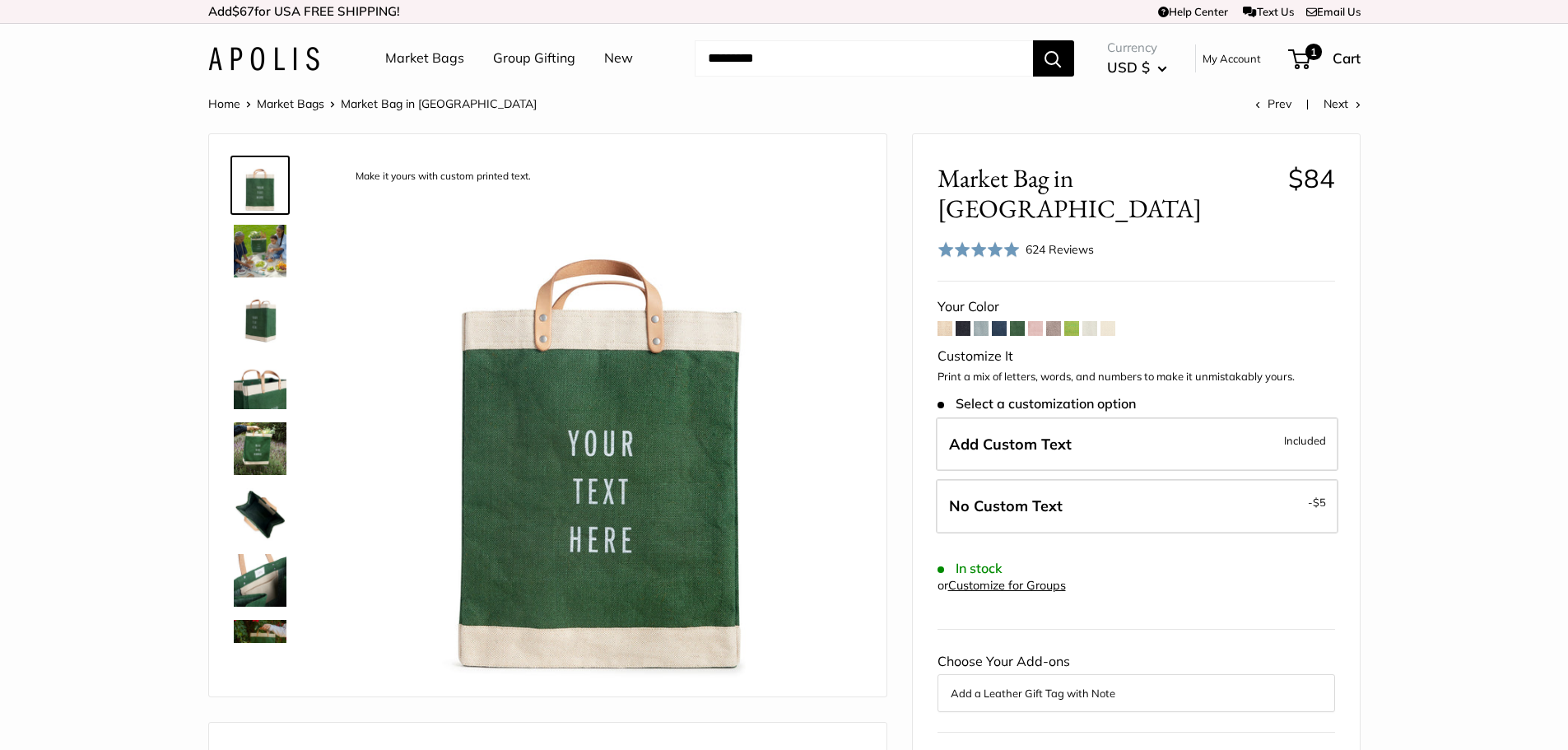
click at [265, 228] on img at bounding box center [260, 251] width 53 height 53
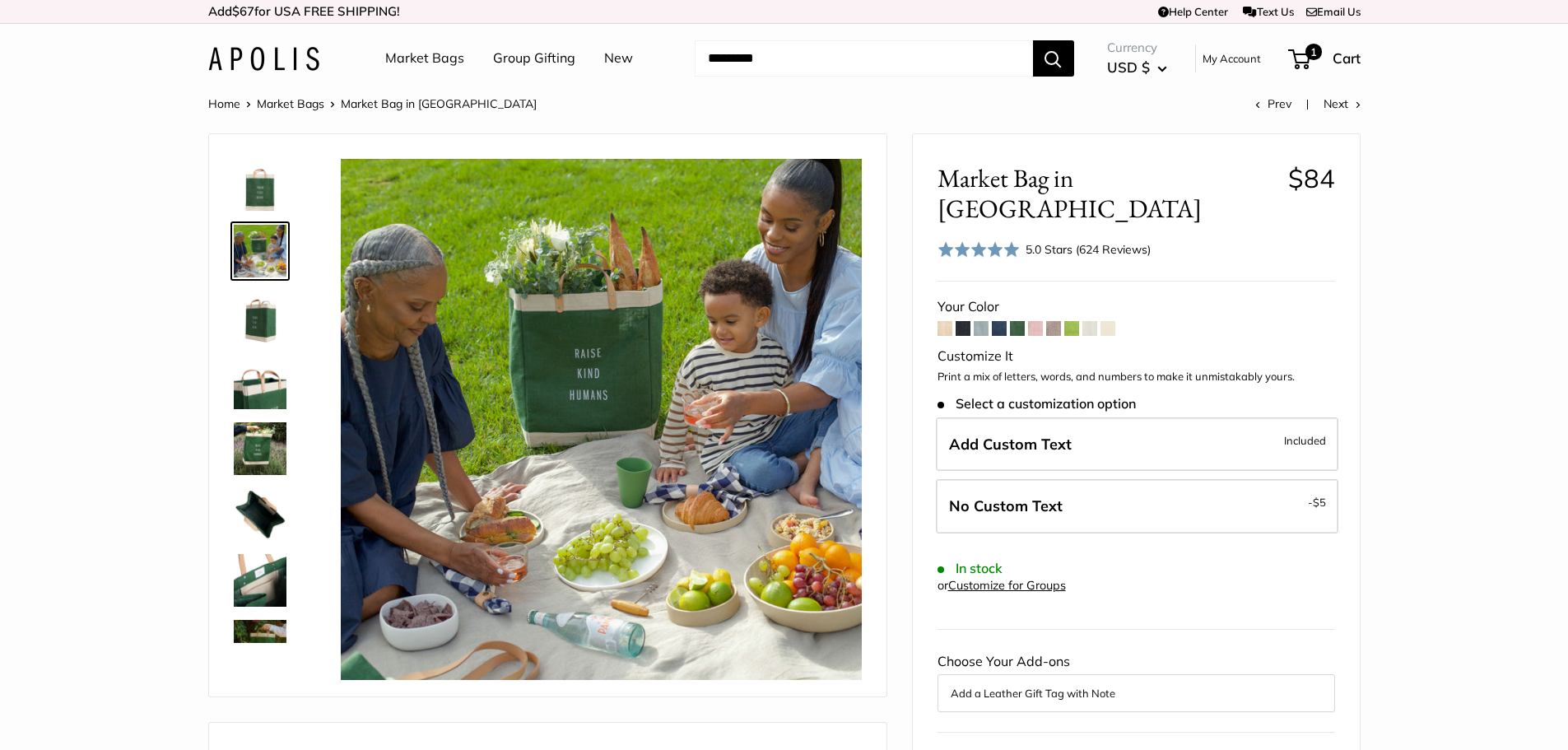
click at [260, 325] on img at bounding box center [260, 317] width 53 height 53
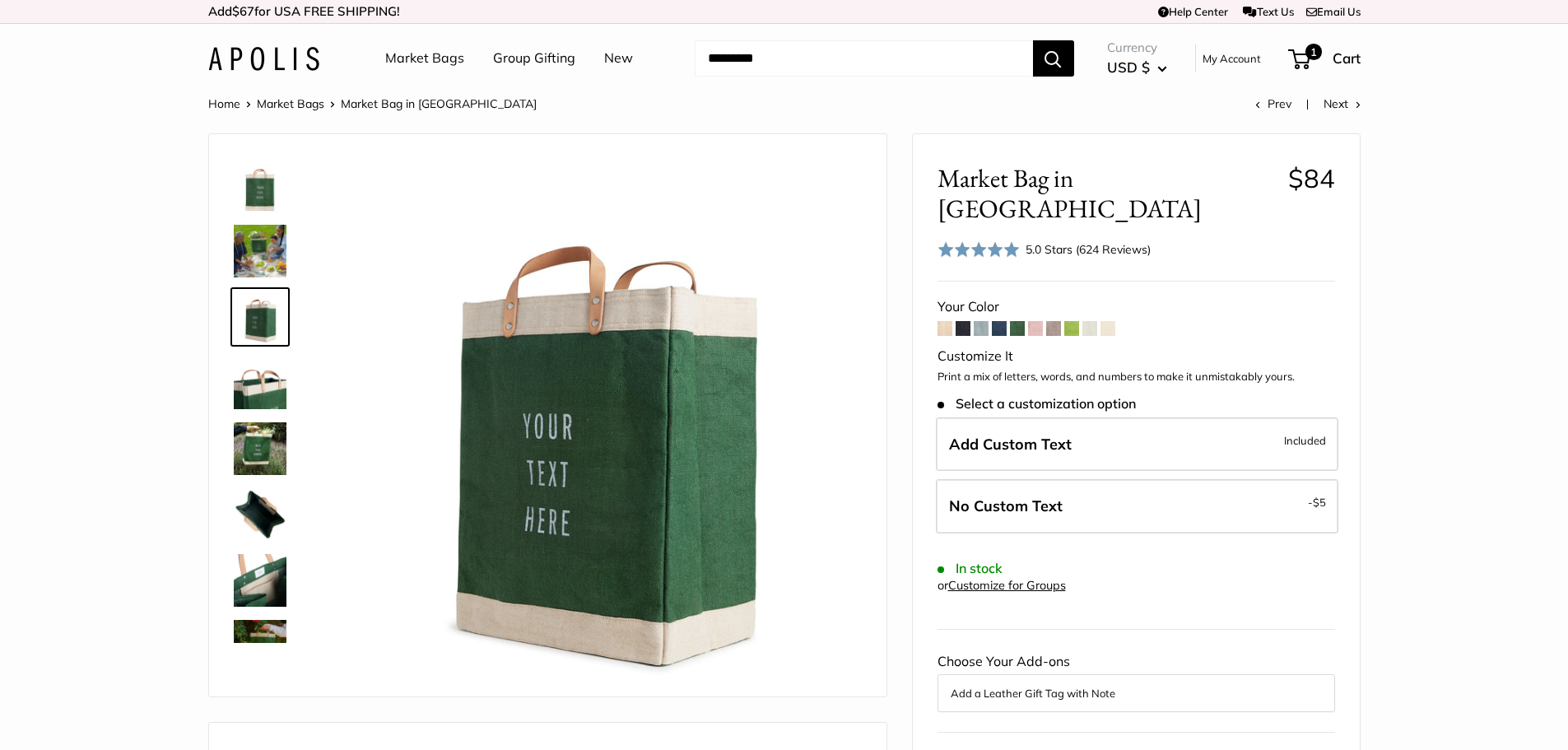
click at [260, 372] on img at bounding box center [260, 383] width 53 height 53
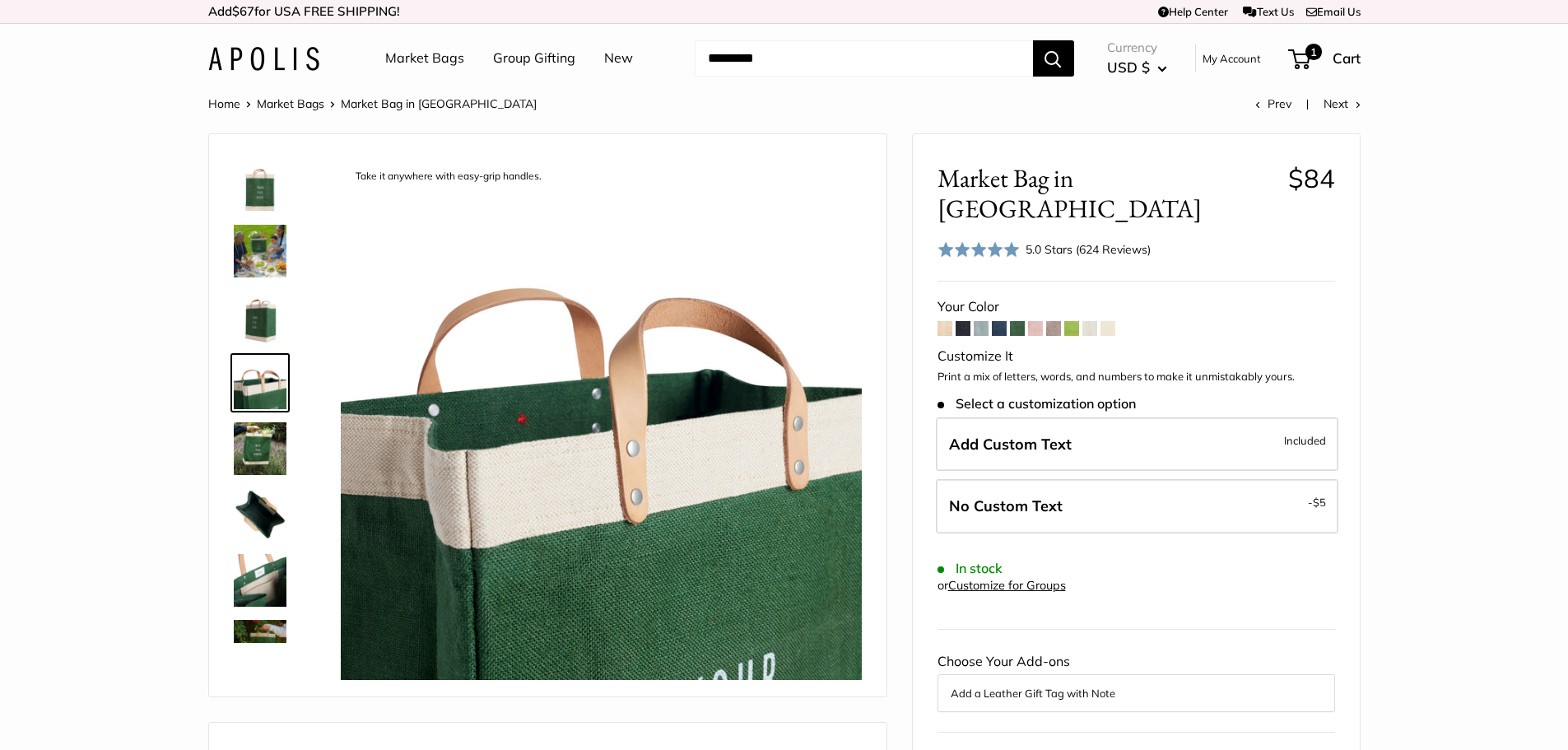
click at [252, 434] on img at bounding box center [260, 448] width 53 height 53
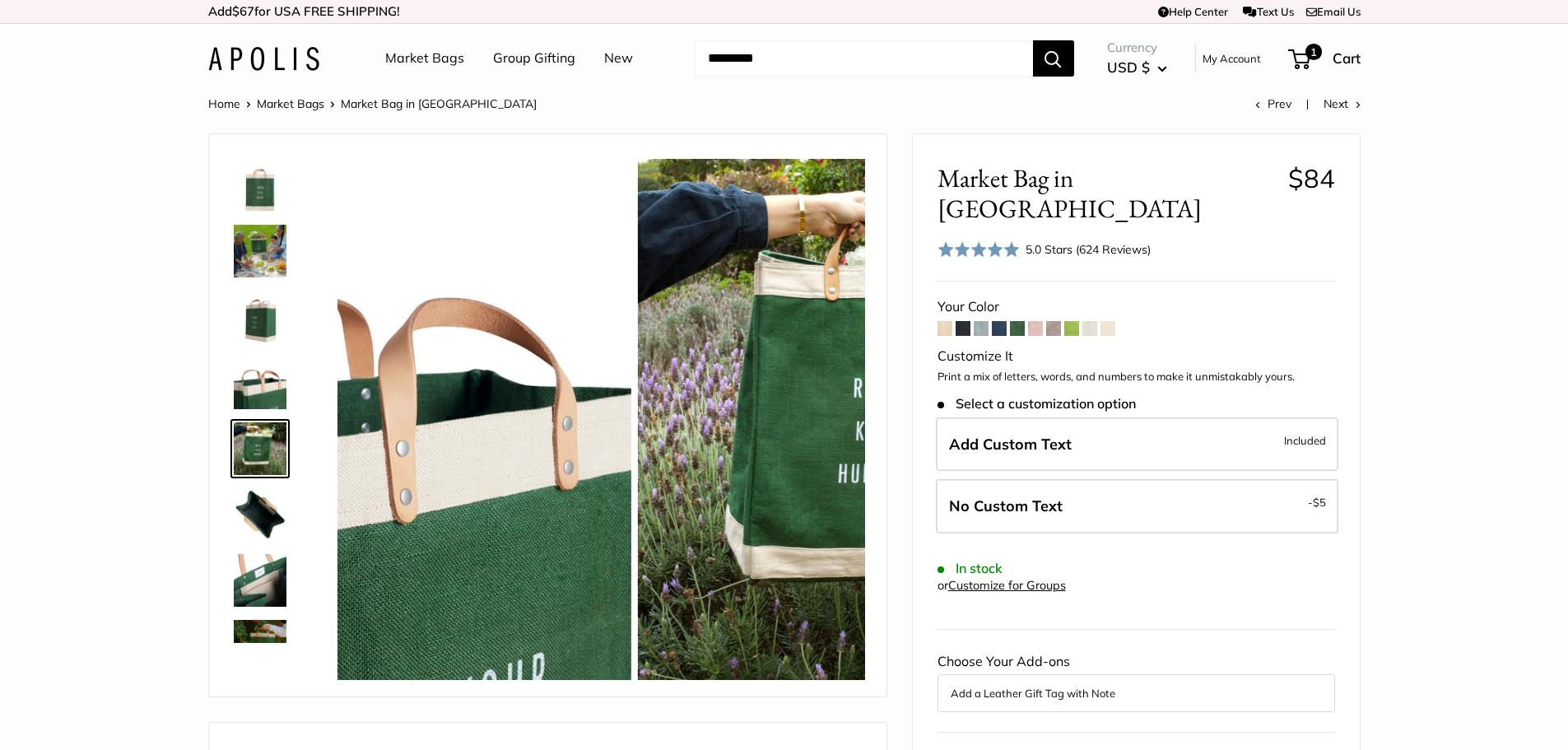
scroll to position [51, 0]
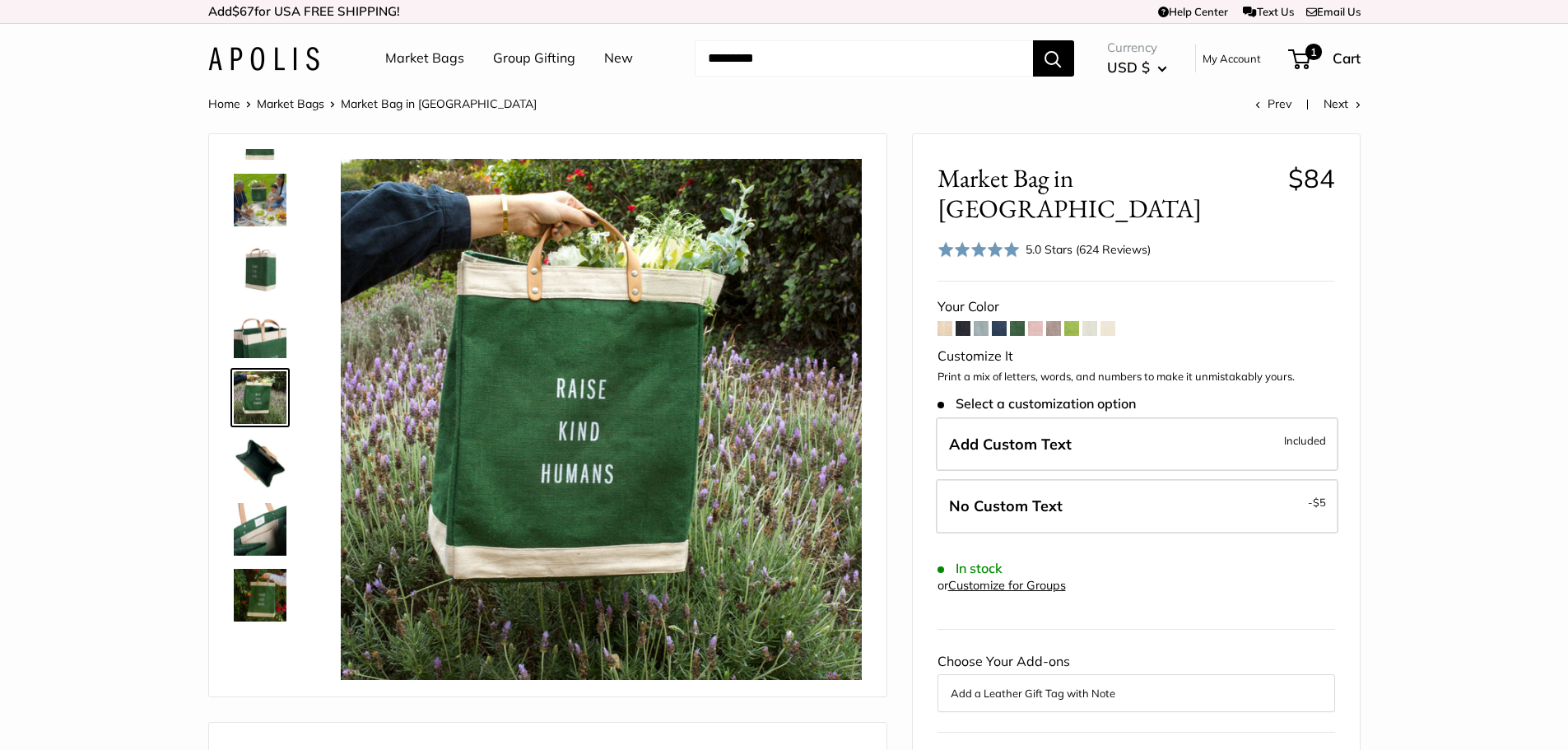
click at [263, 447] on img at bounding box center [260, 463] width 53 height 53
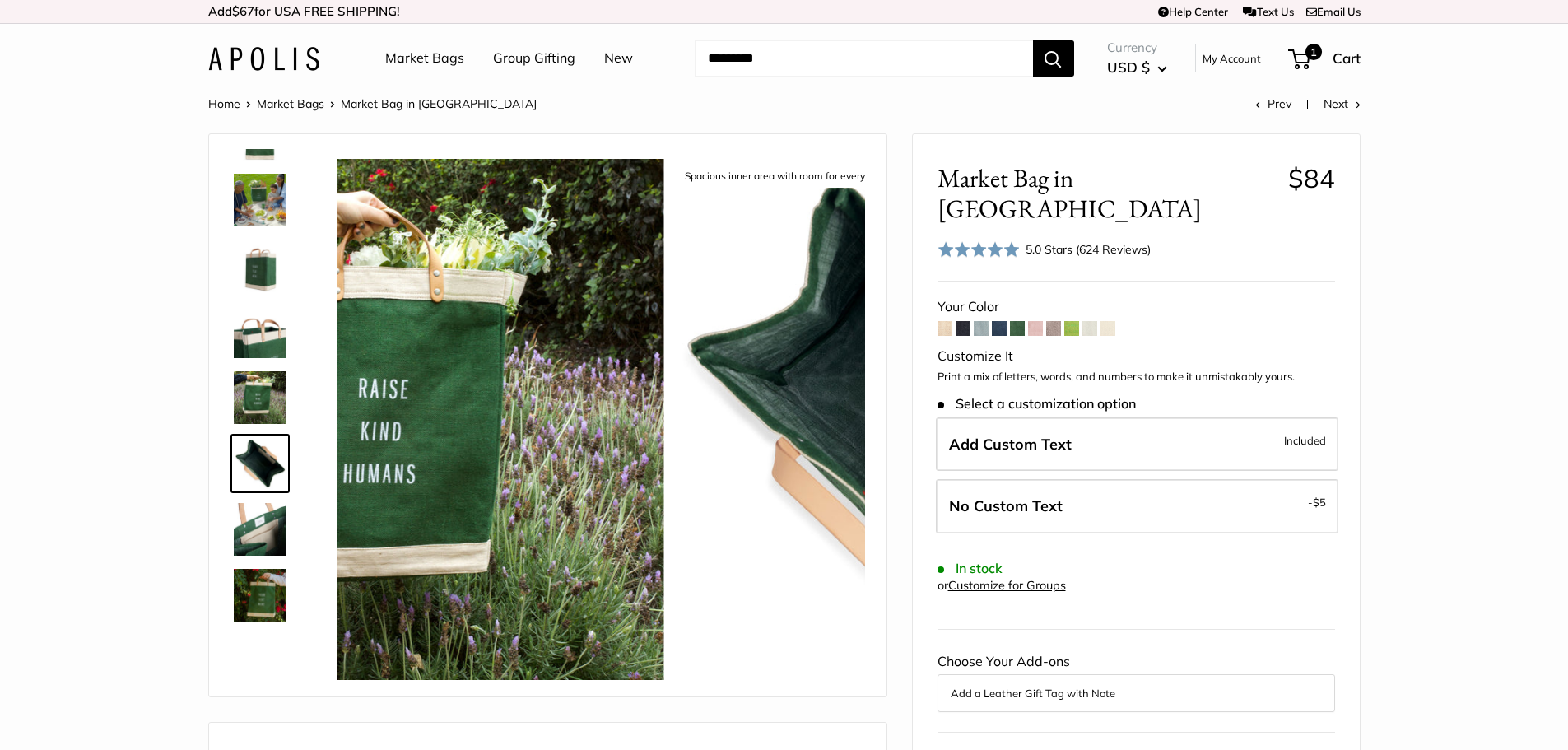
scroll to position [117, 0]
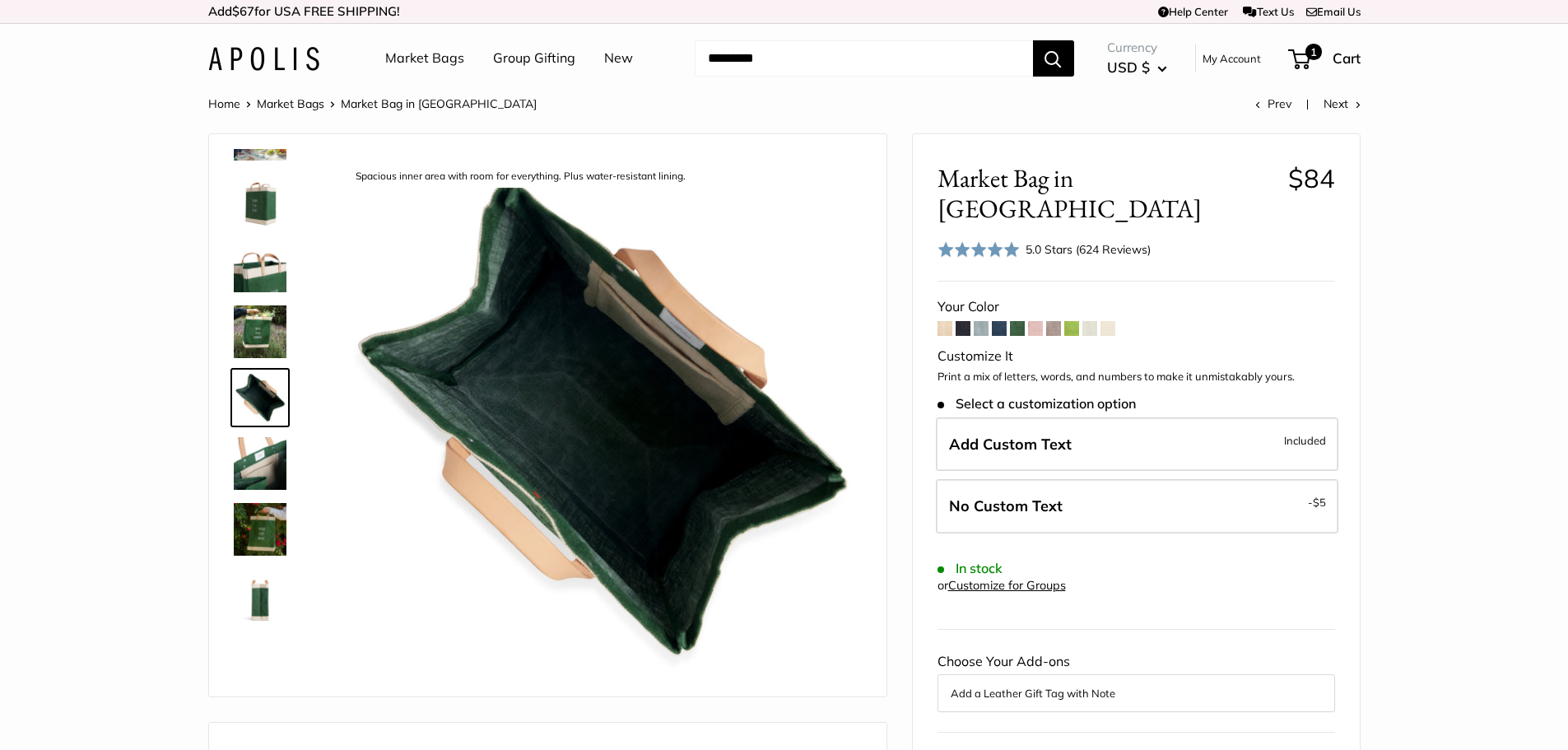
click at [271, 515] on img at bounding box center [260, 529] width 53 height 53
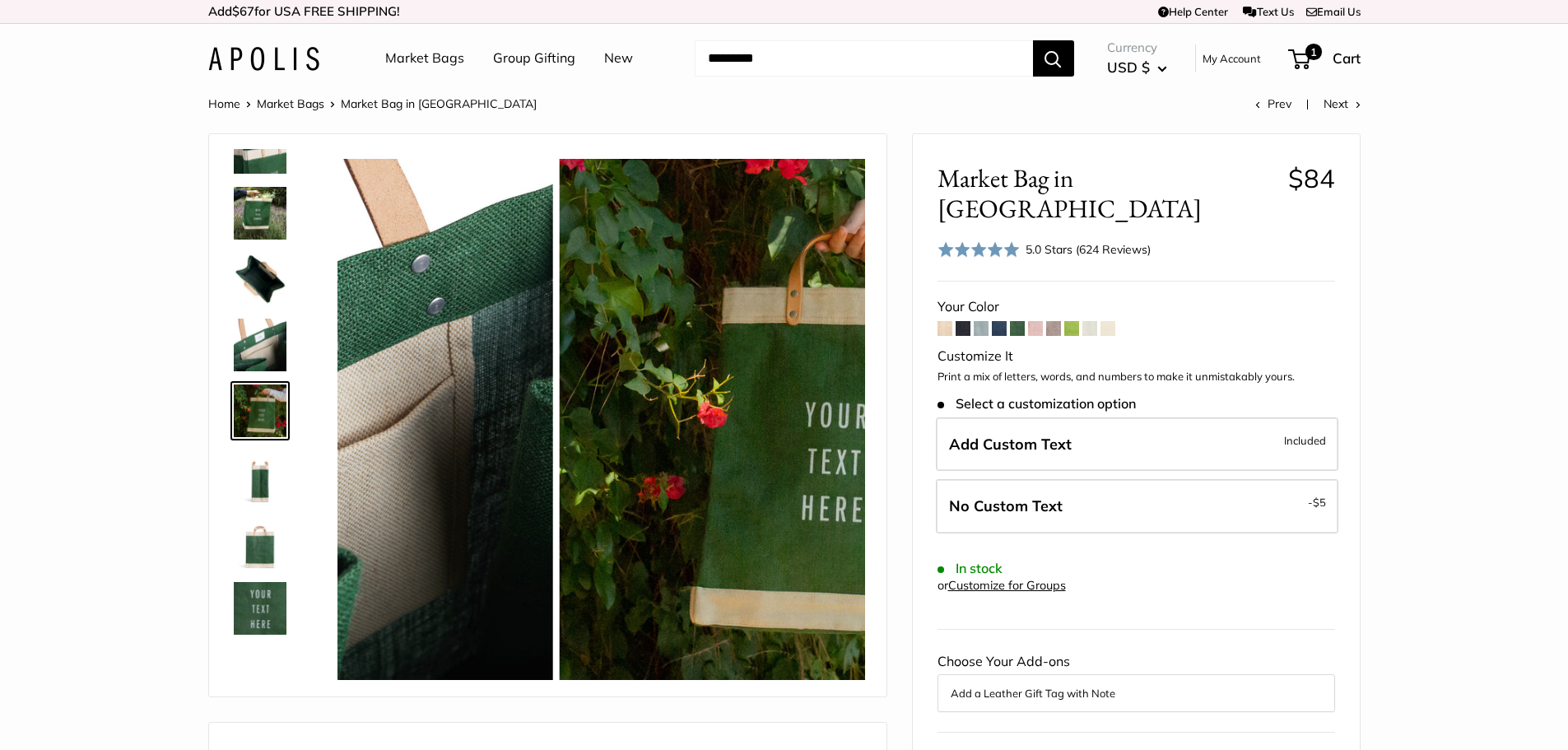
scroll to position [249, 0]
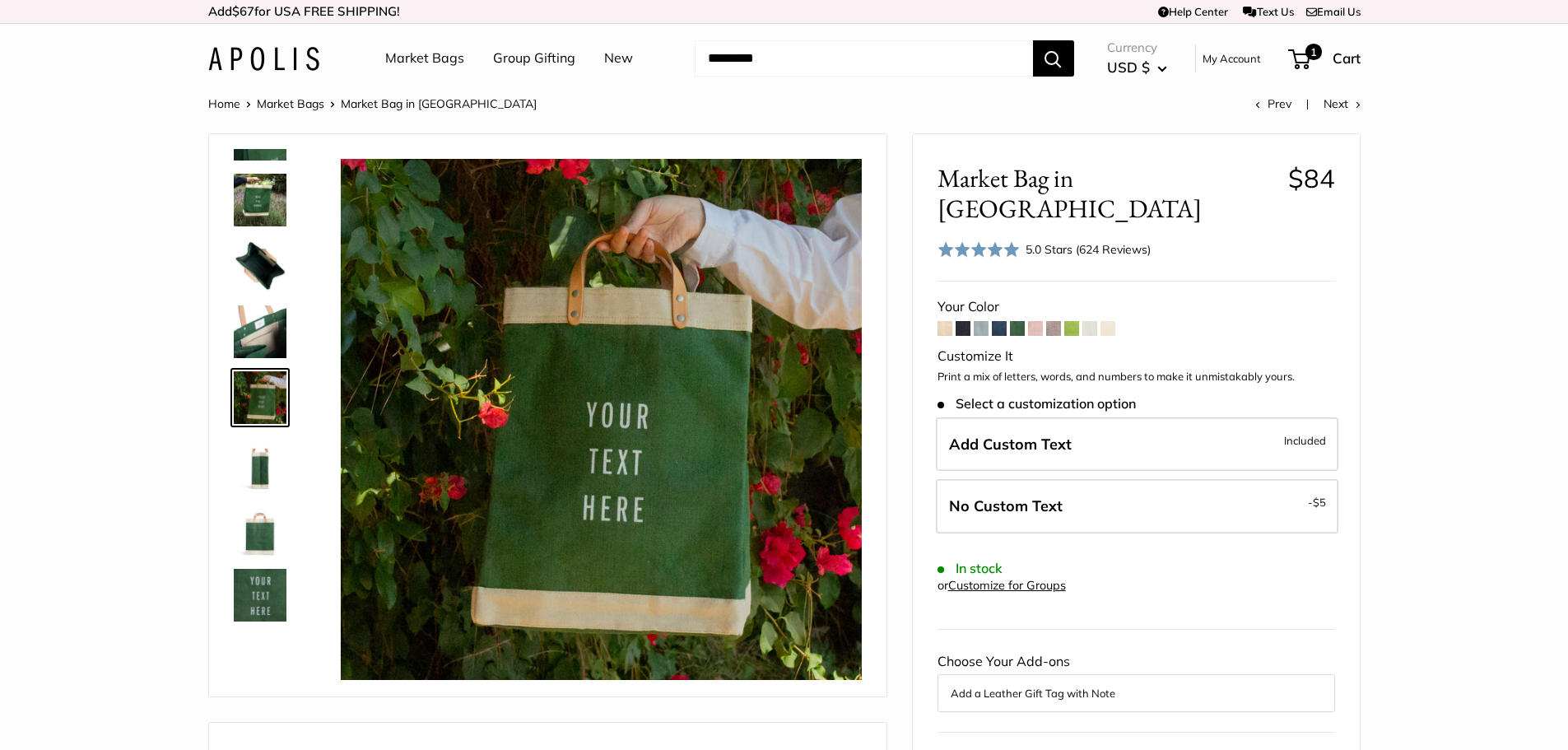
click at [256, 448] on img at bounding box center [260, 463] width 53 height 53
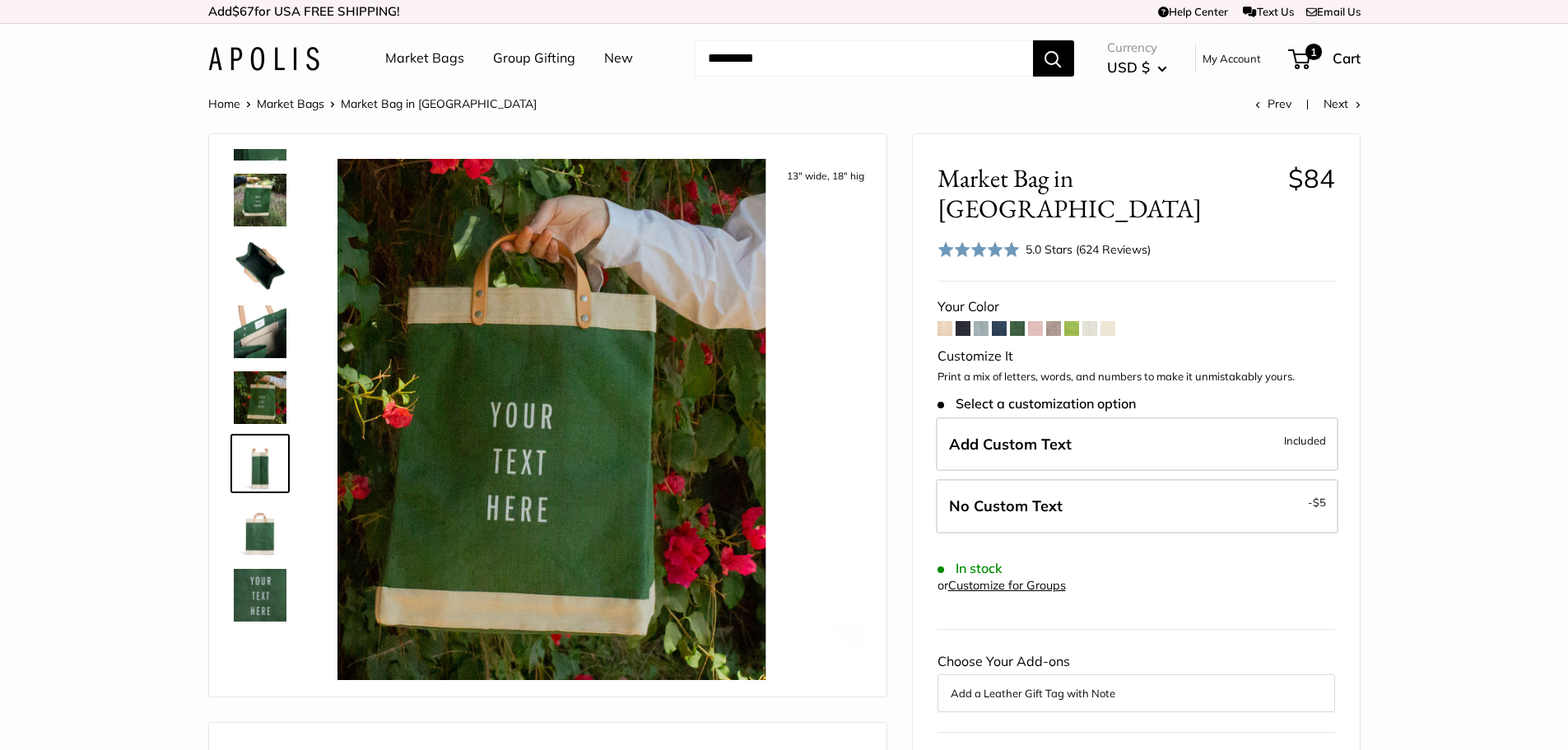
scroll to position [303, 0]
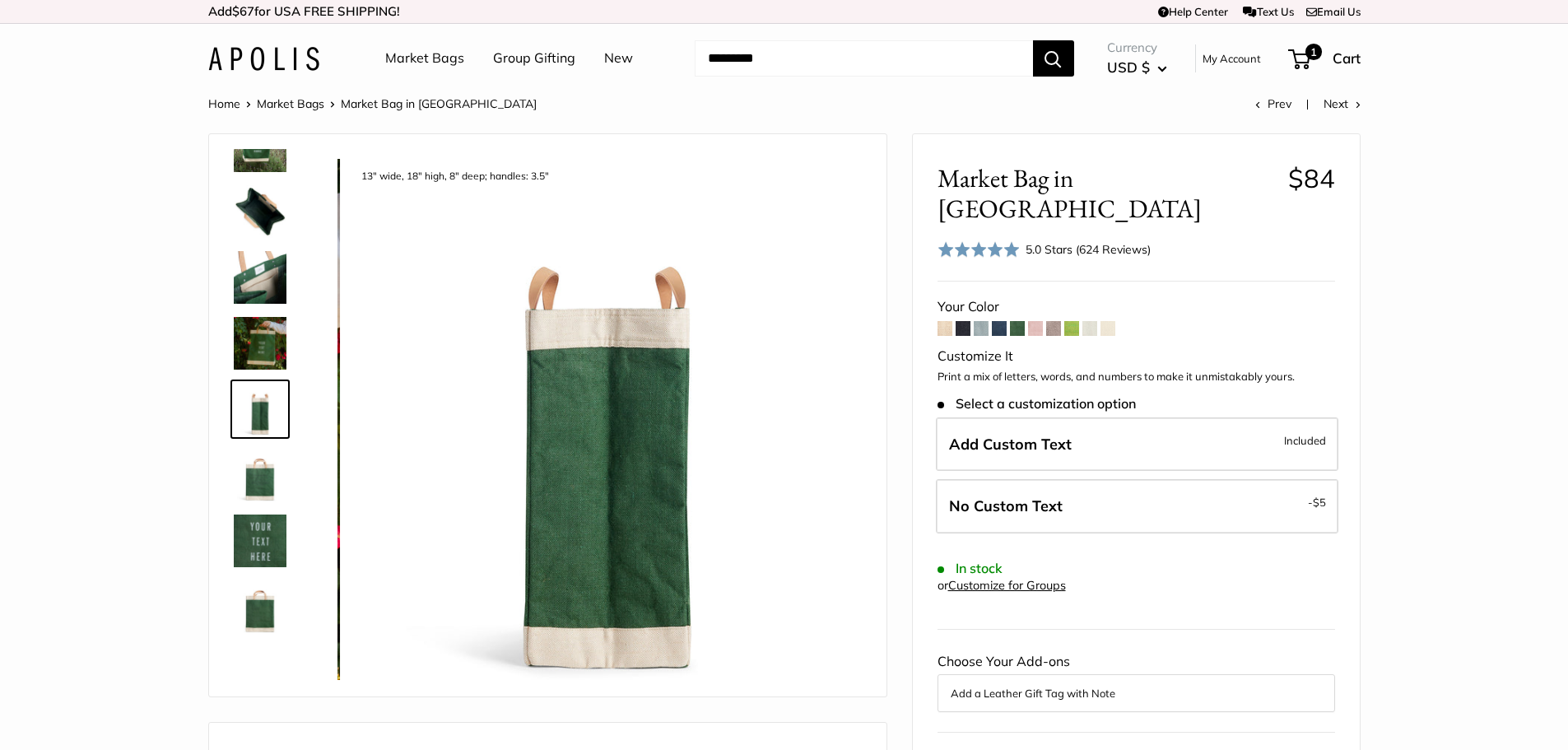
click at [260, 462] on img at bounding box center [260, 474] width 53 height 53
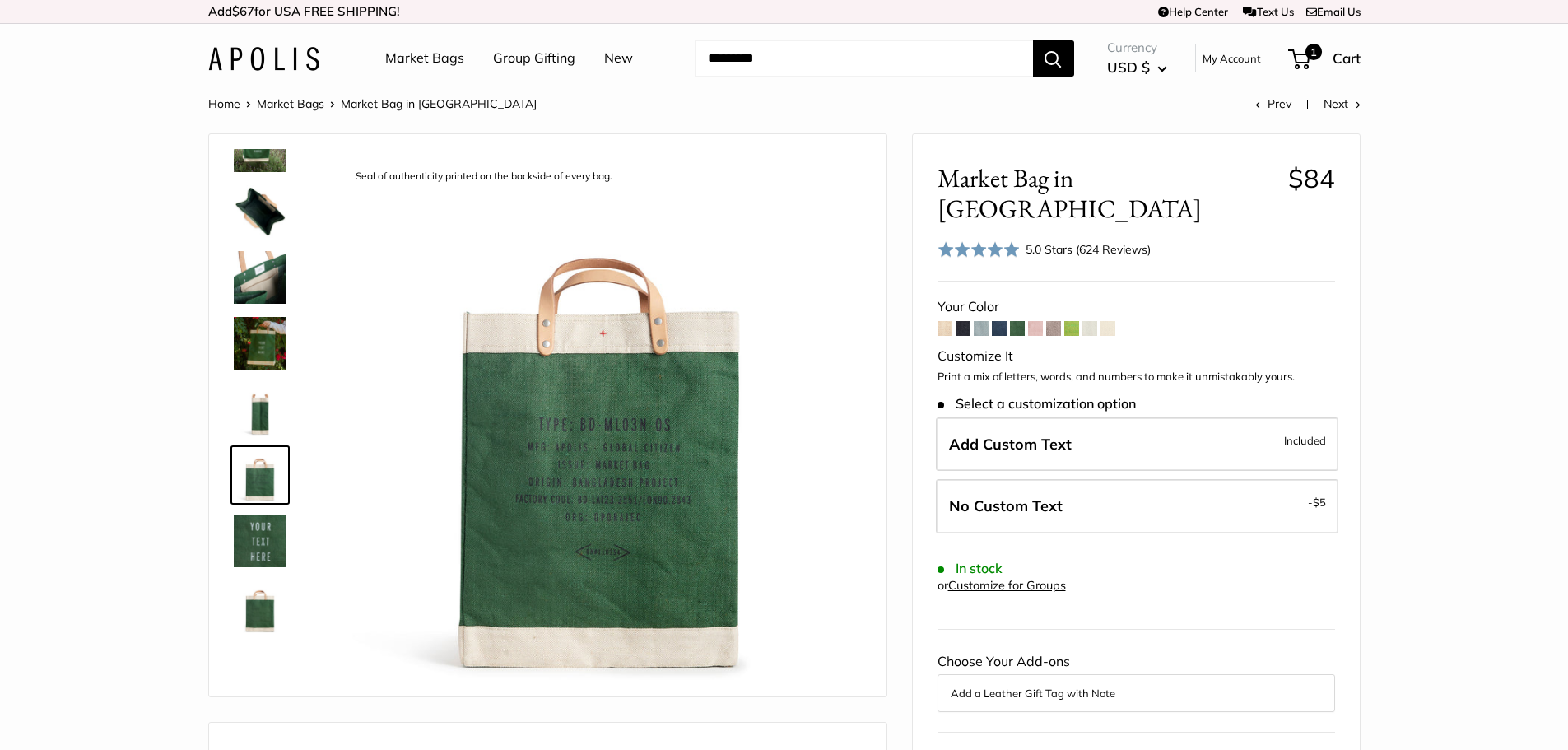
click at [259, 520] on img at bounding box center [260, 540] width 53 height 53
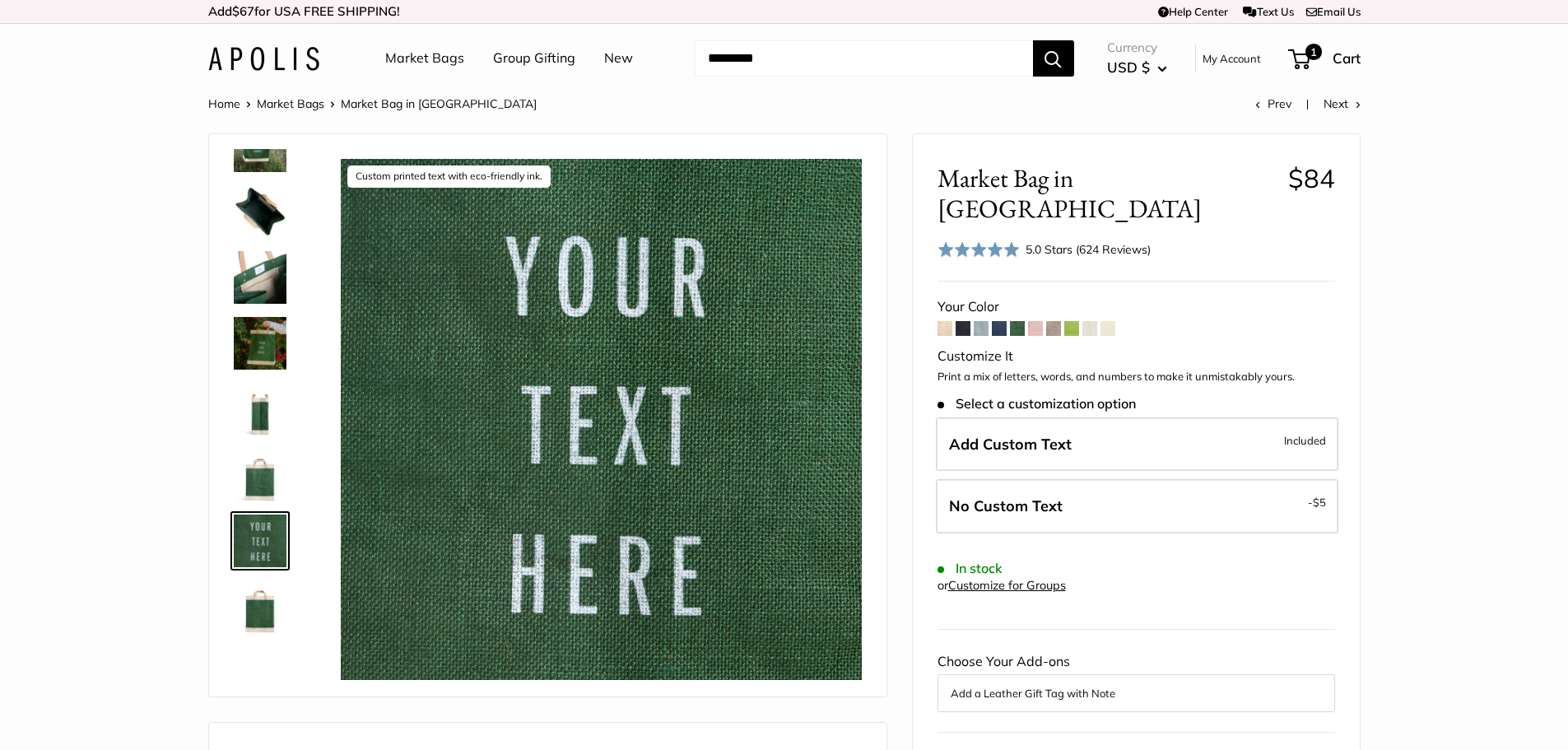
click at [247, 604] on img at bounding box center [260, 606] width 53 height 53
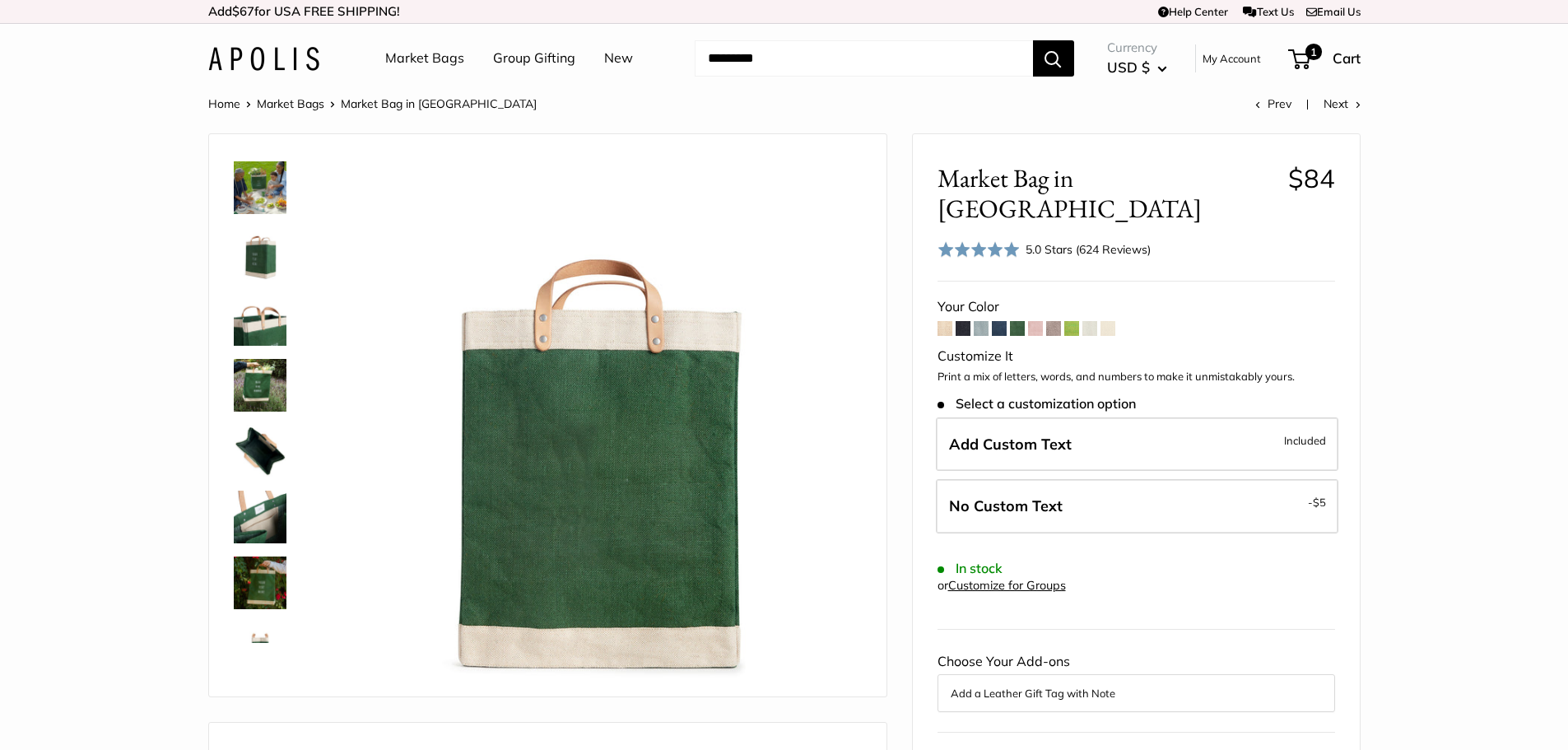
scroll to position [0, 0]
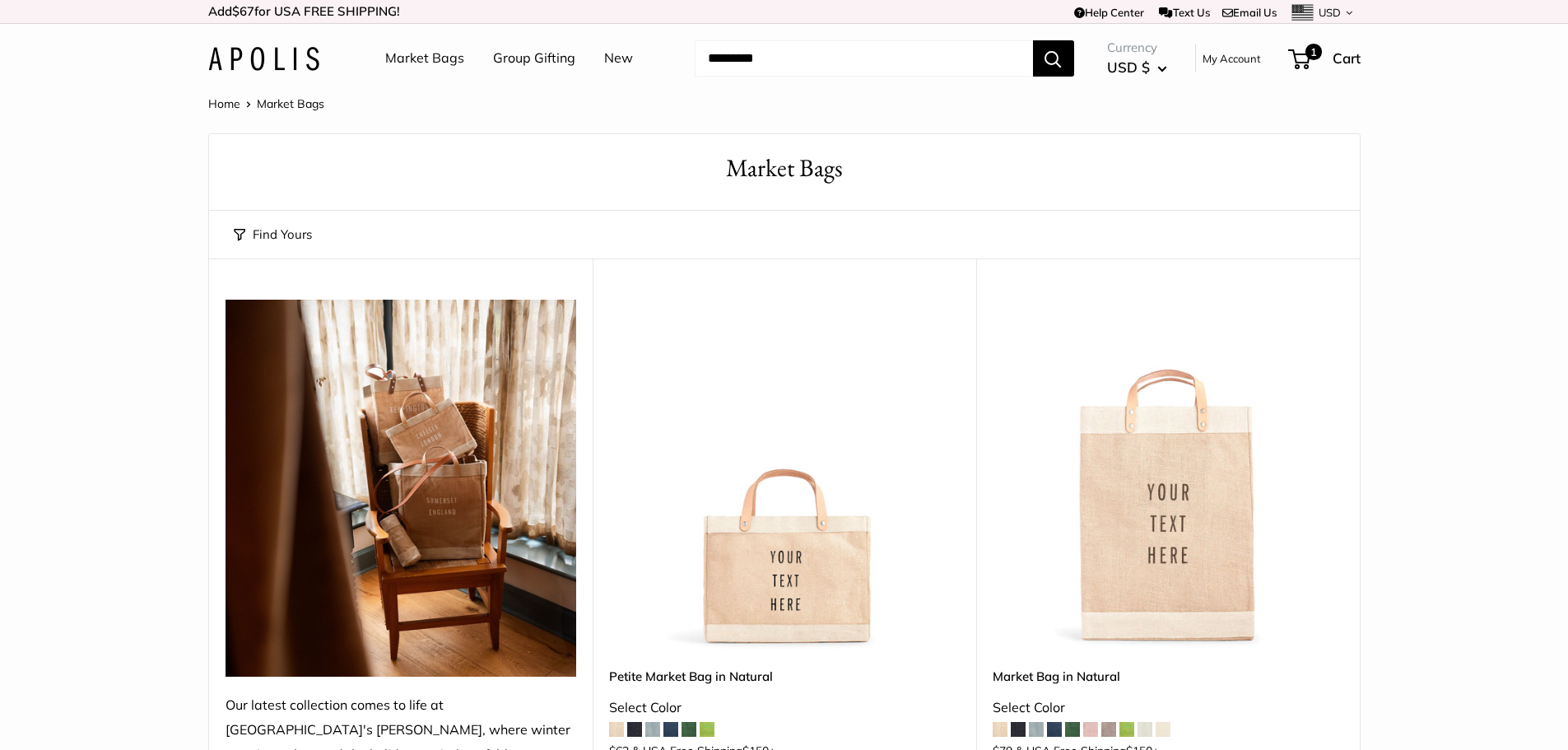
click at [613, 58] on link "New" at bounding box center [619, 58] width 29 height 24
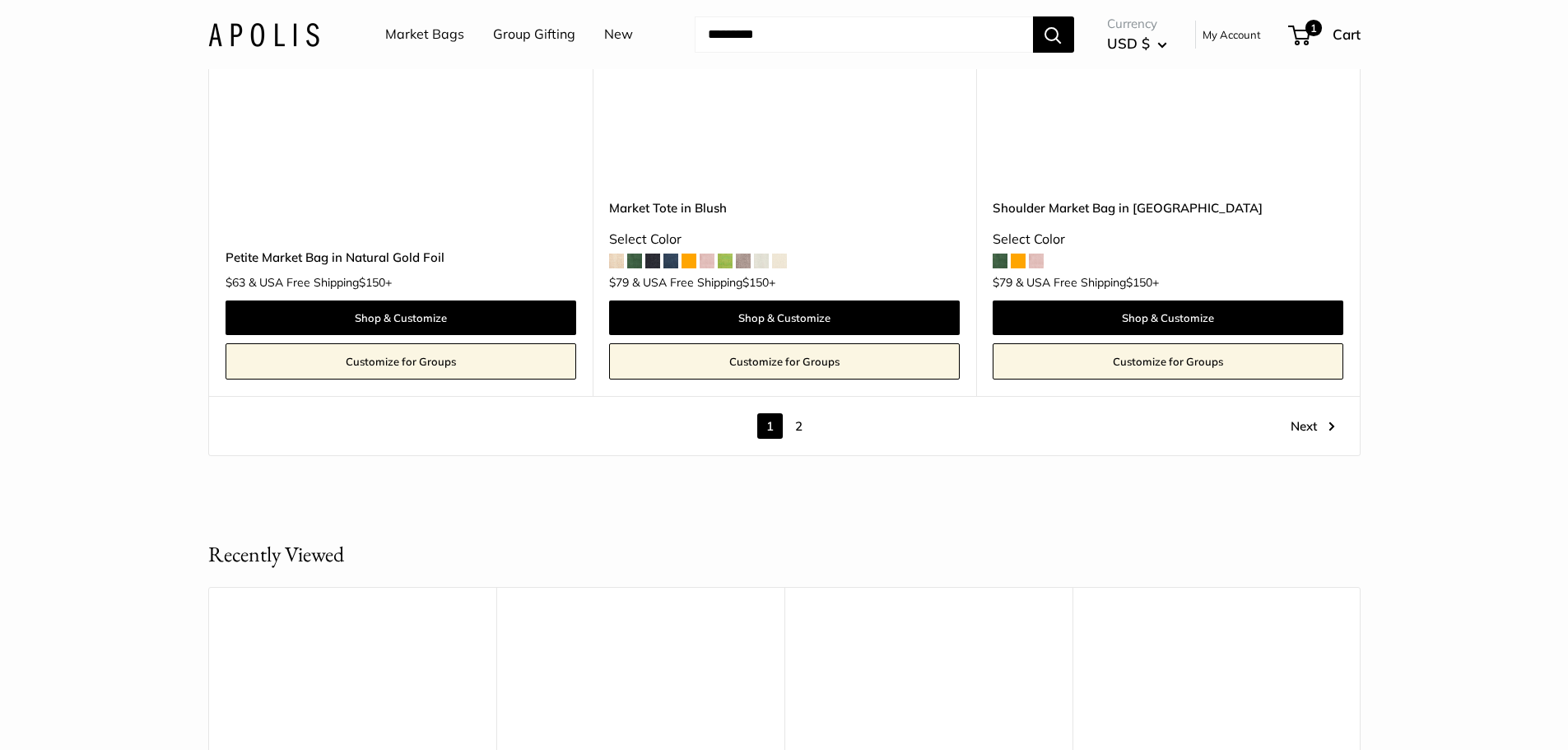
scroll to position [9574, 0]
